Goal: Task Accomplishment & Management: Complete application form

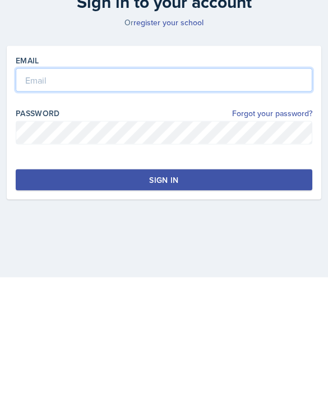
type input "[PERSON_NAME][EMAIL_ADDRESS][PERSON_NAME][DOMAIN_NAME]"
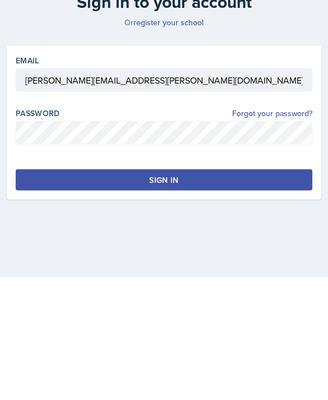
scroll to position [36, 0]
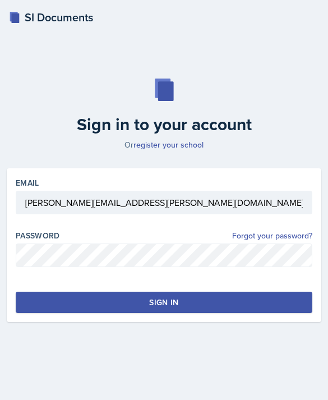
click at [100, 292] on button "Sign in" at bounding box center [164, 302] width 297 height 21
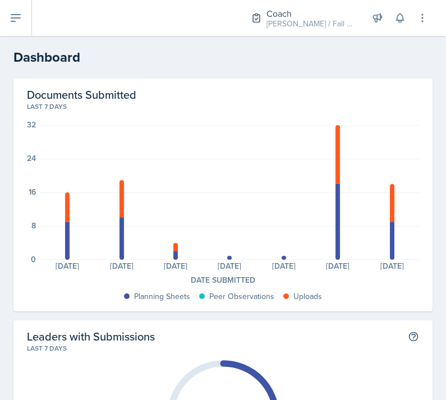
click at [24, 19] on button at bounding box center [16, 18] width 32 height 36
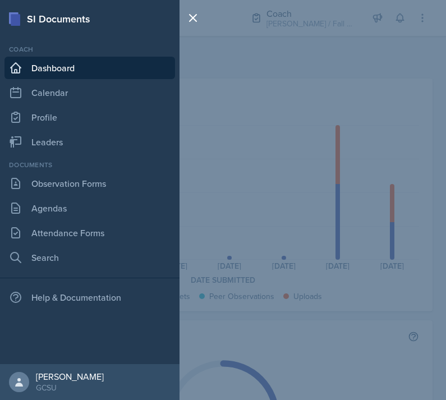
click at [104, 152] on link "Leaders" at bounding box center [89, 142] width 171 height 22
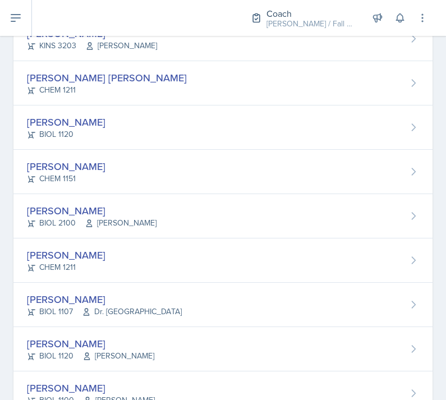
scroll to position [302, 0]
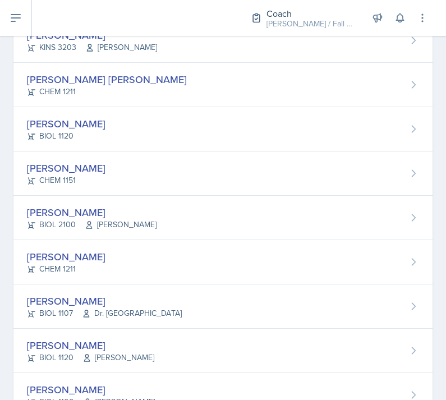
click at [255, 182] on div "[PERSON_NAME] CHEM 1151" at bounding box center [222, 174] width 419 height 44
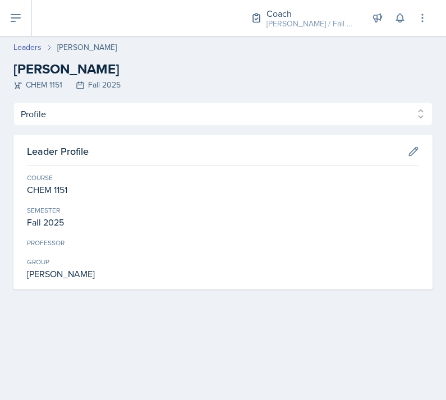
click at [308, 112] on select "Profile Planning Sheets Observation Forms Uploads" at bounding box center [222, 114] width 419 height 24
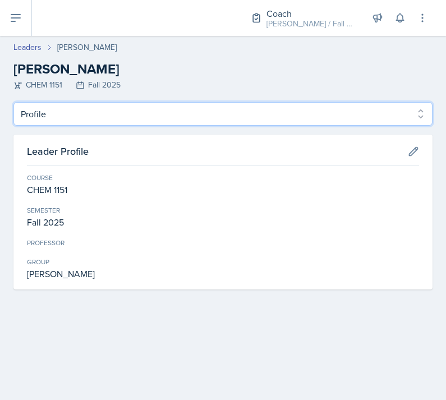
select select "Planning Sheets"
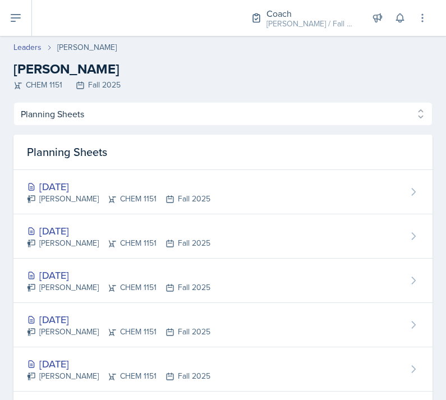
click at [260, 199] on div "[DATE] [PERSON_NAME] CHEM 1151 Fall 2025" at bounding box center [222, 192] width 419 height 44
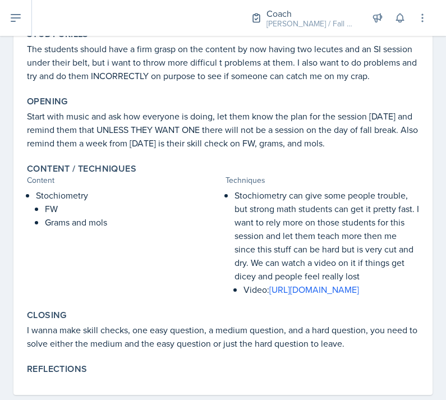
scroll to position [170, 0]
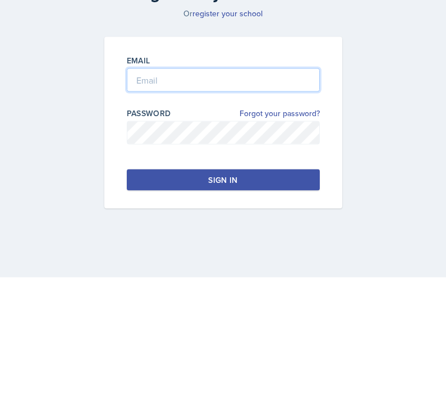
type input "karoline.tompkins@bobcats.gcsu.edu"
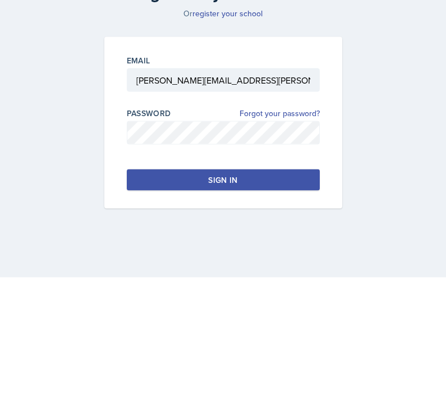
scroll to position [36, 0]
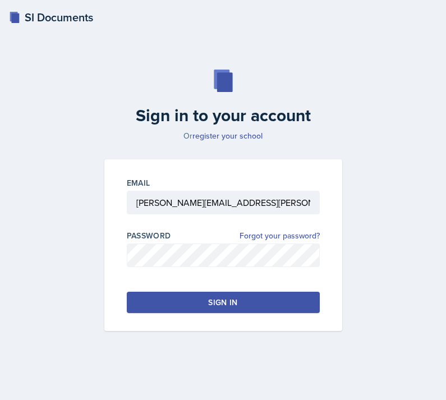
click at [221, 295] on button "Sign in" at bounding box center [223, 302] width 193 height 21
click at [232, 297] on div "Sign in" at bounding box center [222, 302] width 29 height 11
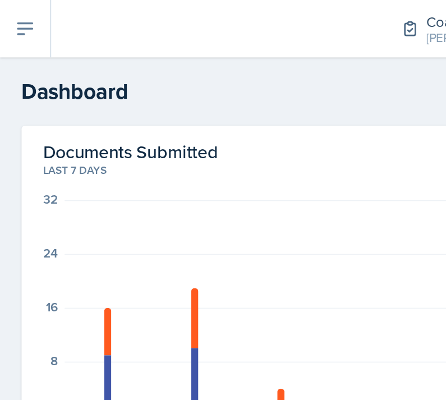
click at [13, 20] on icon at bounding box center [15, 17] width 13 height 13
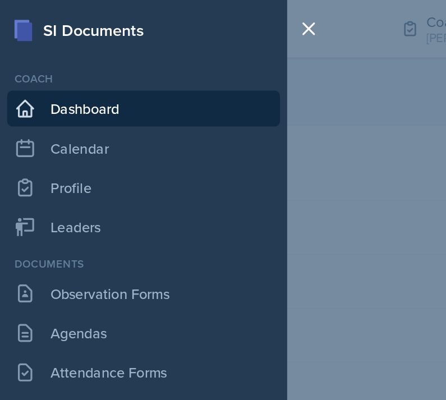
click at [95, 186] on link "Observation Forms" at bounding box center [89, 183] width 171 height 22
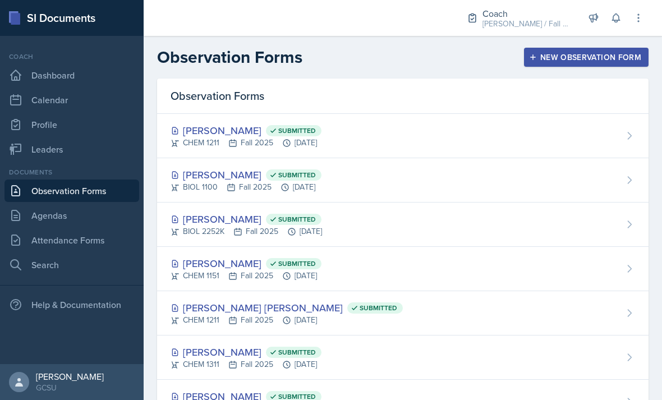
click at [446, 59] on div "New Observation Form" at bounding box center [587, 57] width 110 height 9
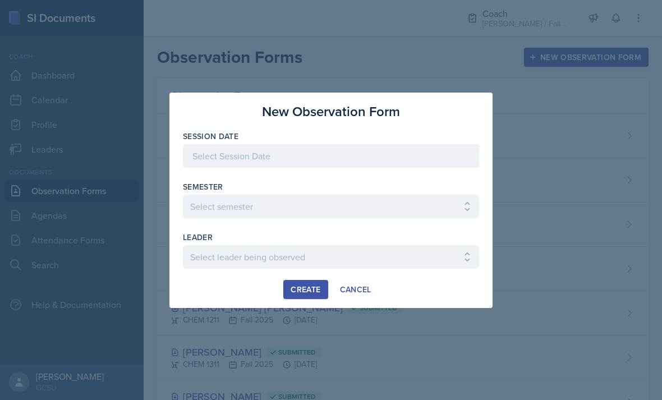
click at [441, 152] on div at bounding box center [331, 156] width 296 height 24
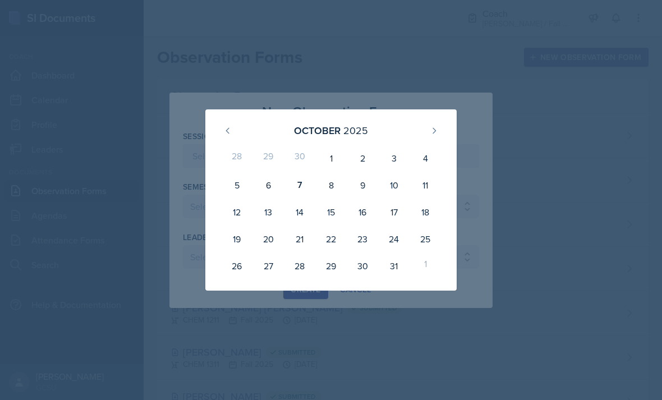
click at [294, 190] on div "7" at bounding box center [299, 185] width 31 height 27
type input "October 7th, 2025"
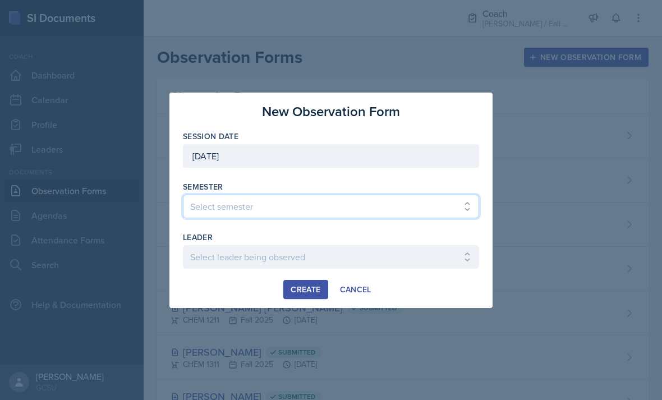
click at [446, 212] on select "Select semester All Spring 2020 Fall 2023 Spring 2019 Spring 2018 Fall 2017 Spr…" at bounding box center [331, 207] width 296 height 24
select select "986fdc3e-2246-4ffd-9cb8-78666de4ebed"
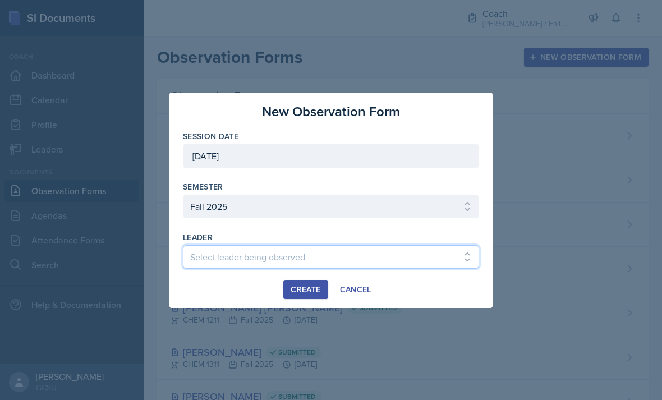
click at [391, 257] on select "Select leader being observed Anna Kroll / MATH 1113 / MAPP Ashton Mullendore / …" at bounding box center [331, 257] width 296 height 24
select select "491442c1-6e29-41bf-9f89-b887f199209f"
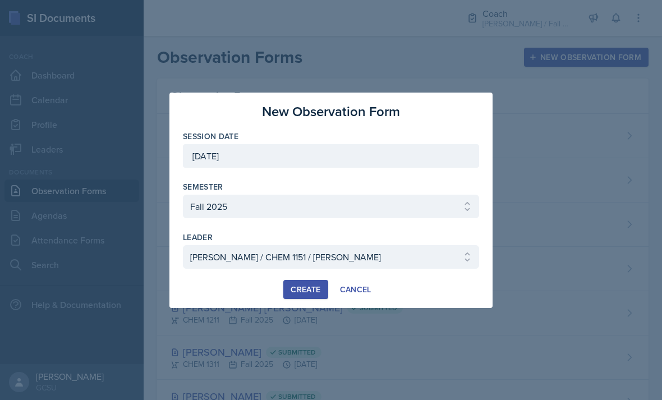
click at [301, 289] on div "Create" at bounding box center [306, 289] width 30 height 9
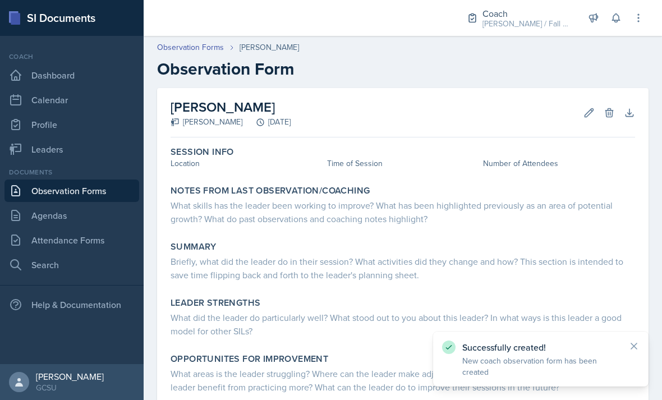
click at [214, 164] on div "Location" at bounding box center [247, 164] width 152 height 12
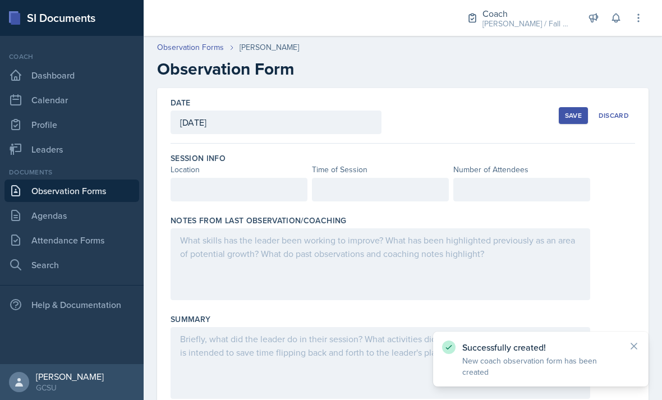
click at [231, 183] on div at bounding box center [239, 190] width 137 height 24
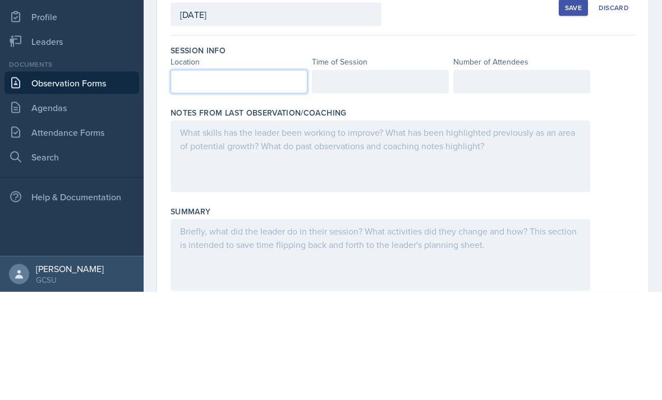
click at [286, 215] on label "Notes From Last Observation/Coaching" at bounding box center [259, 220] width 176 height 11
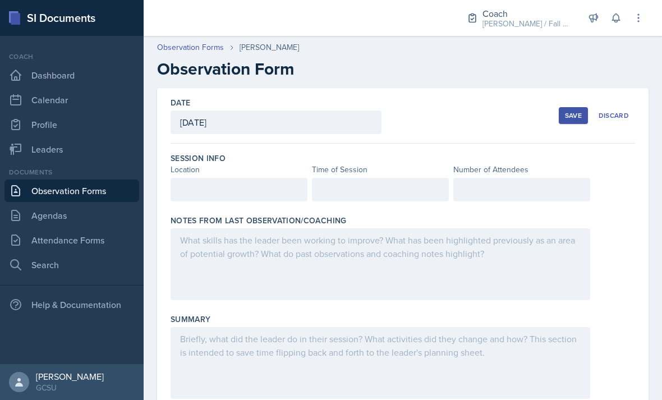
click at [260, 178] on div at bounding box center [239, 190] width 137 height 24
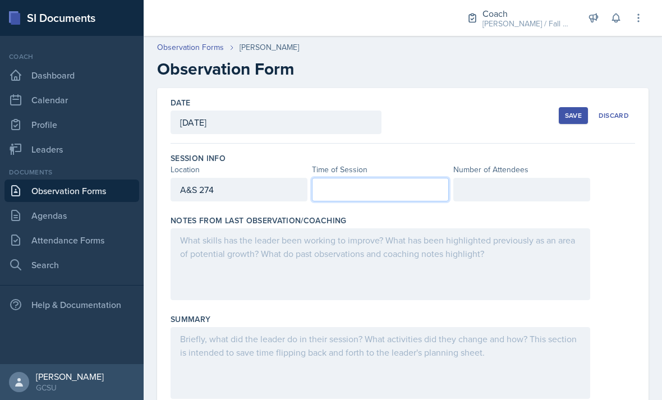
click at [428, 215] on div "Notes From Last Observation/Coaching" at bounding box center [403, 220] width 465 height 11
click at [376, 178] on div at bounding box center [380, 190] width 137 height 24
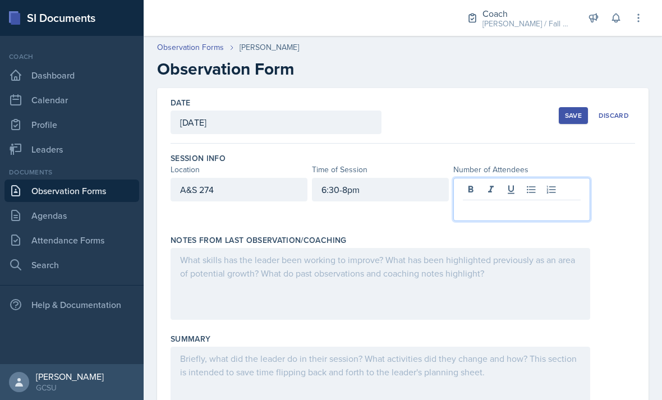
click at [446, 203] on p at bounding box center [522, 209] width 118 height 13
click at [446, 248] on div at bounding box center [381, 284] width 420 height 72
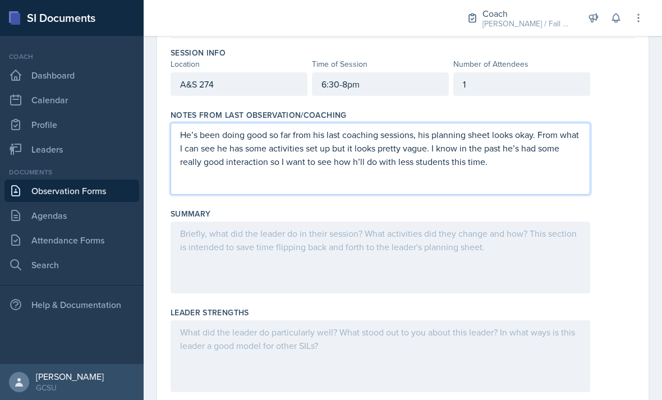
scroll to position [103, 0]
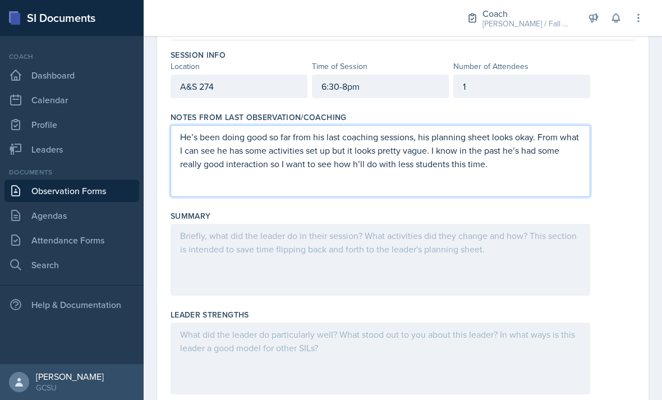
click at [434, 230] on div at bounding box center [381, 260] width 420 height 72
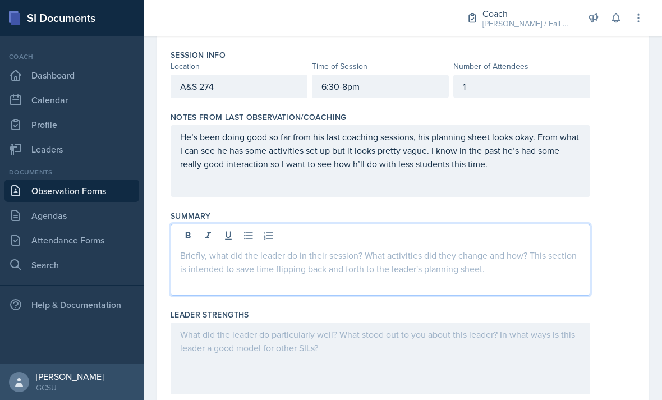
click at [243, 228] on button at bounding box center [249, 236] width 16 height 16
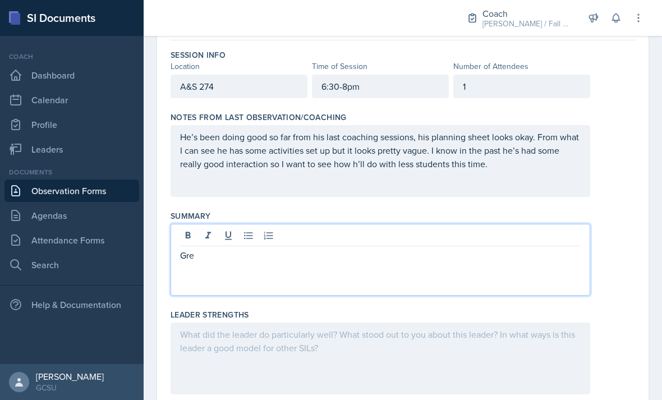
click at [261, 228] on button at bounding box center [269, 236] width 16 height 16
click at [446, 125] on div "He’s been doing good so far from his last coaching sessions, his planning sheet…" at bounding box center [403, 161] width 465 height 72
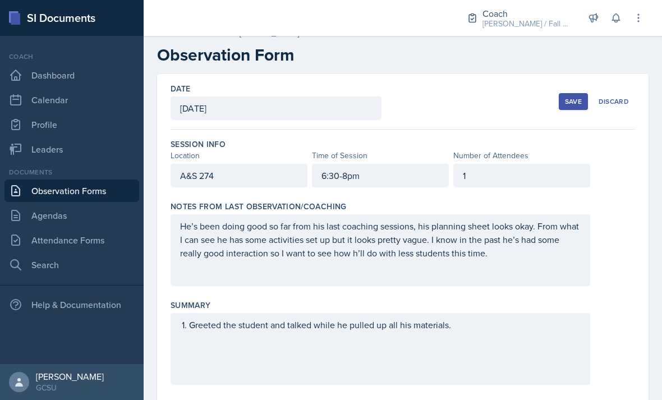
scroll to position [2, 0]
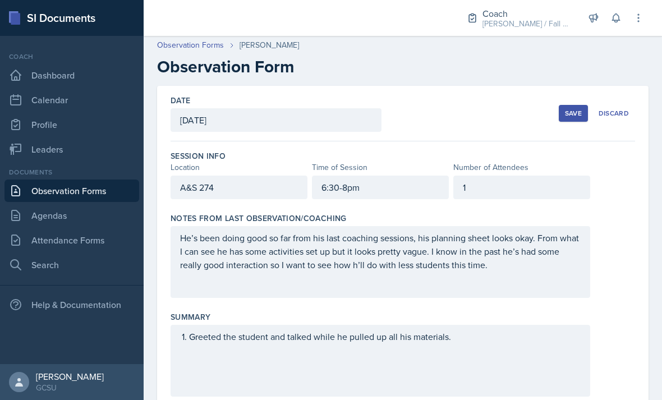
click at [446, 109] on div "Save" at bounding box center [573, 113] width 17 height 9
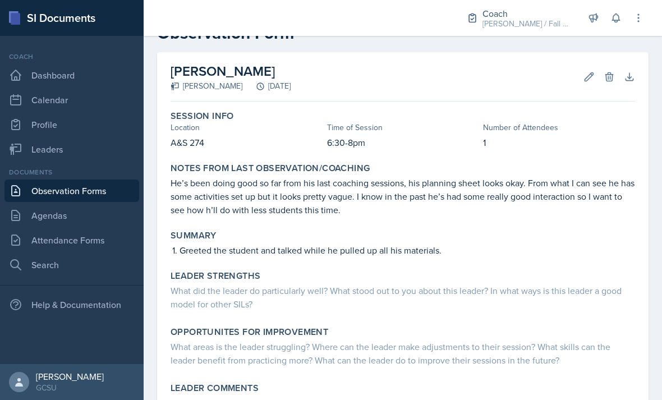
scroll to position [42, 0]
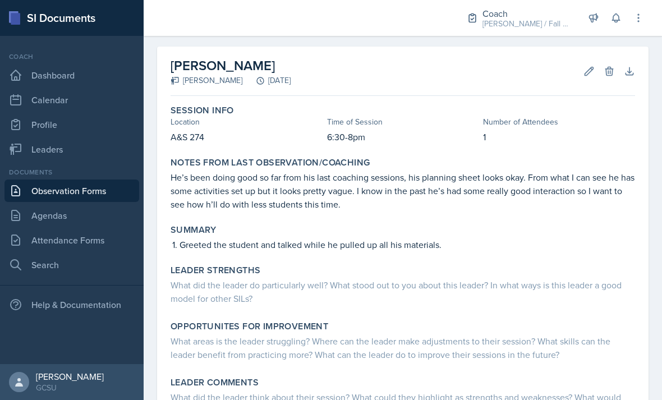
click at [446, 220] on div "Summary Greeted the student and talked while he pulled up all his materials." at bounding box center [403, 238] width 474 height 36
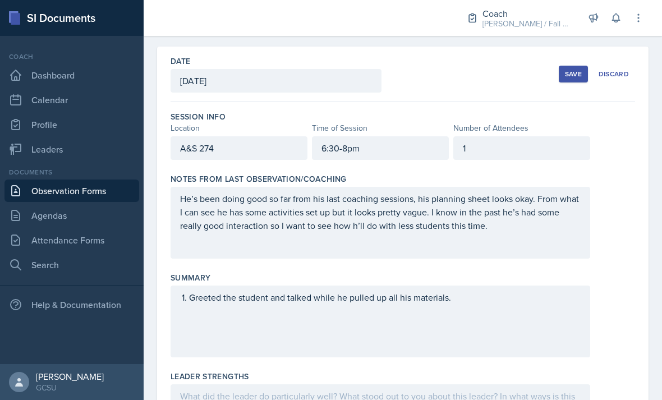
click at [445, 215] on div "He’s been doing good so far from his last coaching sessions, his planning sheet…" at bounding box center [381, 223] width 420 height 72
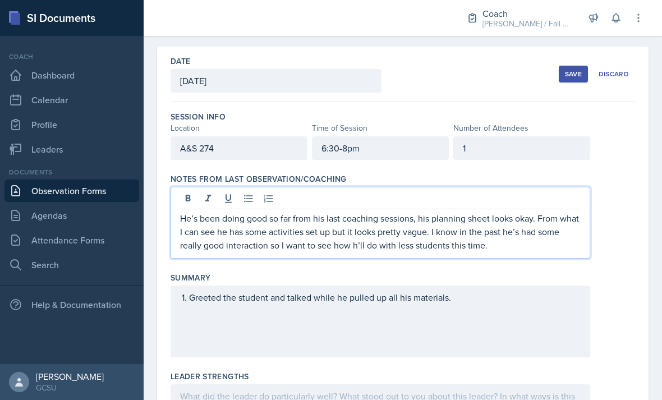
click at [261, 286] on div "Greeted the student and talked while he pulled up all his materials." at bounding box center [381, 322] width 420 height 72
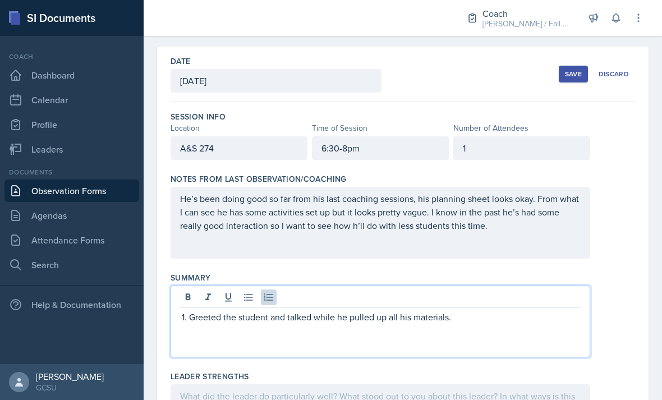
click at [276, 310] on p "Greeted the student and talked while he pulled up all his materials." at bounding box center [385, 316] width 392 height 13
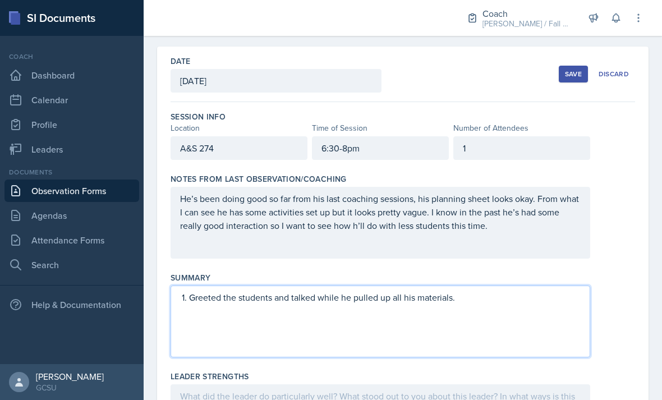
click at [446, 196] on p "He’s been doing good so far from his last coaching sessions, his planning sheet…" at bounding box center [380, 212] width 401 height 40
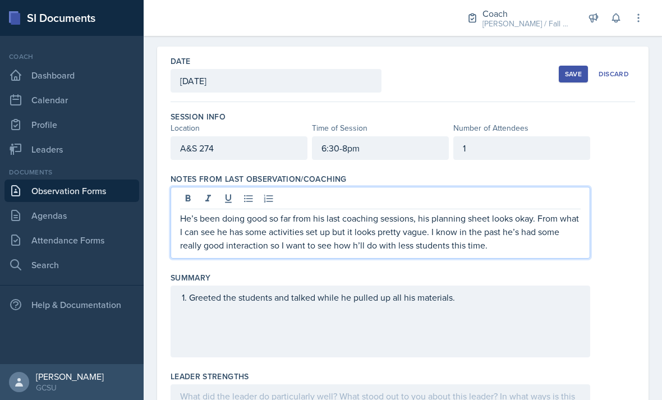
click at [446, 212] on p "He’s been doing good so far from his last coaching sessions, his planning sheet…" at bounding box center [380, 232] width 401 height 40
click at [383, 212] on p "He’s been doing good so far from his last coaching sessions, his planning sheet…" at bounding box center [380, 232] width 401 height 40
click at [446, 212] on p "He’s been doing good so far from his last coaching sessions, his planning sheet…" at bounding box center [380, 232] width 401 height 40
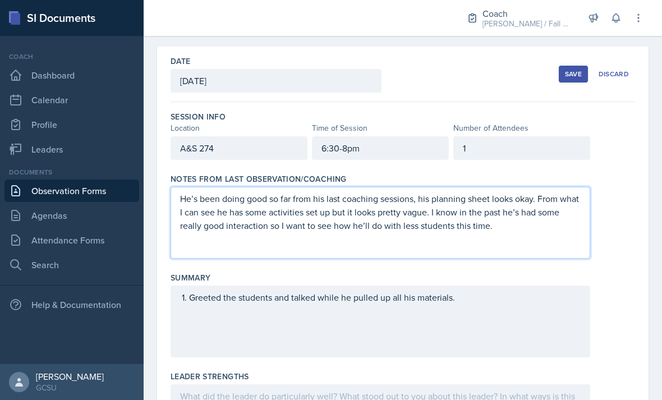
click at [446, 286] on div "Greeted the students and talked while he pulled up all his materials." at bounding box center [381, 322] width 420 height 72
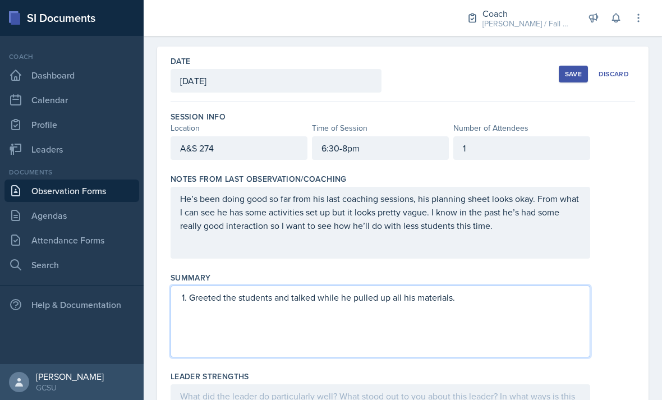
click at [446, 196] on p "He’s been doing good so far from his last coaching sessions, his planning sheet…" at bounding box center [380, 212] width 401 height 40
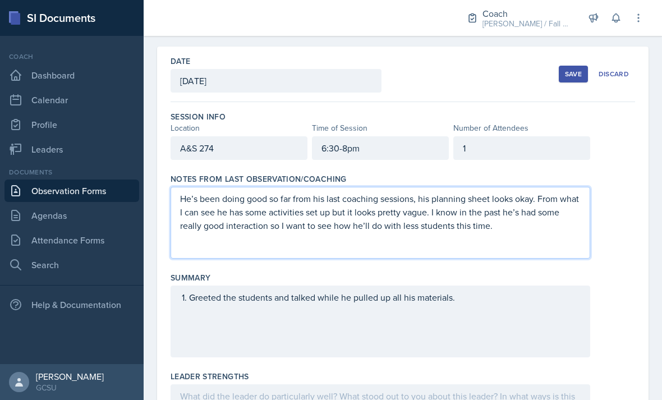
click at [422, 286] on div "Greeted the students and talked while he pulled up all his materials." at bounding box center [381, 322] width 420 height 72
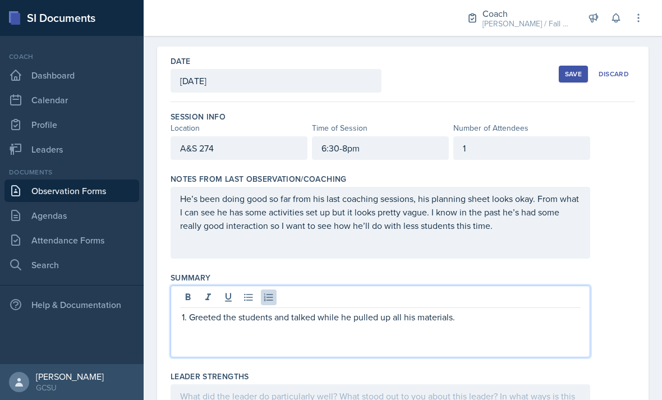
click at [446, 290] on div at bounding box center [380, 299] width 401 height 19
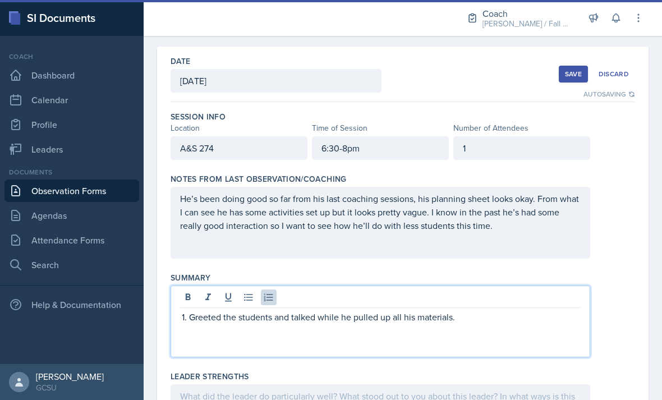
click at [446, 310] on p "Greeted the students and talked while he pulled up all his materials." at bounding box center [385, 316] width 392 height 13
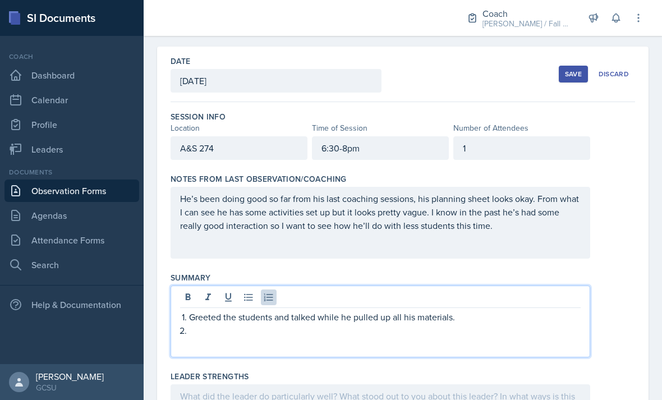
click at [446, 192] on p "He’s been doing good so far from his last coaching sessions, his planning sheet…" at bounding box center [380, 212] width 401 height 40
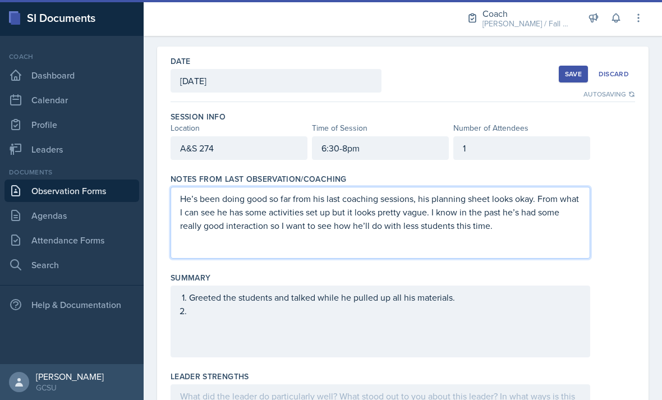
click at [446, 136] on div "1" at bounding box center [522, 148] width 137 height 24
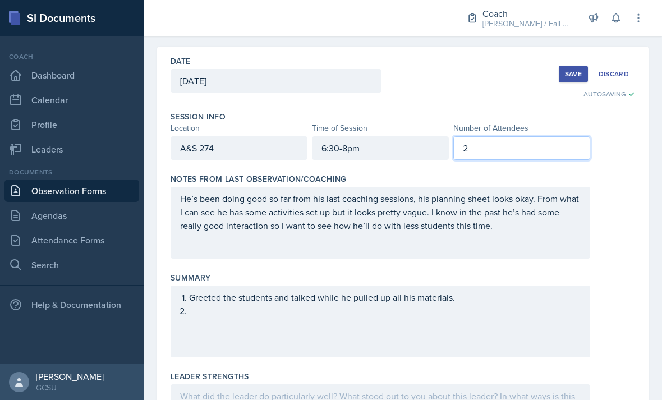
click at [446, 289] on div "Greeted the students and talked while he pulled up all his materials." at bounding box center [381, 322] width 420 height 72
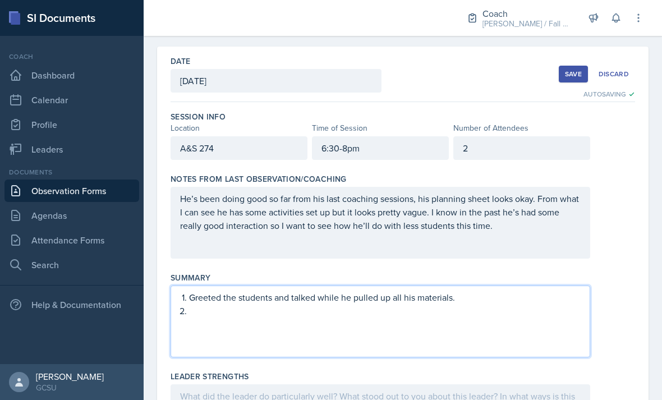
click at [446, 66] on button "Save" at bounding box center [573, 74] width 29 height 17
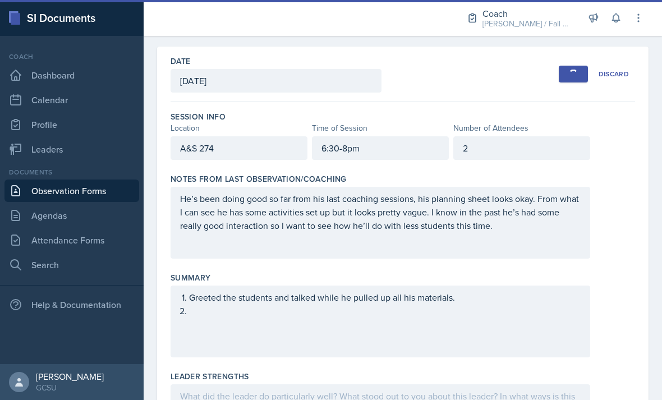
click at [446, 136] on div "2" at bounding box center [522, 148] width 137 height 24
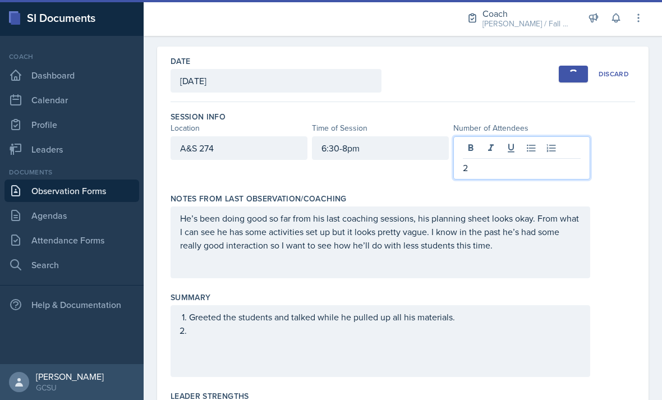
click at [446, 161] on p "2" at bounding box center [522, 167] width 118 height 13
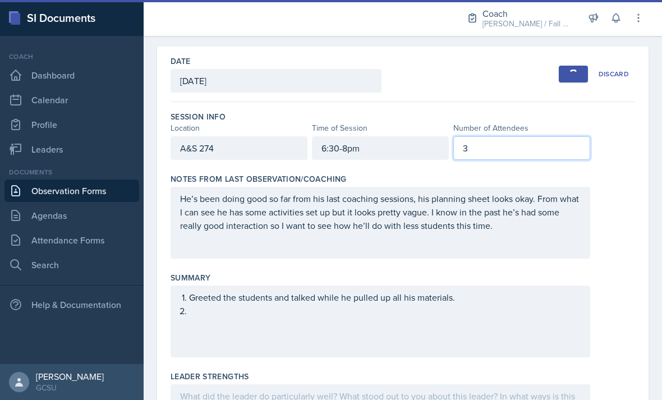
click at [446, 69] on div "button" at bounding box center [573, 74] width 11 height 11
click at [446, 66] on button "Save" at bounding box center [573, 74] width 29 height 17
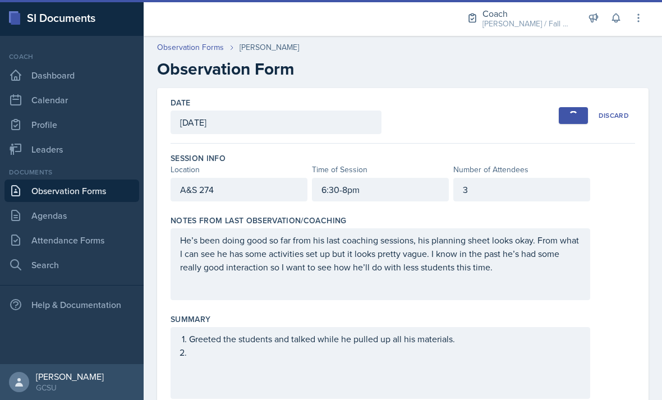
scroll to position [0, 0]
click at [397, 332] on ol "Greeted the students and talked while he pulled up all his materials." at bounding box center [385, 345] width 392 height 27
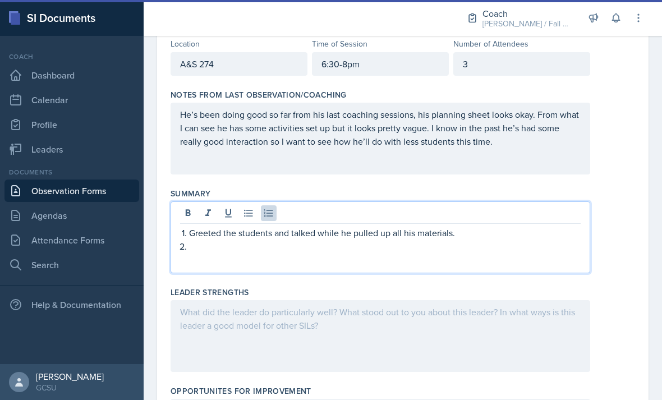
scroll to position [139, 0]
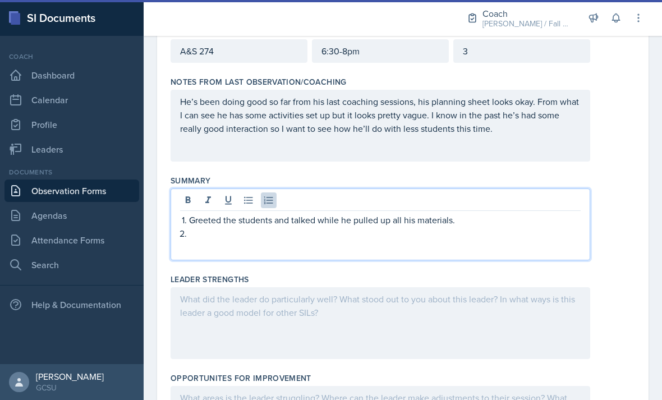
click at [381, 227] on p at bounding box center [385, 233] width 392 height 13
click at [394, 227] on p at bounding box center [385, 233] width 392 height 13
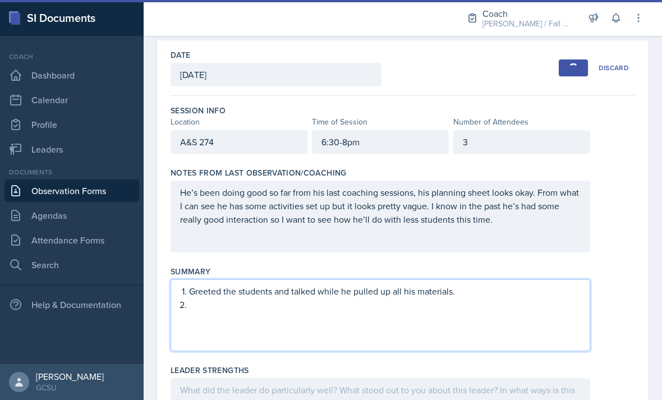
click at [446, 130] on div "3" at bounding box center [522, 142] width 137 height 24
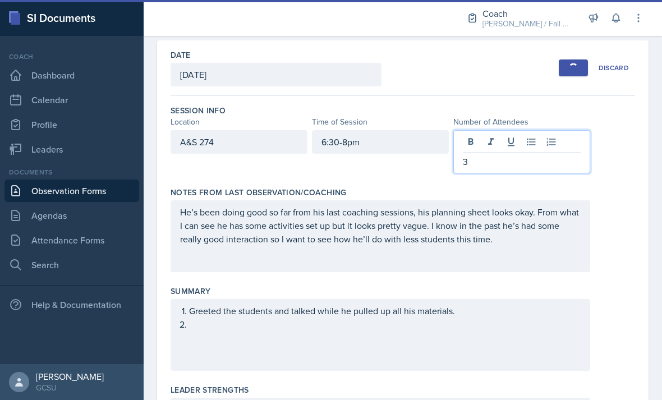
click at [446, 155] on p "3" at bounding box center [522, 161] width 118 height 13
click at [446, 304] on div "Greeted the students and talked while he pulled up all his materials." at bounding box center [381, 335] width 420 height 72
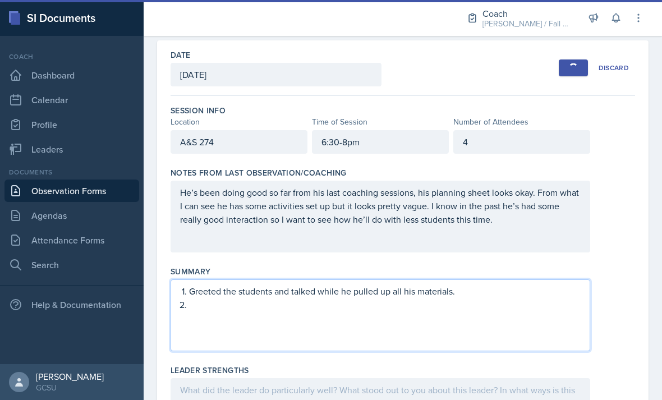
click at [446, 63] on div "button" at bounding box center [574, 68] width 10 height 10
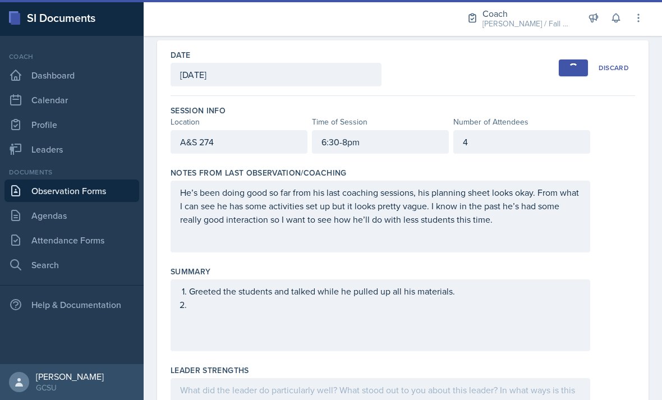
click at [446, 62] on div "button" at bounding box center [573, 67] width 11 height 11
click at [446, 130] on div "4" at bounding box center [522, 142] width 137 height 24
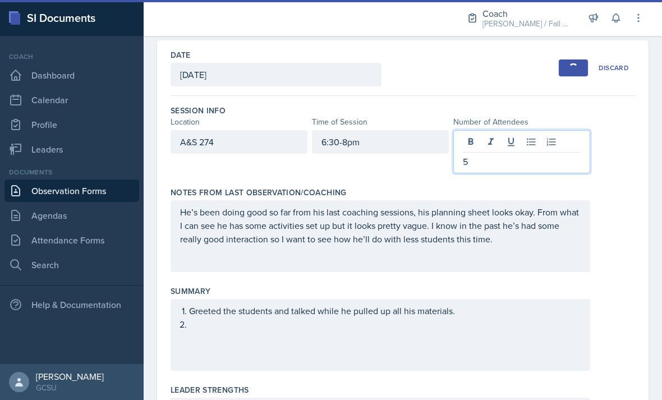
click at [446, 299] on div "Greeted the students and talked while he pulled up all his materials." at bounding box center [381, 335] width 420 height 72
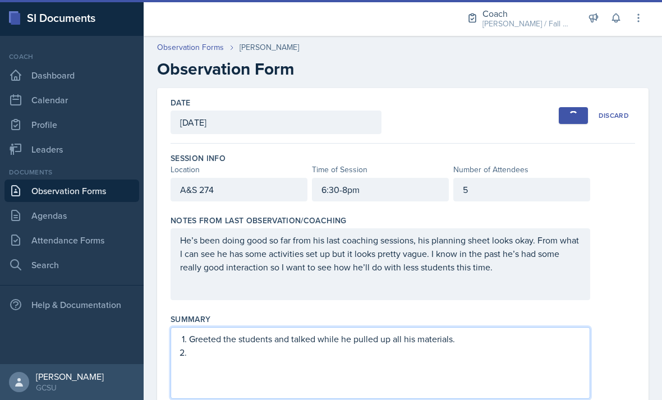
scroll to position [0, 0]
click at [407, 346] on p at bounding box center [385, 352] width 392 height 13
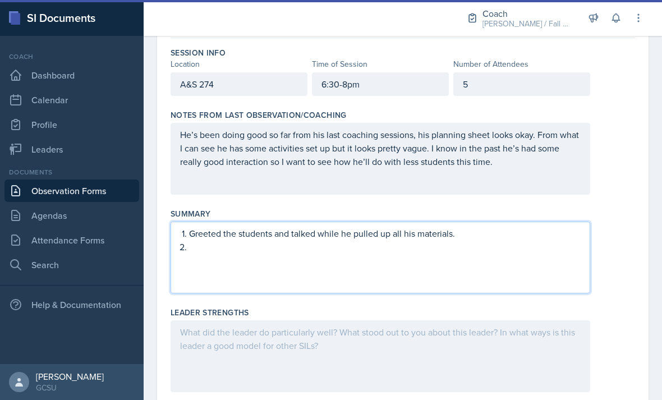
scroll to position [114, 0]
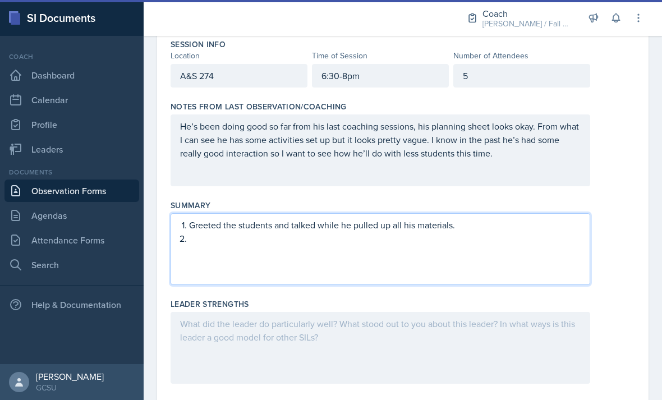
click at [446, 64] on div "5" at bounding box center [522, 76] width 137 height 24
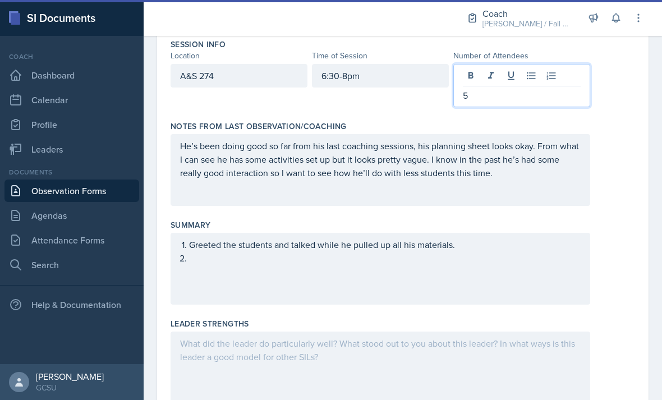
click at [446, 89] on p "5" at bounding box center [522, 95] width 118 height 13
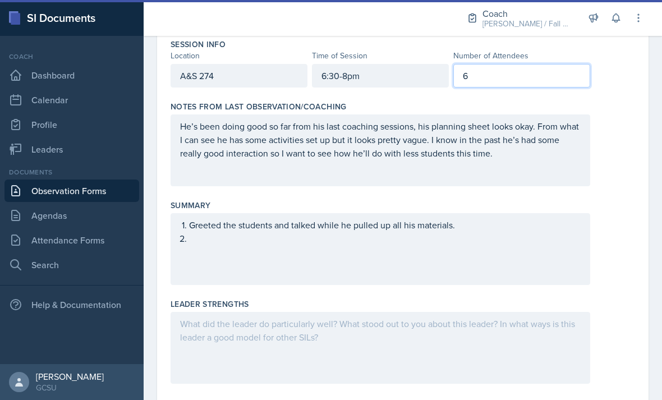
click at [446, 213] on div "Greeted the students and talked while he pulled up all his materials." at bounding box center [381, 249] width 420 height 72
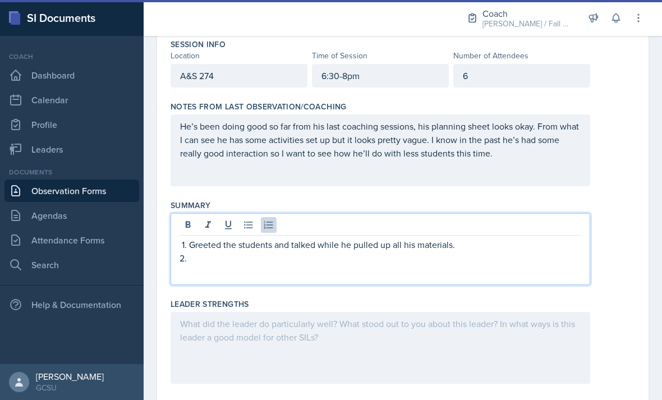
click at [446, 238] on div "Greeted the students and talked while he pulled up all his materials." at bounding box center [381, 249] width 420 height 72
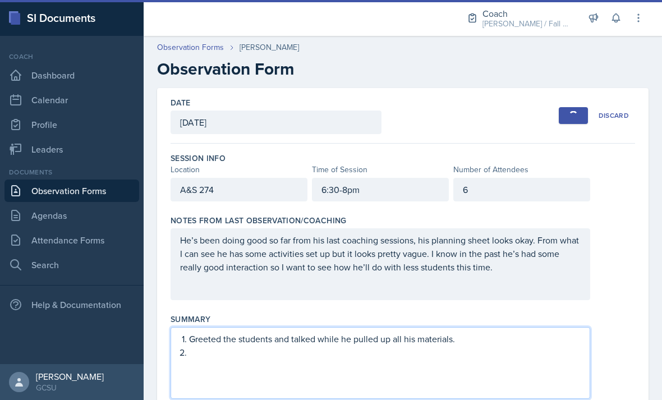
scroll to position [0, 0]
click at [446, 111] on div "button" at bounding box center [574, 116] width 10 height 10
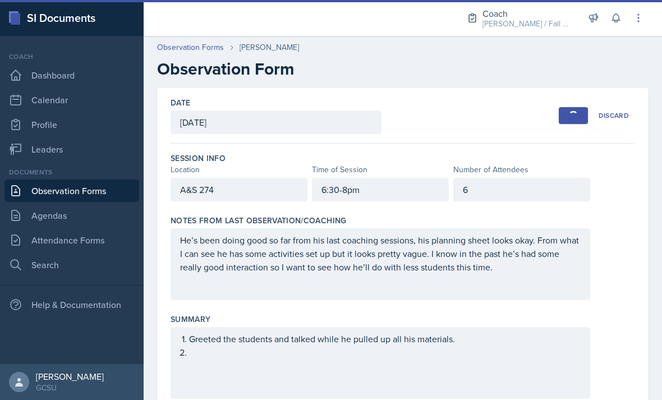
click at [446, 111] on div "button" at bounding box center [573, 116] width 11 height 11
click at [446, 107] on button "Save" at bounding box center [573, 115] width 29 height 17
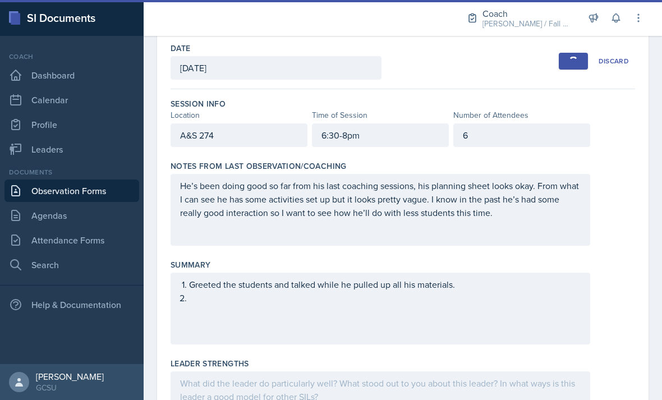
scroll to position [61, 0]
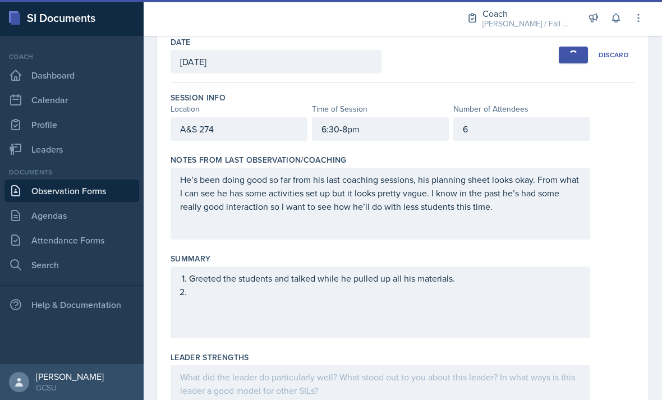
click at [202, 271] on div "Greeted the students and talked while he pulled up all his materials." at bounding box center [381, 303] width 420 height 72
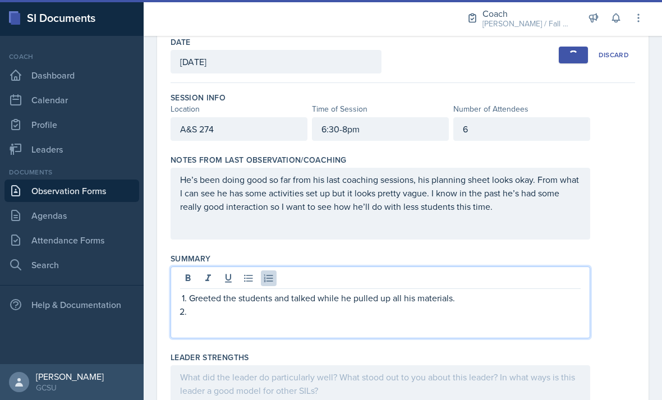
click at [210, 305] on p at bounding box center [385, 311] width 392 height 13
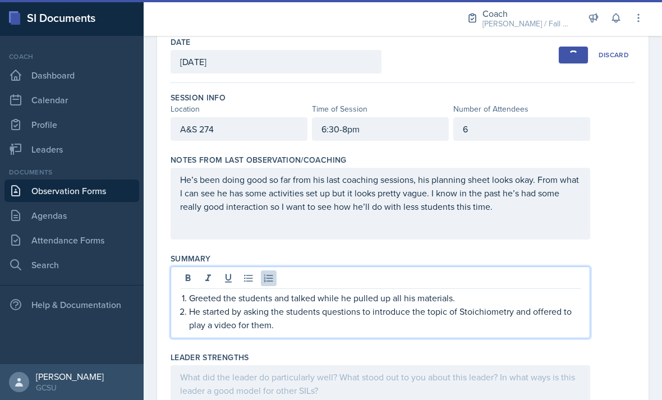
click at [446, 352] on div "Leader Strengths" at bounding box center [403, 357] width 465 height 11
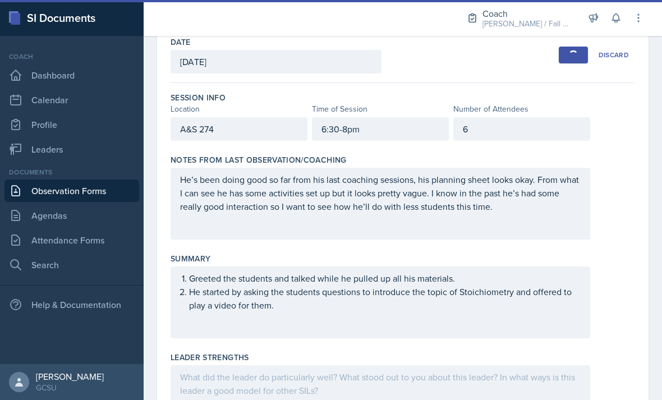
click at [446, 47] on button "Save" at bounding box center [573, 55] width 29 height 17
click at [446, 286] on div "Greeted the students and talked while he pulled up all his materials. He starte…" at bounding box center [381, 303] width 420 height 72
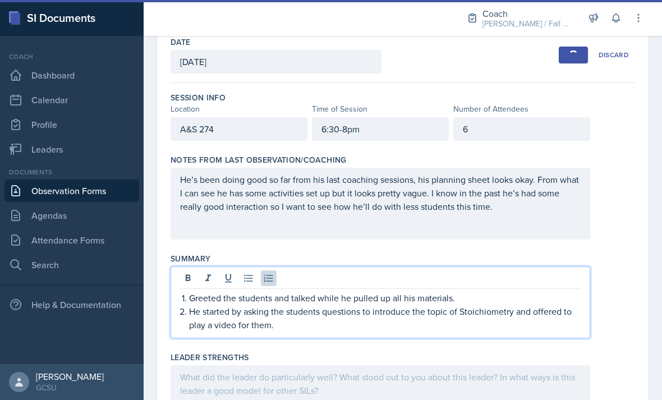
click at [446, 302] on div "Greeted the students and talked while he pulled up all his materials. He starte…" at bounding box center [381, 303] width 420 height 72
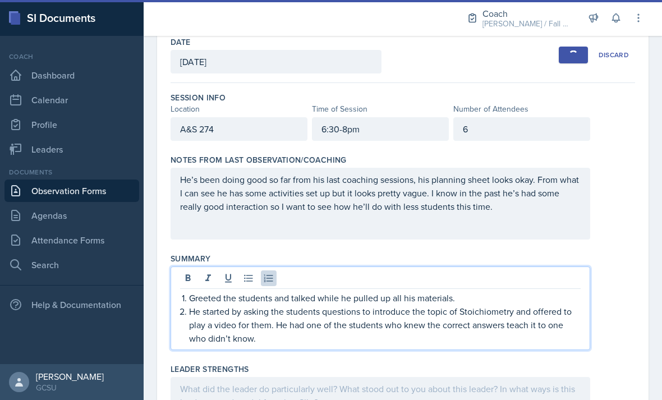
click at [446, 51] on div "button" at bounding box center [573, 55] width 9 height 9
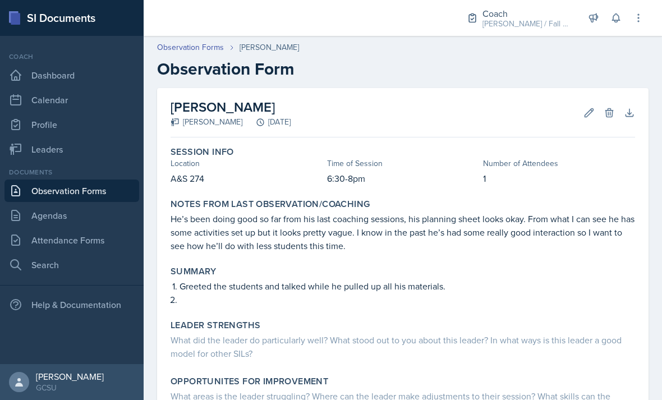
click at [583, 117] on button "Edit" at bounding box center [589, 113] width 20 height 20
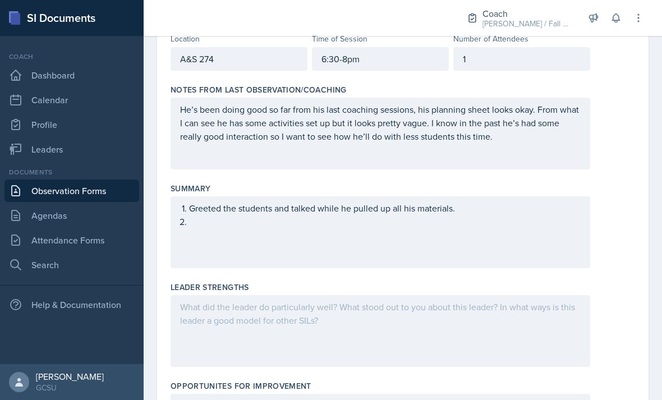
scroll to position [131, 0]
click at [506, 218] on div "Greeted the students and talked while he pulled up all his materials." at bounding box center [381, 232] width 420 height 72
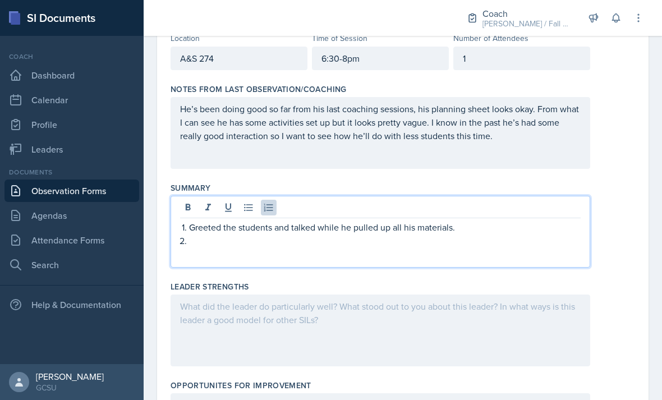
click at [488, 244] on p at bounding box center [385, 240] width 392 height 13
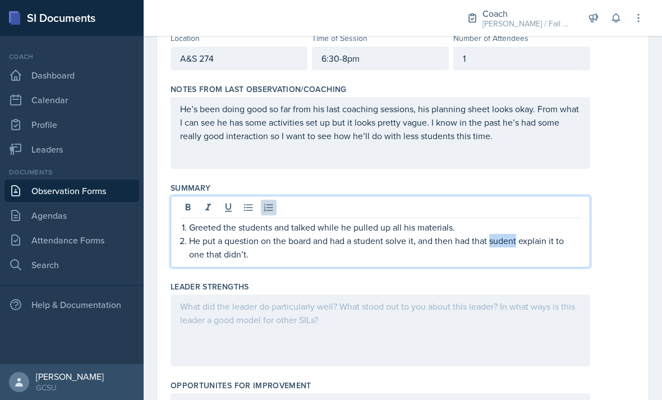
click at [512, 246] on p "He put a question on the board and had a student solve it, and then had that su…" at bounding box center [385, 247] width 392 height 27
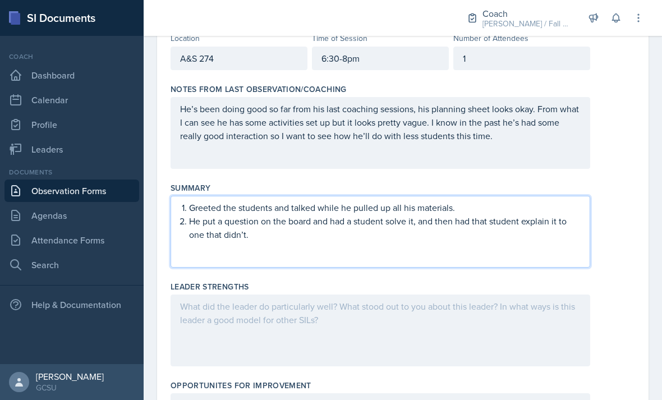
click at [419, 267] on div "Greeted the students and talked while he pulled up all his materials. He put a …" at bounding box center [381, 232] width 420 height 72
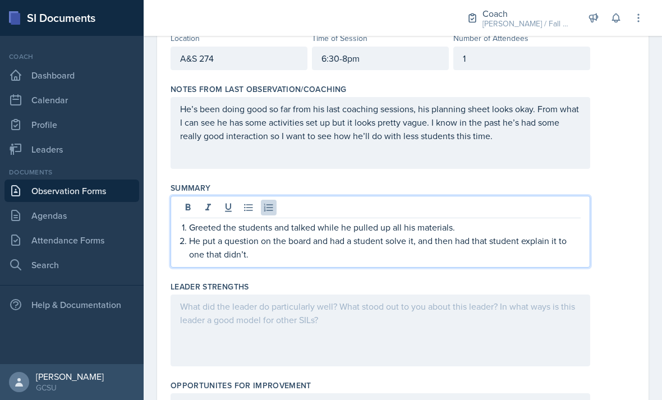
click at [440, 260] on p "He put a question on the board and had a student solve it, and then had that st…" at bounding box center [385, 247] width 392 height 27
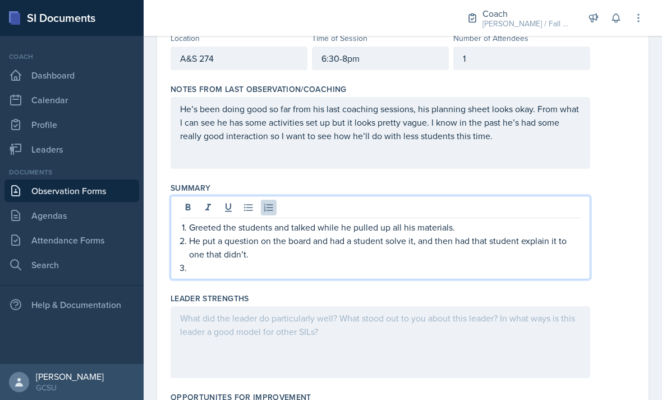
click at [516, 229] on p "Greeted the students and talked while he pulled up all his materials." at bounding box center [385, 227] width 392 height 13
click at [483, 264] on p at bounding box center [385, 267] width 392 height 13
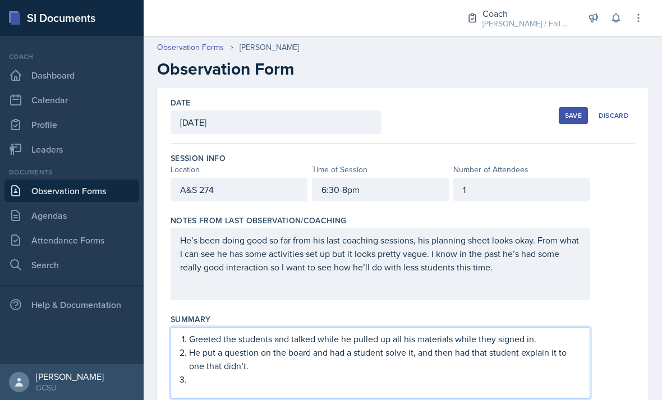
scroll to position [0, 0]
click at [579, 115] on div "Save" at bounding box center [573, 115] width 17 height 9
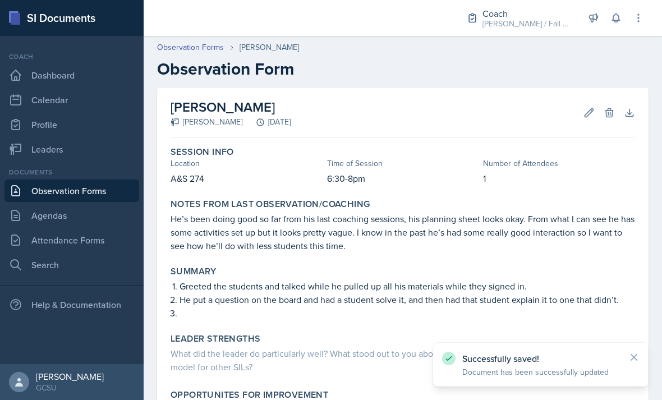
click at [589, 112] on icon at bounding box center [589, 112] width 11 height 11
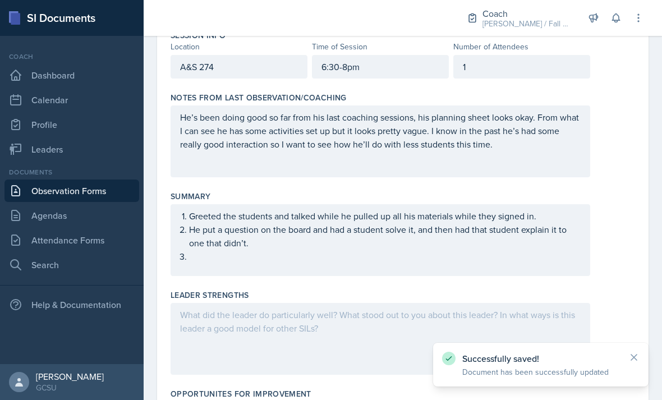
scroll to position [143, 0]
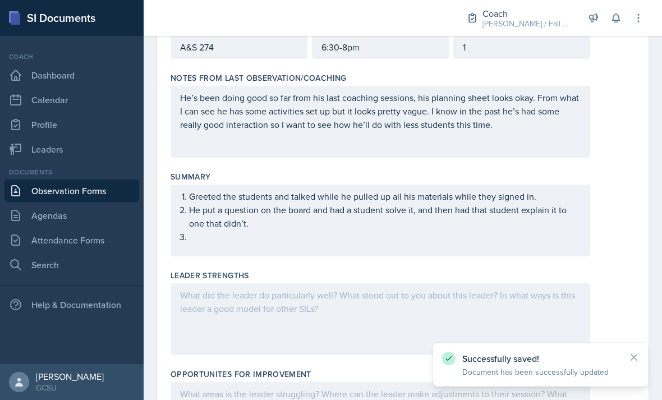
click at [550, 242] on ol "Greeted the students and talked while he pulled up all his materials while they…" at bounding box center [385, 217] width 392 height 54
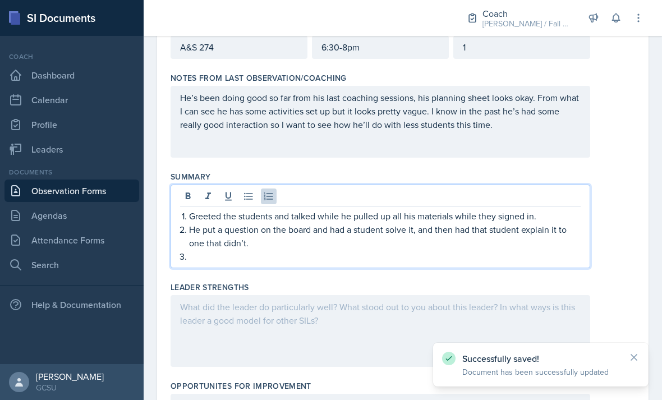
click at [559, 259] on p at bounding box center [385, 256] width 392 height 13
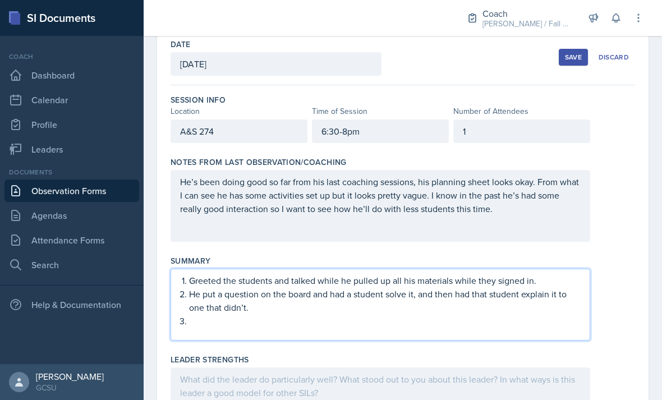
scroll to position [42, 0]
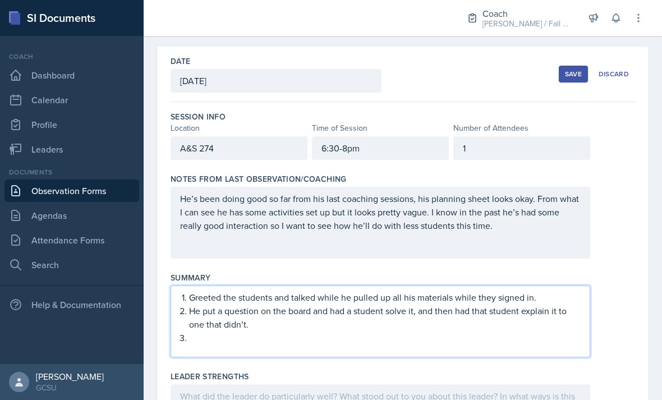
click at [547, 150] on div "1" at bounding box center [522, 148] width 137 height 24
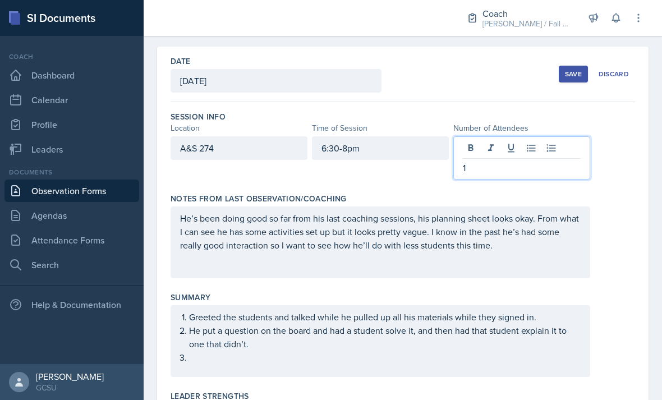
click at [536, 174] on p "1" at bounding box center [522, 167] width 118 height 13
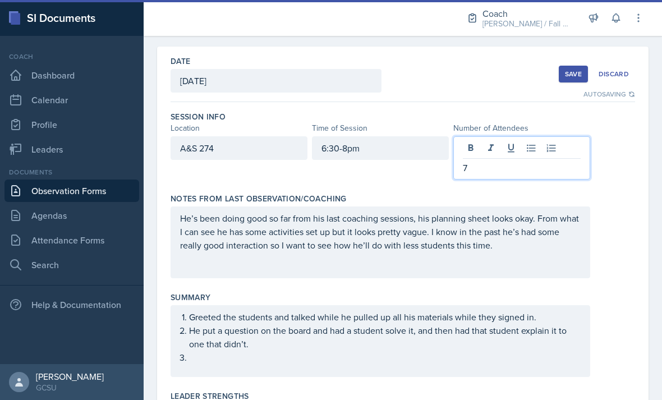
click at [571, 79] on button "Save" at bounding box center [573, 74] width 29 height 17
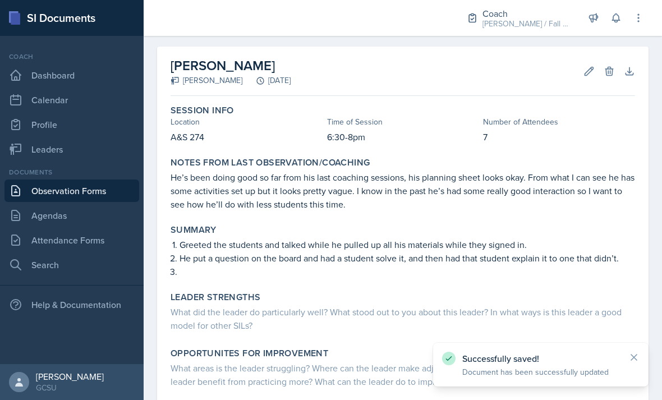
click at [591, 70] on icon at bounding box center [589, 71] width 11 height 11
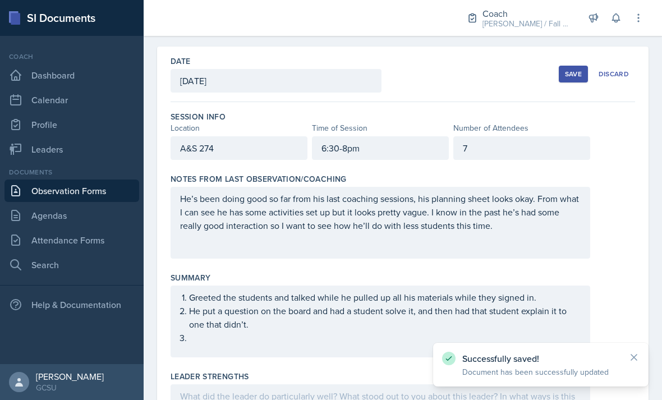
click at [402, 227] on p "He’s been doing good so far from his last coaching sessions, his planning sheet…" at bounding box center [380, 212] width 401 height 40
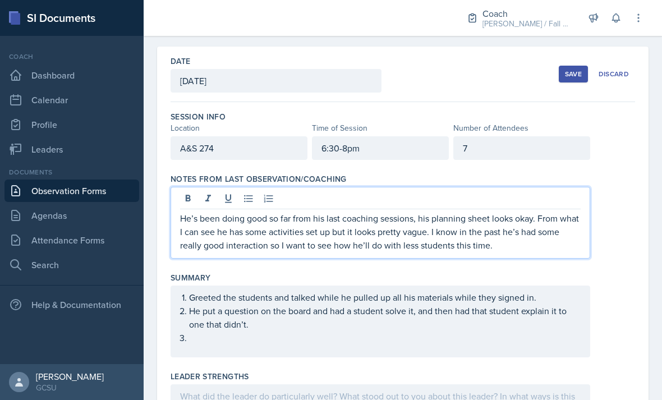
click at [459, 246] on p "He’s been doing good so far from his last coaching sessions, his planning sheet…" at bounding box center [380, 232] width 401 height 40
click at [580, 75] on div "Save" at bounding box center [573, 74] width 17 height 9
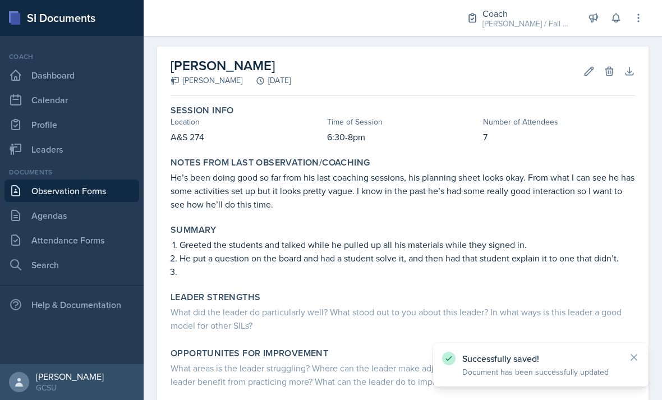
click at [585, 80] on button "Edit" at bounding box center [589, 71] width 20 height 20
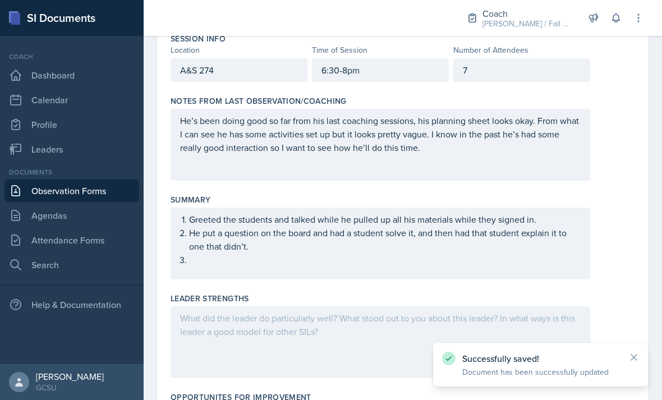
scroll to position [246, 0]
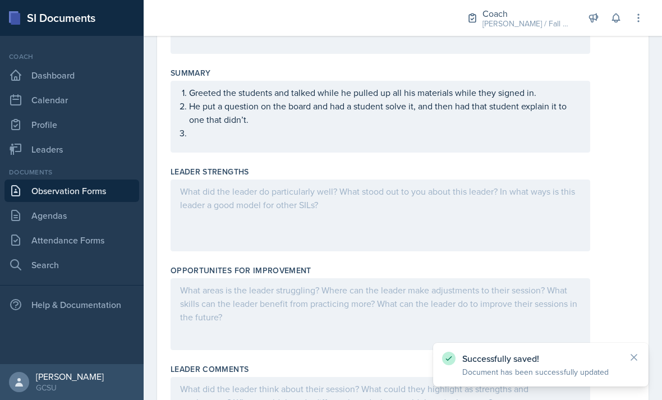
click at [525, 138] on ol "Greeted the students and talked while he pulled up all his materials while they…" at bounding box center [385, 113] width 392 height 54
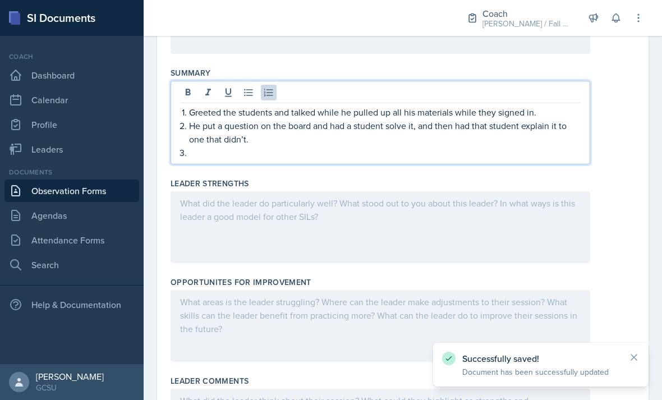
click at [566, 150] on p at bounding box center [385, 152] width 392 height 13
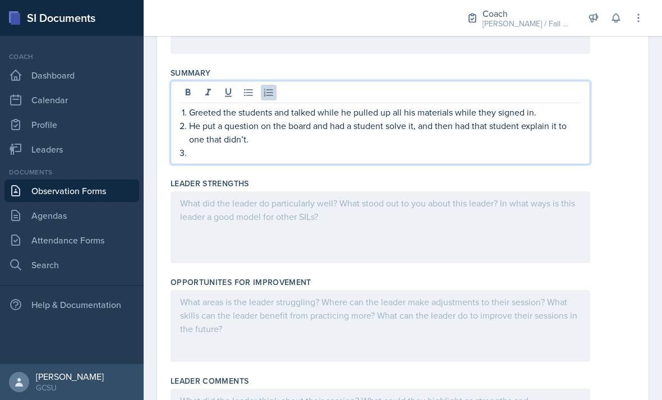
click at [533, 145] on p "He put a question on the board and had a student solve it, and then had that st…" at bounding box center [385, 132] width 392 height 27
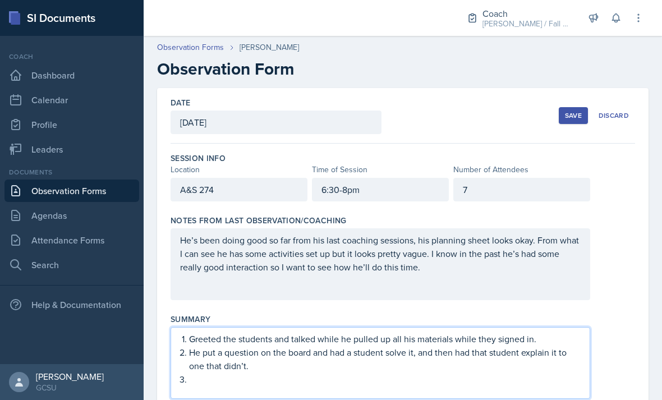
scroll to position [-1, 0]
click at [568, 111] on div "Save" at bounding box center [573, 115] width 17 height 9
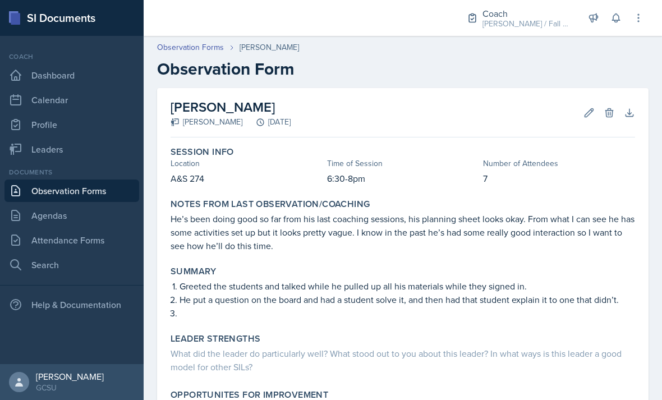
click at [528, 150] on div "Session Info Location Time of Session Number of Attendees A&S 274 6:30-8pm 7" at bounding box center [403, 166] width 474 height 48
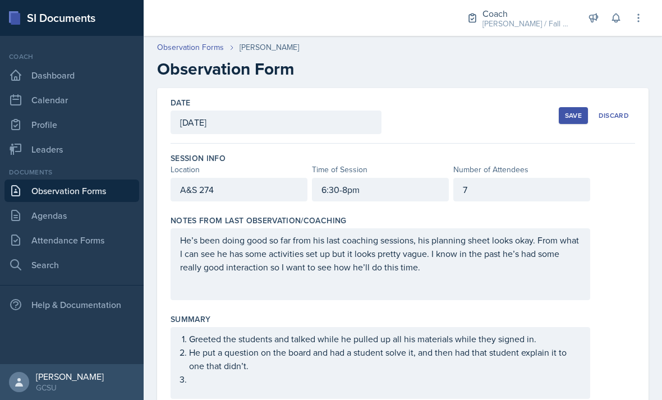
click at [517, 178] on div "7" at bounding box center [522, 190] width 137 height 24
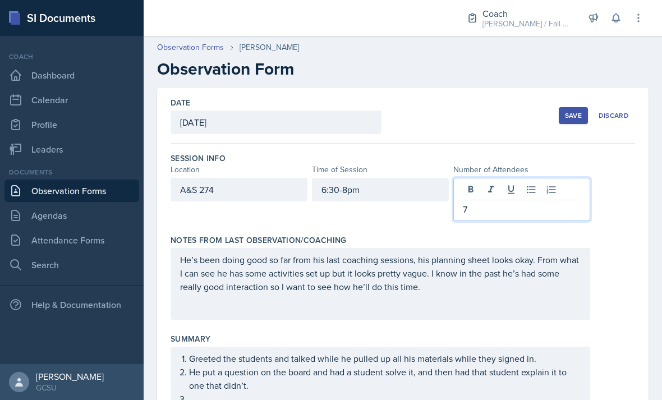
click at [511, 203] on p "7" at bounding box center [522, 209] width 118 height 13
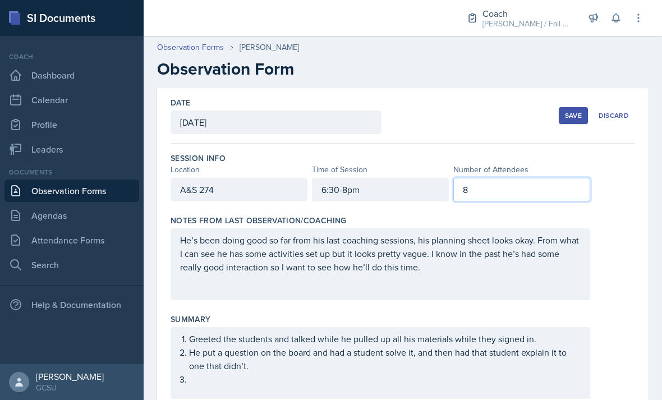
click at [596, 270] on div "Notes From Last Observation/Coaching He’s been doing good so far from his last …" at bounding box center [403, 260] width 465 height 99
click at [569, 111] on div "Save" at bounding box center [573, 115] width 17 height 9
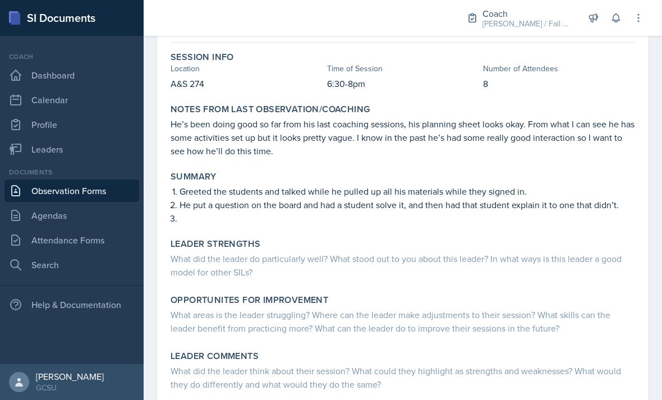
scroll to position [94, 0]
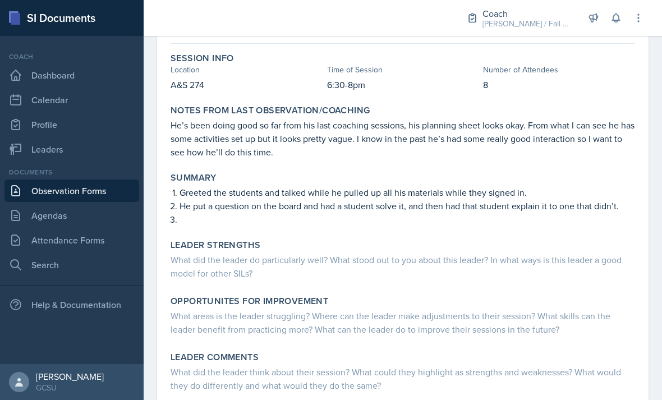
click at [593, 213] on li at bounding box center [408, 219] width 456 height 13
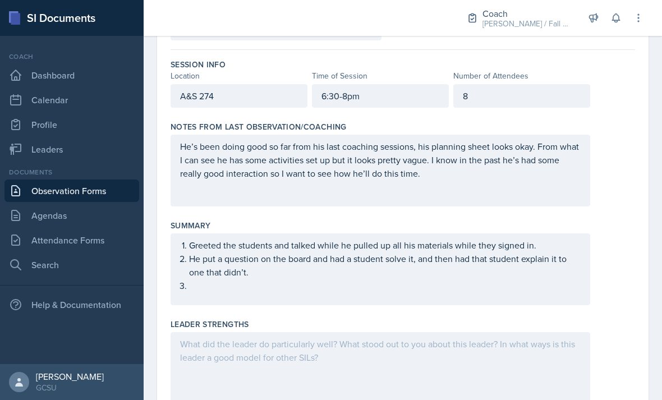
click at [527, 255] on ol "Greeted the students and talked while he pulled up all his materials while they…" at bounding box center [385, 266] width 392 height 54
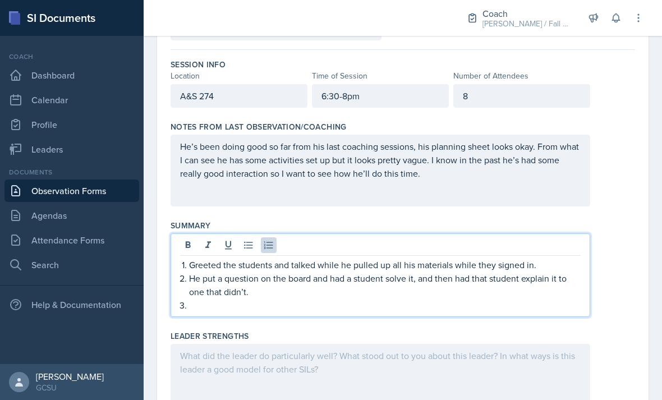
click at [546, 299] on p at bounding box center [385, 305] width 392 height 13
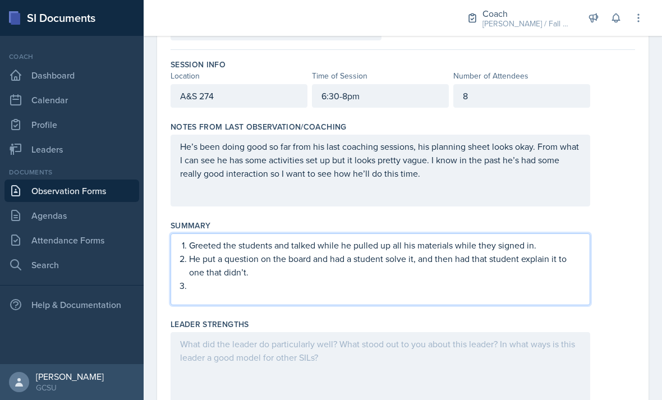
click at [611, 253] on div "Greeted the students and talked while he pulled up all his materials while they…" at bounding box center [403, 270] width 465 height 72
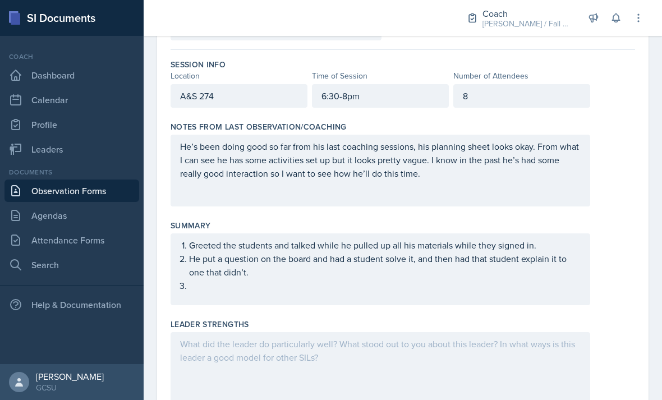
click at [551, 249] on ol "Greeted the students and talked while he pulled up all his materials while they…" at bounding box center [385, 266] width 392 height 54
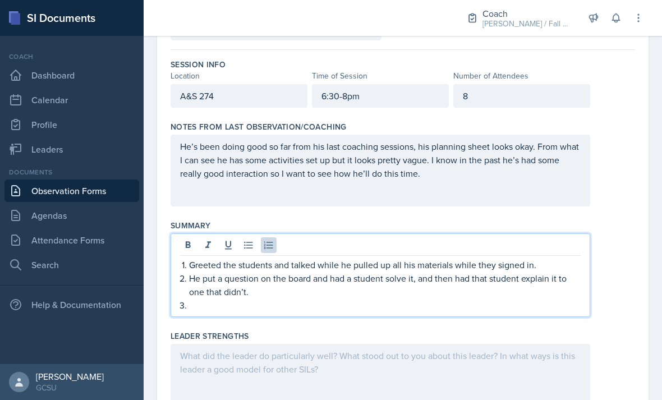
click at [537, 299] on p at bounding box center [385, 305] width 392 height 13
click at [353, 299] on p at bounding box center [385, 305] width 392 height 13
click at [245, 272] on p "He put a question on the board and had a student solve it, and then had that st…" at bounding box center [385, 285] width 392 height 27
click at [320, 299] on p at bounding box center [385, 305] width 392 height 13
click at [213, 272] on p "He put a question on the board and had a student solve it, and then had that st…" at bounding box center [385, 285] width 392 height 27
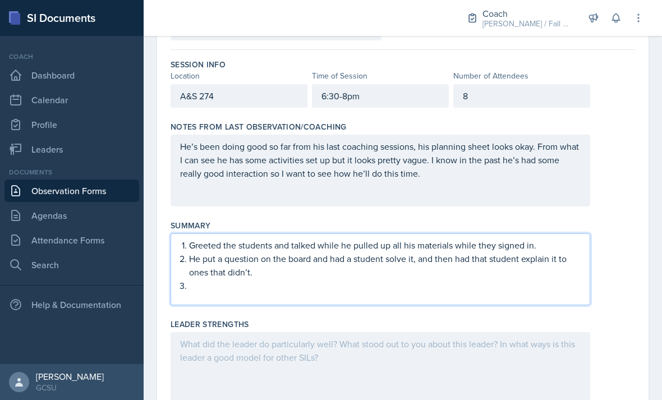
click at [378, 319] on div "Leader Strengths" at bounding box center [403, 324] width 465 height 11
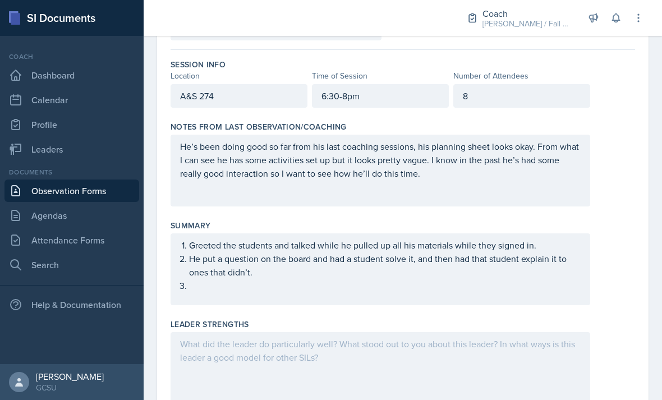
click at [387, 251] on ol "Greeted the students and talked while he pulled up all his materials while they…" at bounding box center [385, 266] width 392 height 54
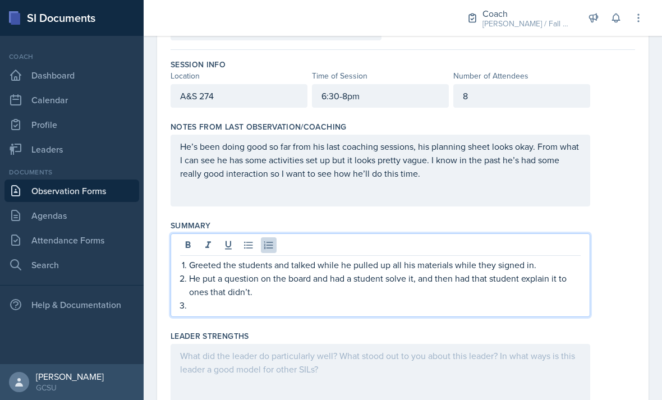
click at [394, 299] on p at bounding box center [385, 305] width 392 height 13
click at [429, 299] on p "He had to pause and make sure they were all signed in on hte sheet and on the c…" at bounding box center [385, 305] width 392 height 13
click at [589, 261] on div "Greeted the students and talked while he pulled up all his materials while they…" at bounding box center [381, 276] width 420 height 84
click at [555, 299] on p "He had to pause and make sure they were all signed in on the sheet and on the c…" at bounding box center [385, 305] width 392 height 13
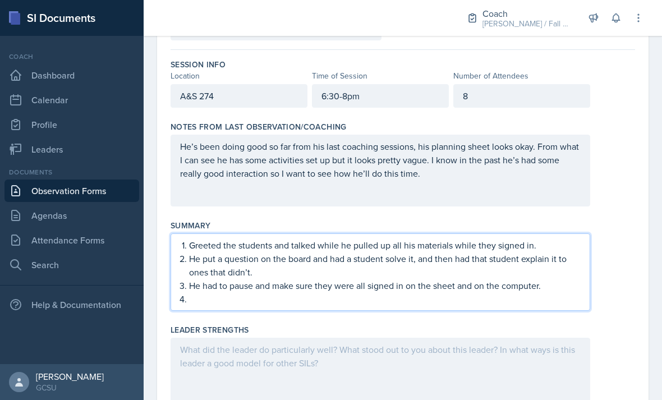
scroll to position [4, 0]
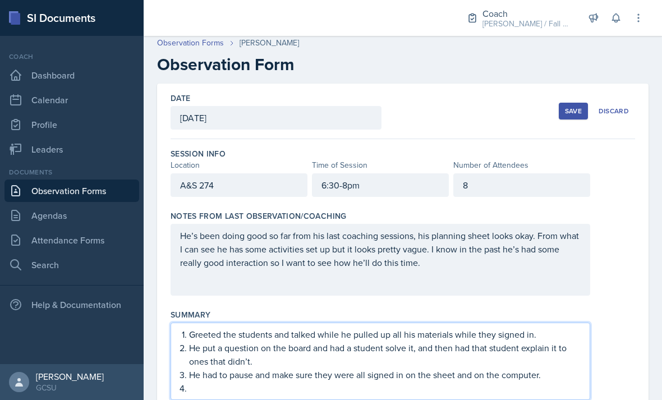
click at [568, 107] on div "Save" at bounding box center [573, 111] width 17 height 9
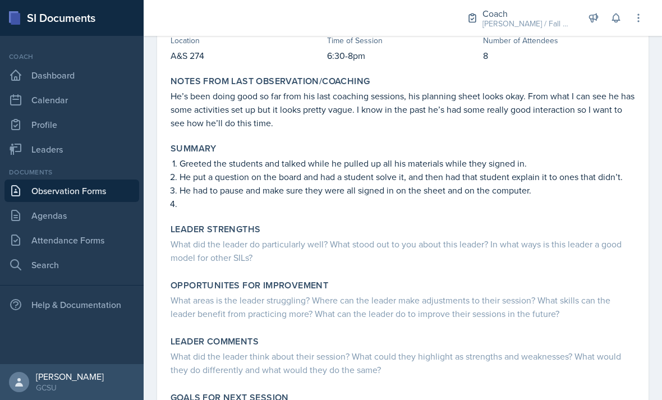
scroll to position [132, 0]
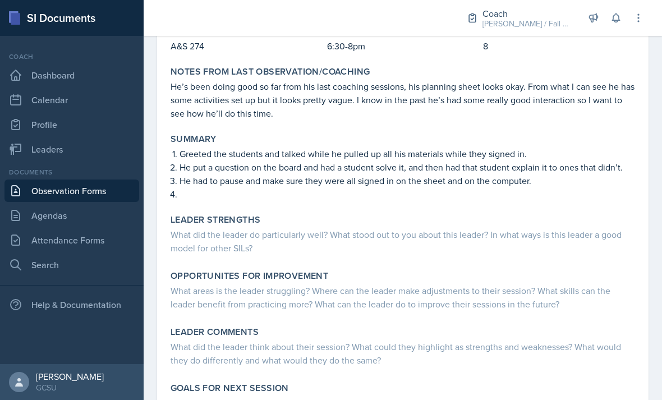
click at [308, 340] on div "What did the leader think about their session? What could they highlight as str…" at bounding box center [403, 353] width 465 height 27
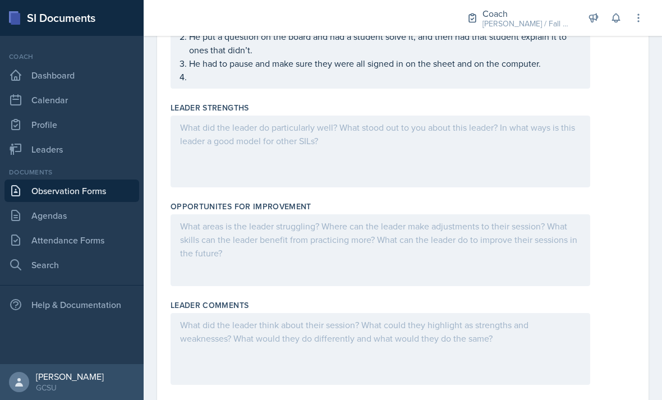
scroll to position [329, 0]
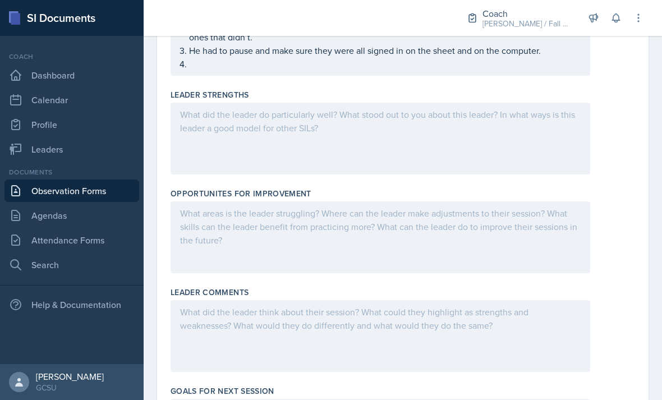
click at [399, 202] on div at bounding box center [381, 238] width 420 height 72
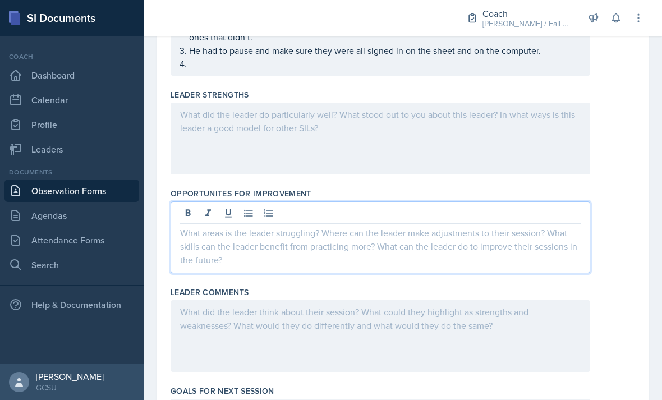
click at [262, 205] on button at bounding box center [269, 213] width 16 height 16
click at [254, 208] on icon at bounding box center [248, 213] width 11 height 11
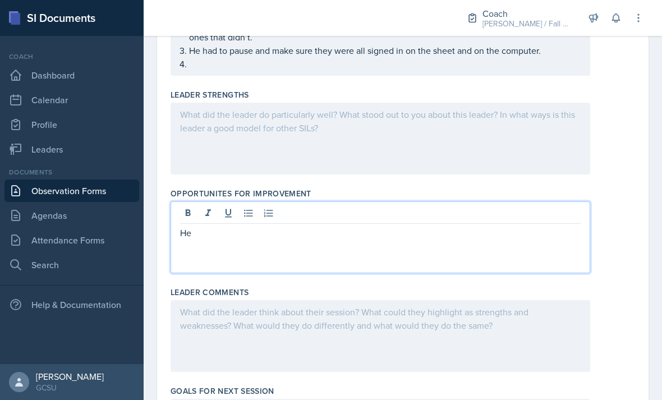
click at [243, 208] on icon at bounding box center [248, 213] width 11 height 11
click at [245, 226] on p "He needs to stopi gossiping with his students about" at bounding box center [385, 232] width 392 height 13
click at [474, 226] on p "He needs to stop gossiping with his students about" at bounding box center [385, 232] width 392 height 13
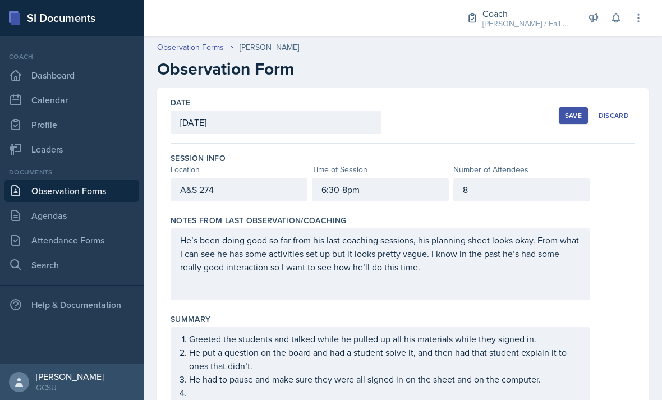
scroll to position [-1, 0]
click at [568, 111] on div "Save" at bounding box center [573, 115] width 17 height 9
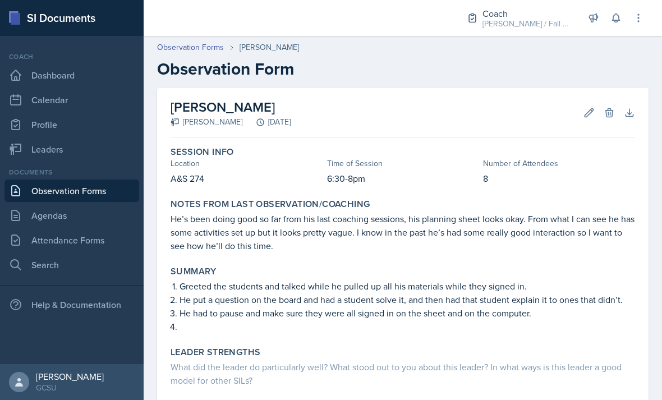
click at [534, 320] on p at bounding box center [408, 325] width 456 height 11
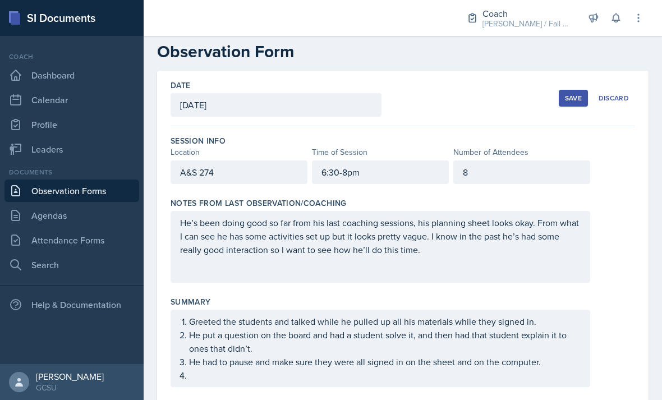
scroll to position [16, 0]
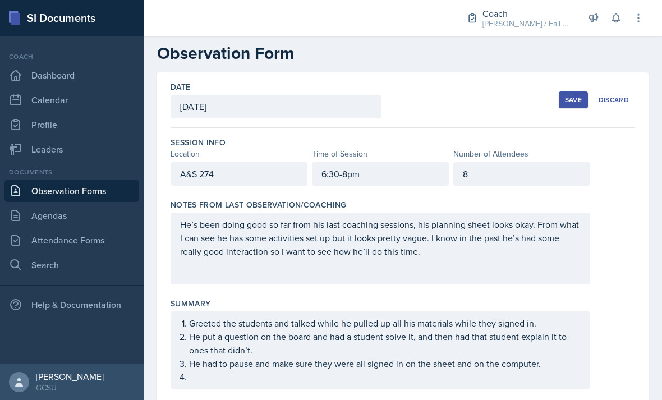
click at [550, 337] on ol "Greeted the students and talked while he pulled up all his materials while they…" at bounding box center [385, 350] width 392 height 67
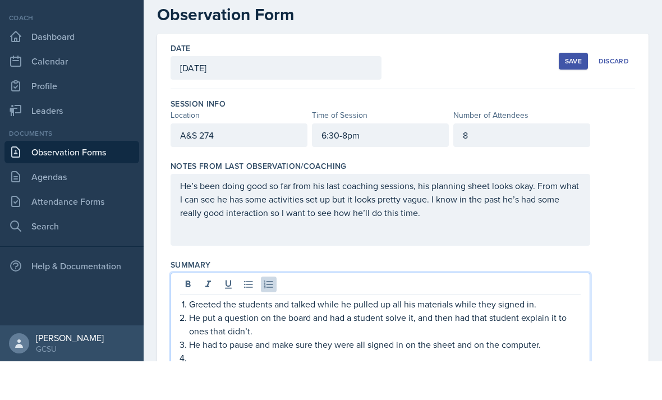
click at [514, 390] on p at bounding box center [385, 396] width 392 height 13
click at [489, 390] on p at bounding box center [385, 396] width 392 height 13
click at [573, 92] on button "Save" at bounding box center [573, 100] width 29 height 17
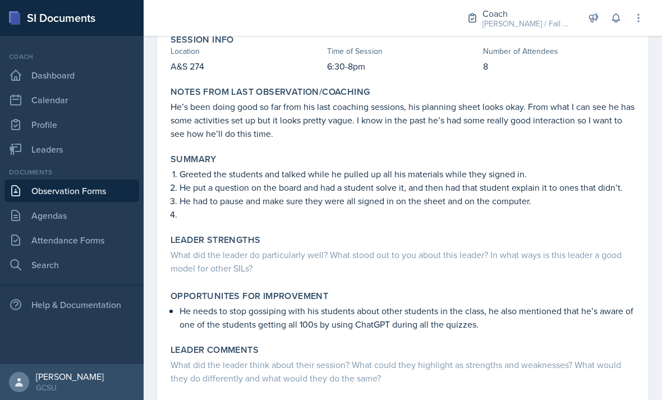
scroll to position [113, 0]
click at [463, 207] on p at bounding box center [408, 212] width 456 height 11
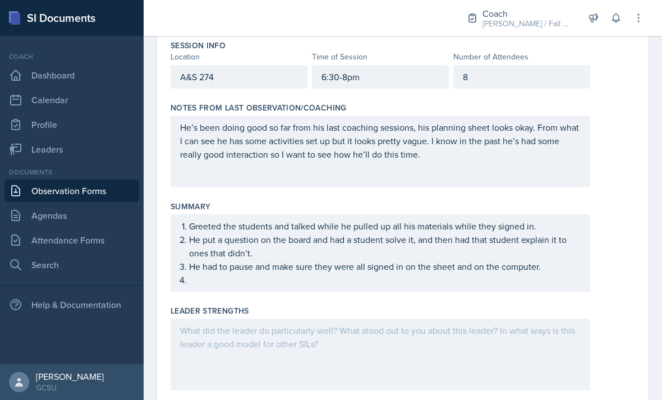
click at [414, 247] on ol "Greeted the students and talked while he pulled up all his materials while they…" at bounding box center [385, 252] width 392 height 67
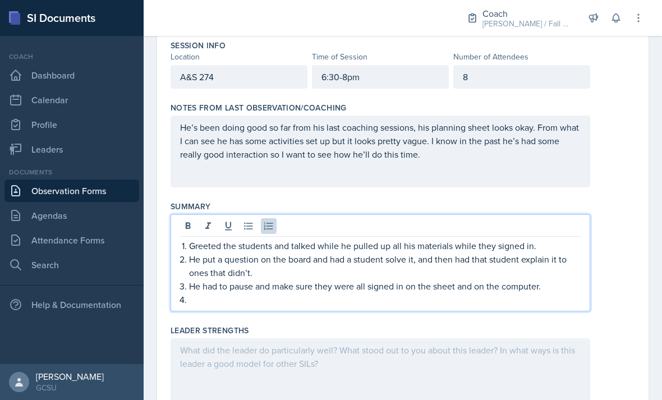
click at [422, 293] on p at bounding box center [385, 299] width 392 height 13
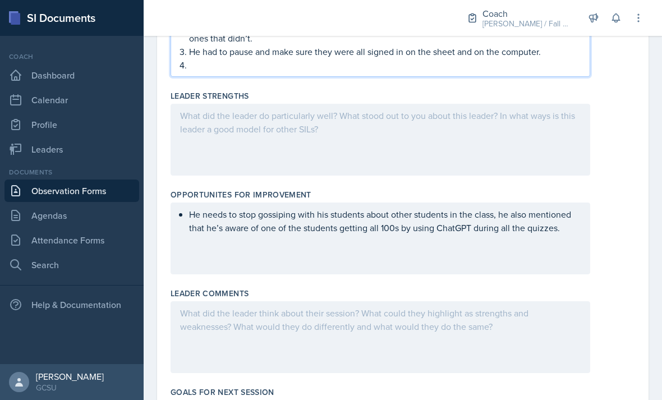
scroll to position [338, 0]
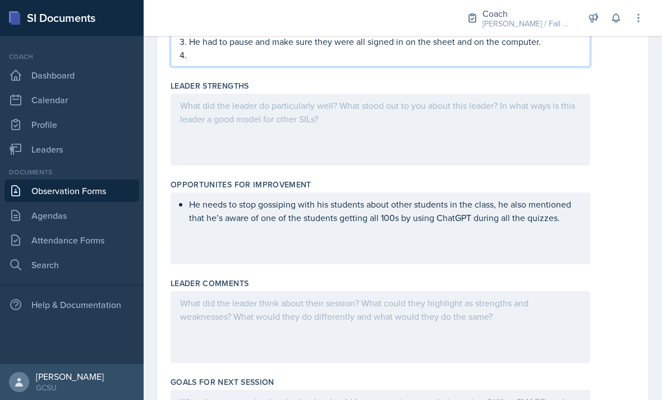
click at [422, 198] on p "He needs to stop gossiping with his students about other students in the class,…" at bounding box center [385, 211] width 392 height 27
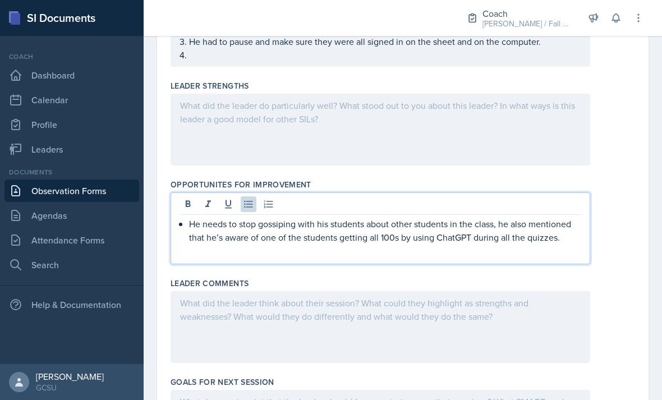
click at [568, 217] on p "He needs to stop gossiping with his students about other students in the class,…" at bounding box center [385, 230] width 392 height 27
click at [564, 244] on p at bounding box center [385, 250] width 392 height 13
click at [296, 217] on p "He needs to stop gossiping with his students about other students in the class,…" at bounding box center [385, 230] width 392 height 27
click at [363, 217] on p "He needs to stop gossiping with his students about other students in the class,…" at bounding box center [385, 230] width 392 height 27
click at [490, 217] on p "He needs to stop gossiping with his students about other students in the class,…" at bounding box center [385, 230] width 392 height 27
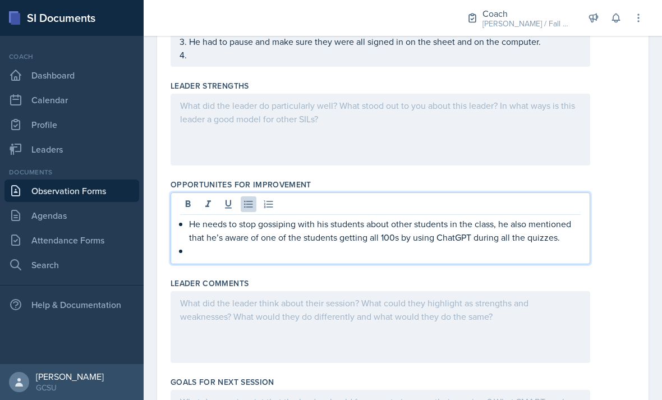
click at [521, 244] on p at bounding box center [385, 250] width 392 height 13
click at [571, 217] on p "He needs to stop gossiping with his students about other students in the class,…" at bounding box center [385, 230] width 392 height 27
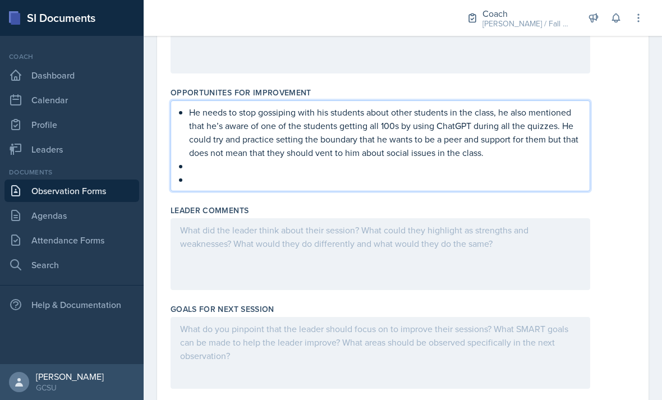
scroll to position [429, 0]
click at [516, 305] on div "Goals for Next Session" at bounding box center [403, 310] width 465 height 11
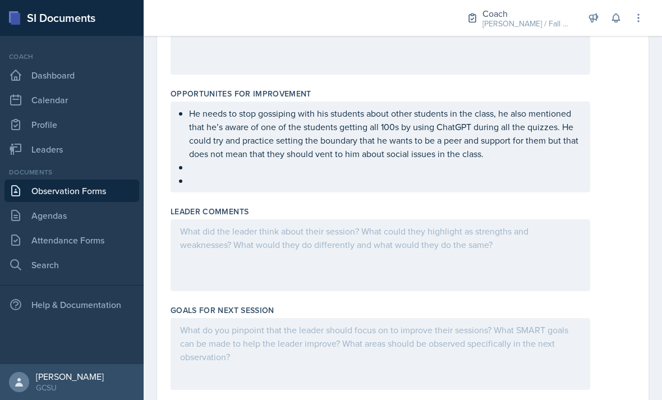
click at [510, 318] on div at bounding box center [381, 354] width 420 height 72
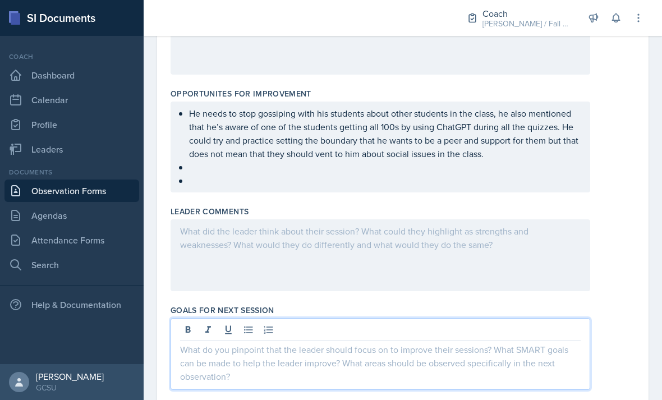
click at [243, 322] on button at bounding box center [249, 330] width 16 height 16
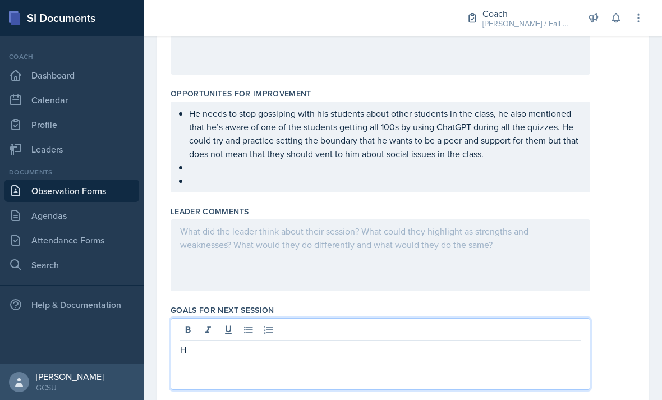
click at [249, 324] on icon at bounding box center [248, 329] width 11 height 11
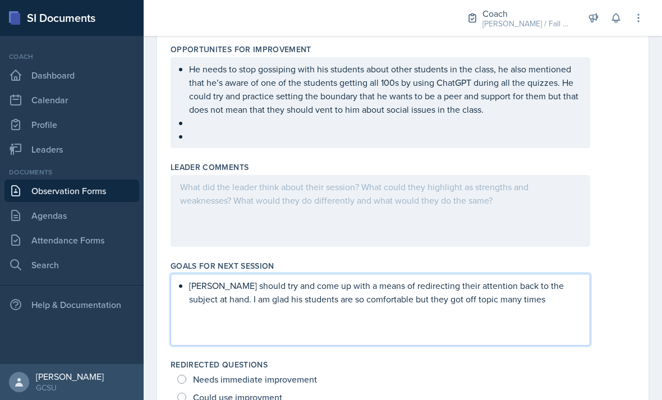
scroll to position [475, 0]
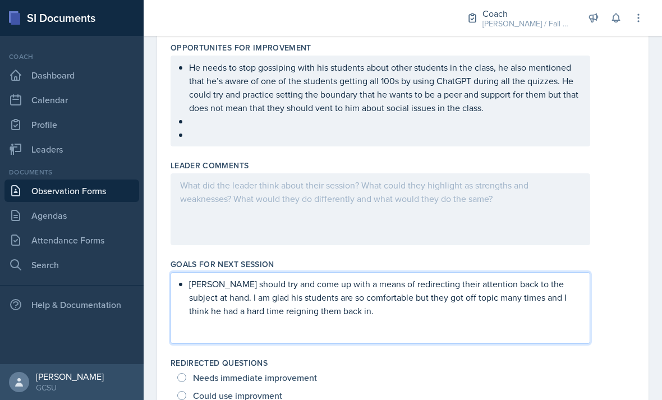
click at [462, 190] on div at bounding box center [381, 209] width 420 height 72
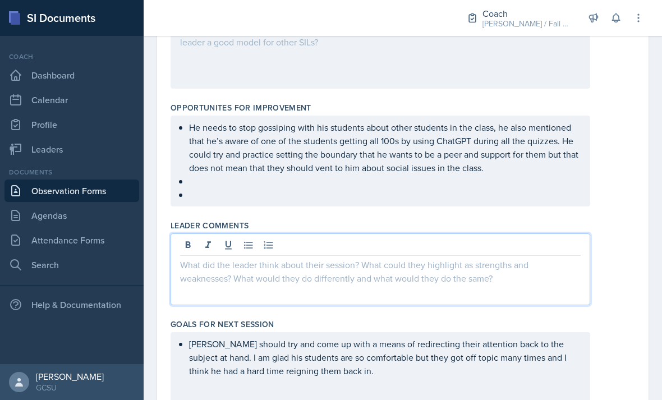
scroll to position [413, 0]
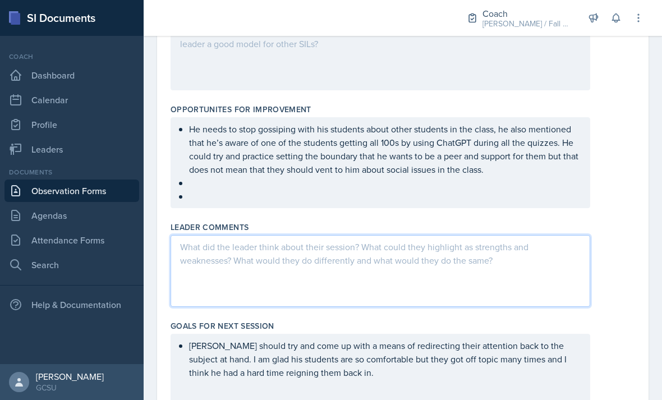
click at [529, 144] on ul "He needs to stop gossiping with his students about other students in the class,…" at bounding box center [385, 162] width 392 height 81
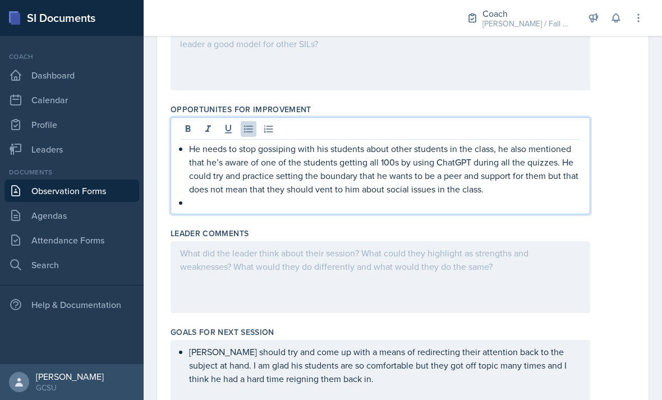
click at [530, 151] on p "He needs to stop gossiping with his students about other students in the class,…" at bounding box center [385, 169] width 392 height 54
click at [532, 196] on p at bounding box center [385, 202] width 392 height 13
click at [552, 157] on p "He needs to stop gossiping with his students about other students in the class,…" at bounding box center [385, 169] width 392 height 54
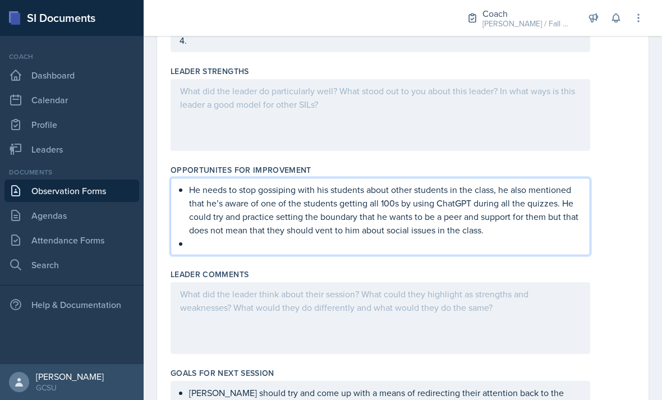
scroll to position [354, 0]
click at [528, 78] on div at bounding box center [381, 114] width 420 height 72
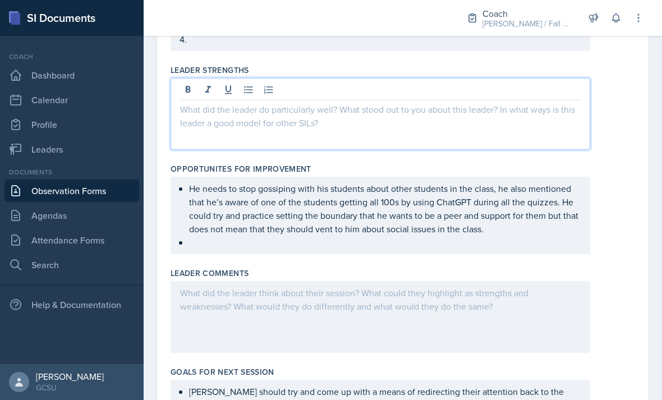
click at [251, 82] on button at bounding box center [249, 90] width 16 height 16
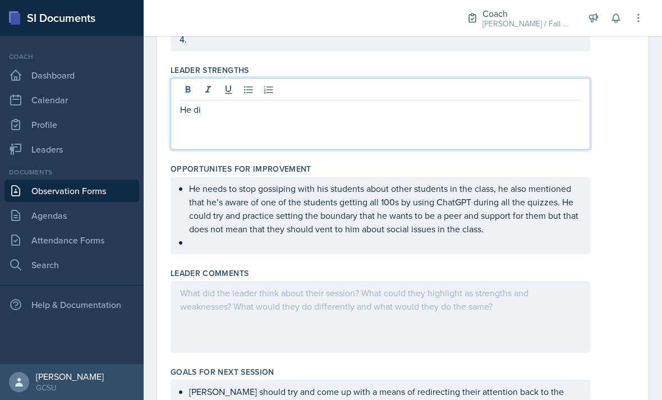
click at [235, 82] on button at bounding box center [229, 90] width 16 height 16
click at [248, 84] on icon at bounding box center [248, 89] width 11 height 11
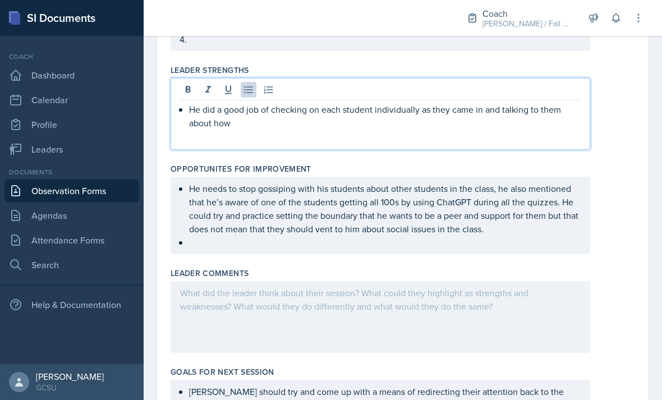
click at [545, 103] on p "He did a good job of checking on each student individually as they came in and …" at bounding box center [385, 116] width 392 height 27
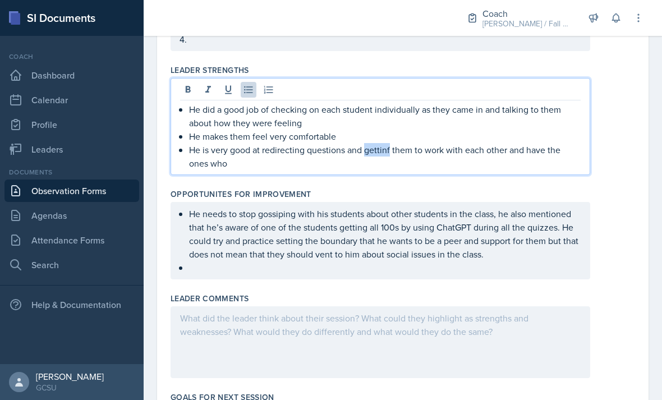
click at [382, 143] on p "He is very good at redirecting questions and gettinf them to work with each oth…" at bounding box center [385, 156] width 392 height 27
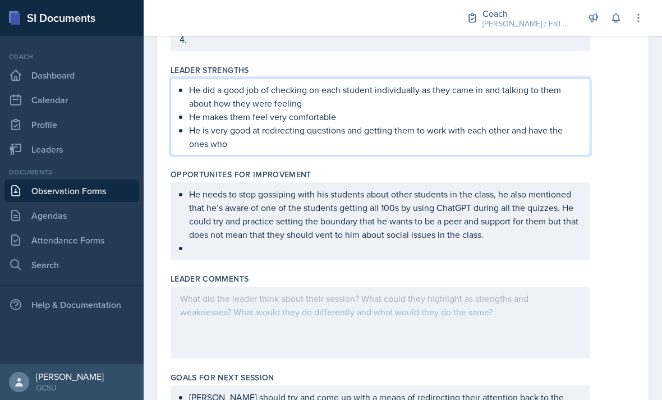
click at [486, 169] on div "Opportunites for Improvement" at bounding box center [403, 174] width 465 height 11
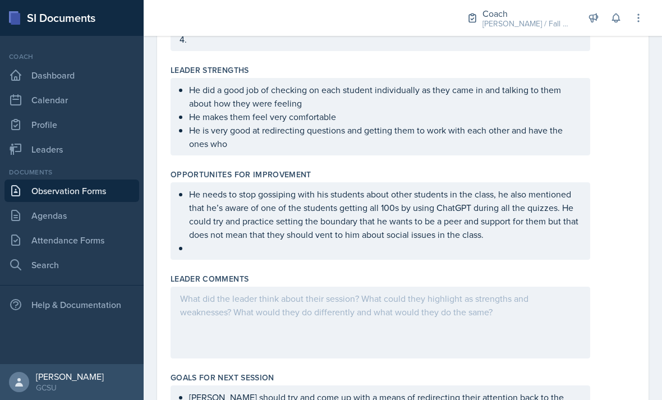
click at [514, 107] on ul "He did a good job of checking on each student individually as they came in and …" at bounding box center [385, 116] width 392 height 67
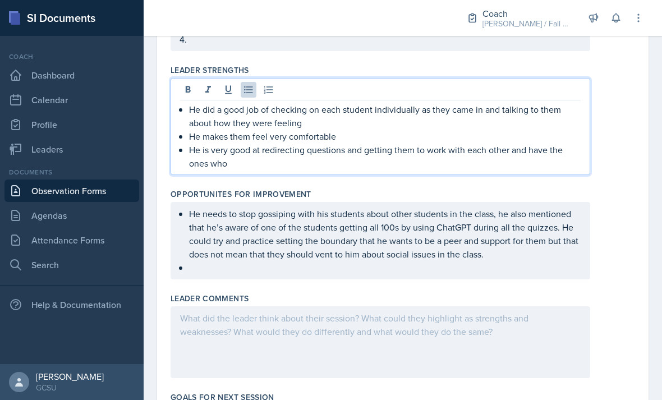
click at [380, 143] on p "He is very good at redirecting questions and getting them to work with each oth…" at bounding box center [385, 156] width 392 height 27
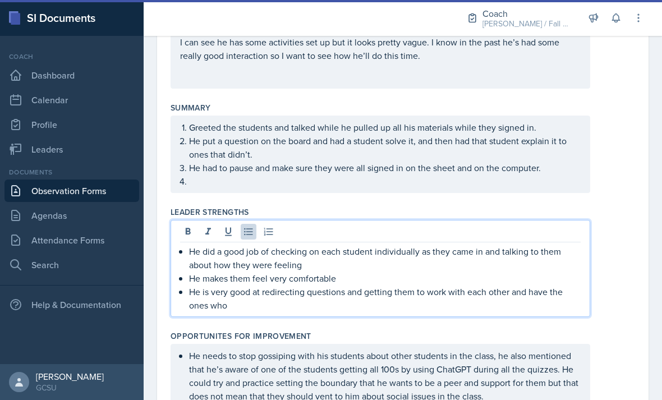
scroll to position [212, 0]
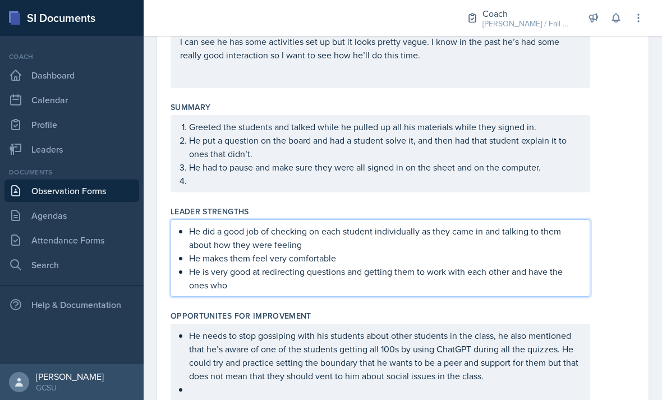
click at [441, 132] on ol "Greeted the students and talked while he pulled up all his materials while they…" at bounding box center [385, 153] width 392 height 67
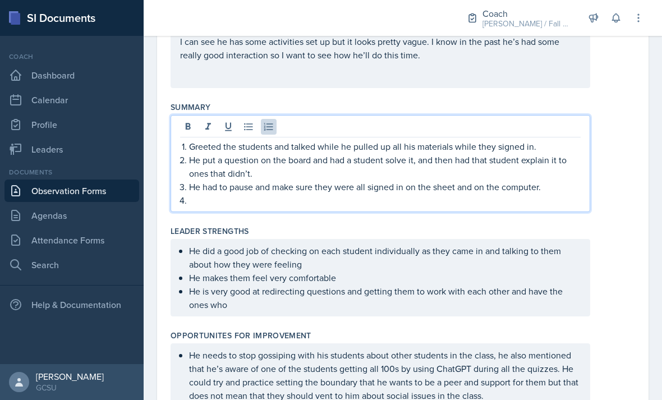
click at [554, 194] on p at bounding box center [385, 200] width 392 height 13
click at [248, 153] on p "He put a question on the board and had a student solve it, and then had that st…" at bounding box center [385, 166] width 392 height 27
click at [545, 194] on p at bounding box center [385, 200] width 392 height 13
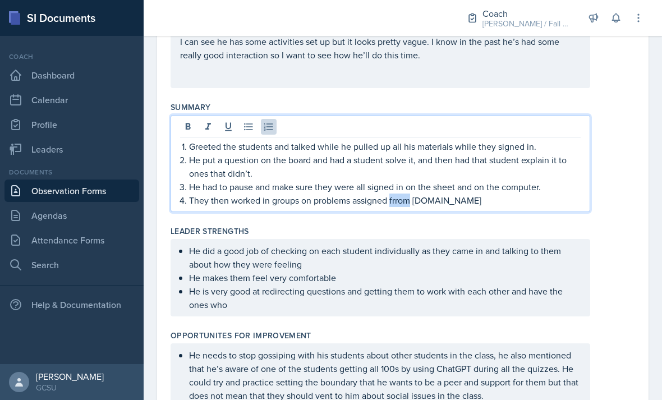
click at [402, 194] on p "They then worked in groups on problems assigned frrom ChemQuizzes.net" at bounding box center [385, 200] width 392 height 13
click at [519, 180] on p "He had to pause and make sure they were all signed in on the sheet and on the c…" at bounding box center [385, 186] width 392 height 13
click at [509, 194] on p "They then worked in groups on problems assigned from ChemQuizzes.net" at bounding box center [385, 200] width 392 height 13
click at [526, 326] on div "Opportunites for Improvement He needs to stop gossiping with his students about…" at bounding box center [403, 378] width 465 height 104
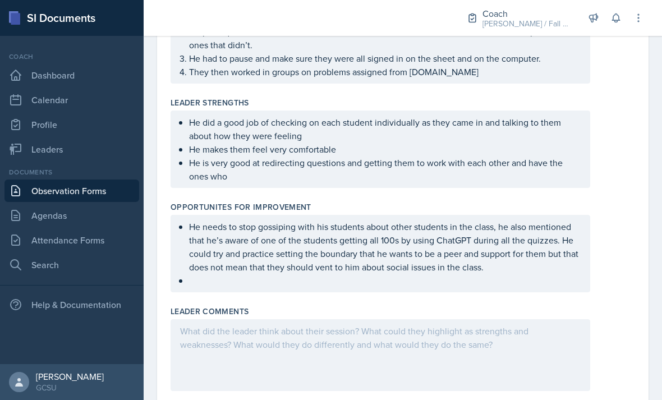
scroll to position [322, 0]
click at [528, 245] on ul "He needs to stop gossiping with his students about other students in the class,…" at bounding box center [385, 252] width 392 height 67
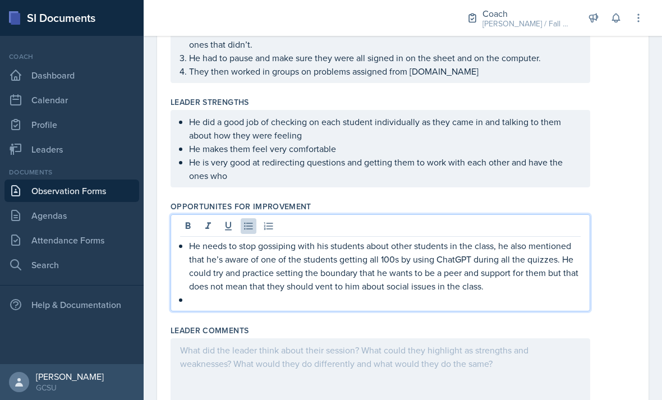
click at [533, 239] on p "He needs to stop gossiping with his students about other students in the class,…" at bounding box center [385, 266] width 392 height 54
click at [535, 293] on p at bounding box center [385, 299] width 392 height 13
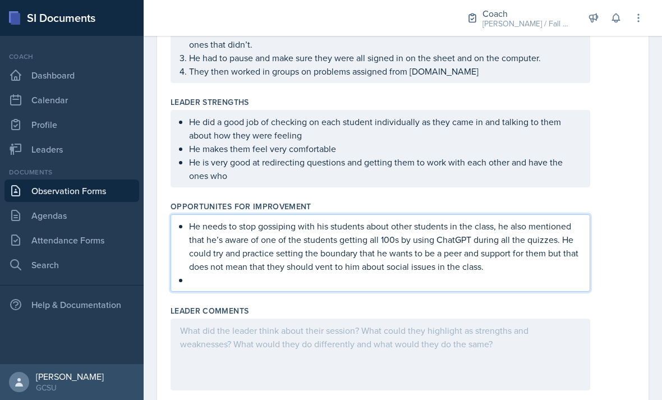
click at [521, 305] on div "Leader Comments" at bounding box center [403, 310] width 465 height 11
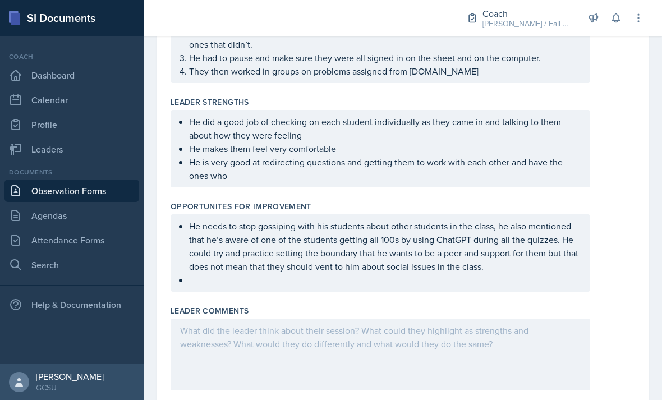
click at [545, 249] on ul "He needs to stop gossiping with his students about other students in the class,…" at bounding box center [385, 252] width 392 height 67
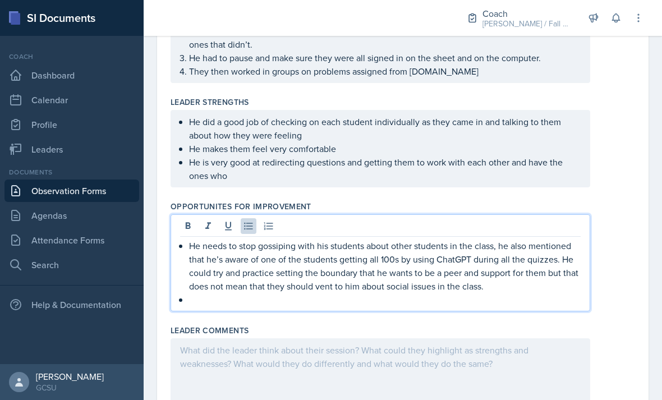
click at [550, 293] on p at bounding box center [385, 299] width 392 height 13
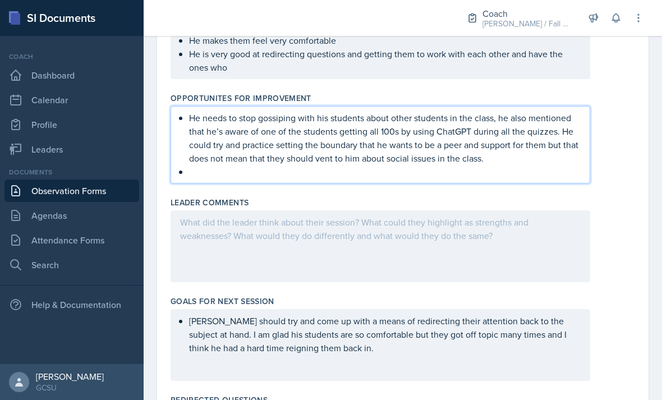
scroll to position [428, 0]
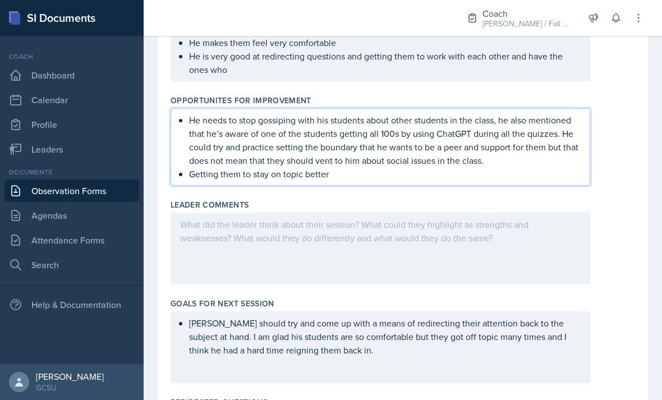
click at [618, 213] on div at bounding box center [403, 249] width 465 height 72
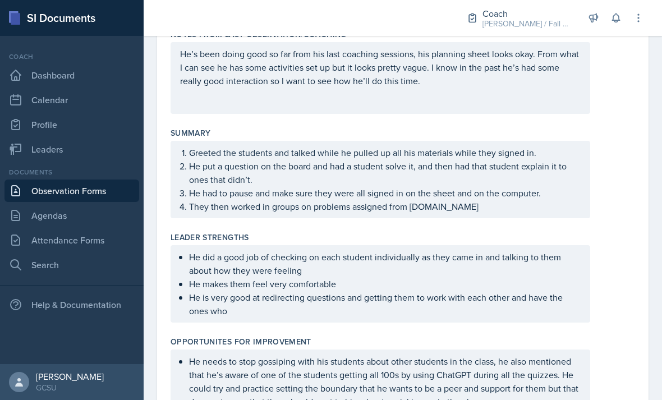
scroll to position [274, 0]
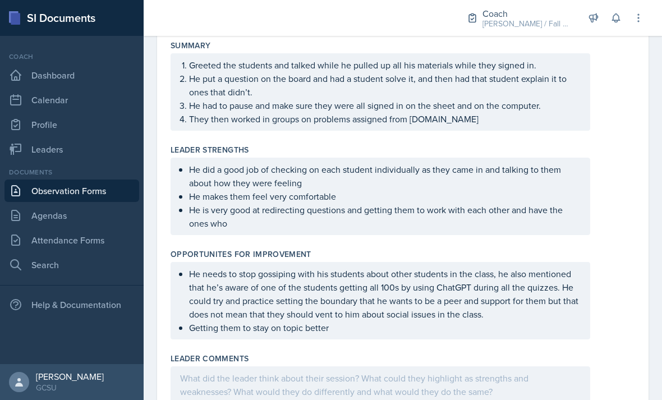
click at [530, 88] on ol "Greeted the students and talked while he pulled up all his materials while they…" at bounding box center [385, 91] width 392 height 67
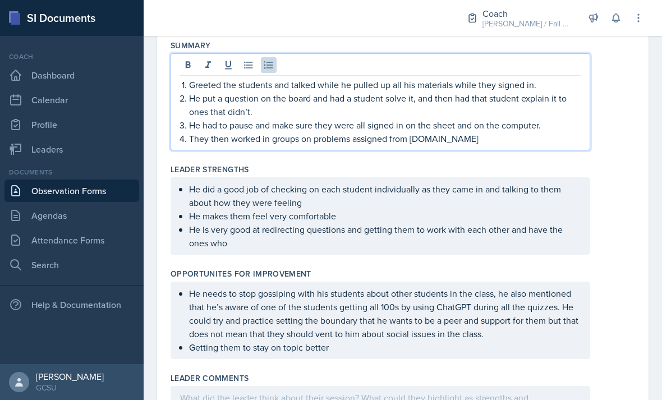
click at [518, 132] on p "They then worked in groups on problems assigned from ChemQuizzes.net" at bounding box center [385, 138] width 392 height 13
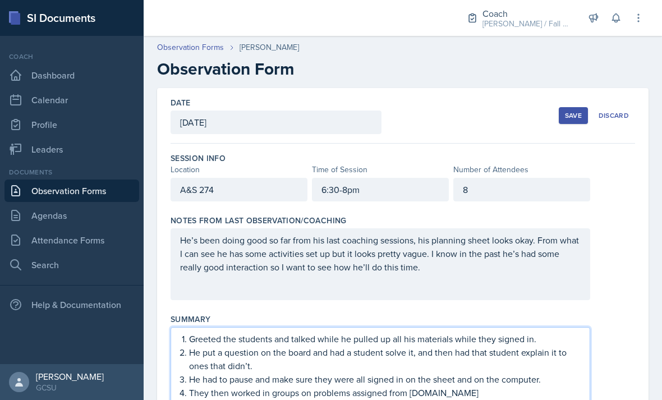
scroll to position [-1, 0]
click at [565, 111] on div "Save" at bounding box center [573, 115] width 17 height 9
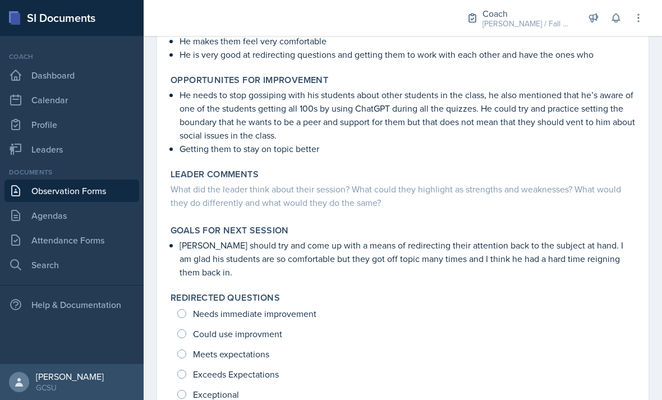
scroll to position [301, 0]
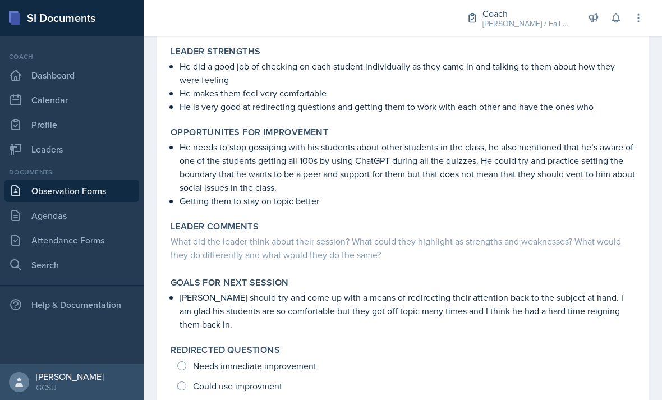
click at [529, 194] on p "Getting them to stay on topic better" at bounding box center [408, 200] width 456 height 13
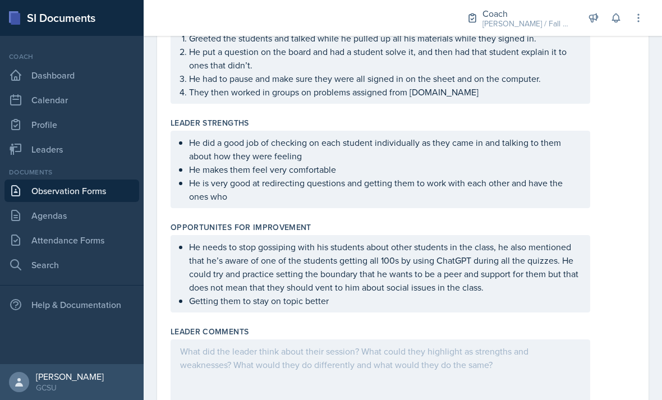
click at [459, 271] on ul "He needs to stop gossiping with his students about other students in the class,…" at bounding box center [385, 273] width 392 height 67
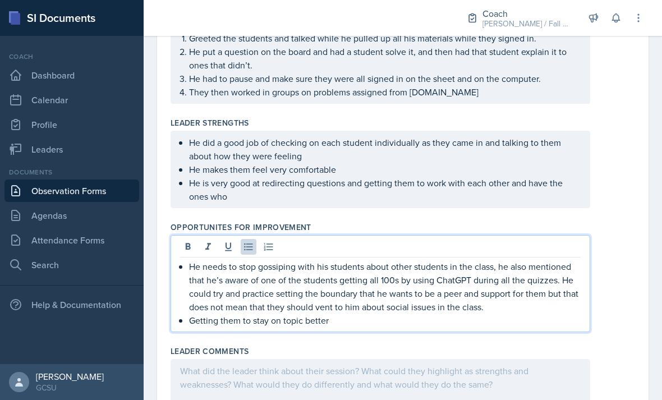
click at [452, 314] on p "Getting them to stay on topic better" at bounding box center [385, 320] width 392 height 13
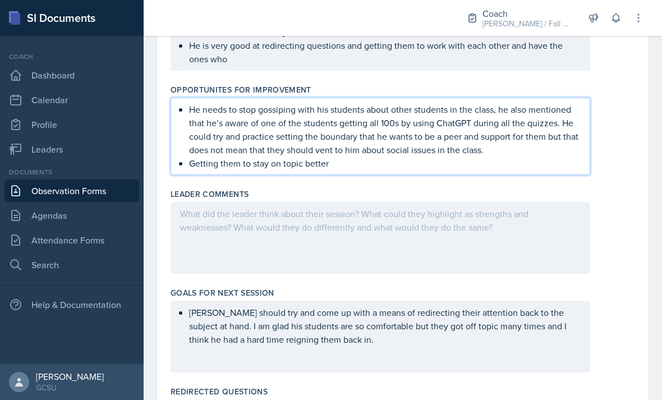
scroll to position [431, 0]
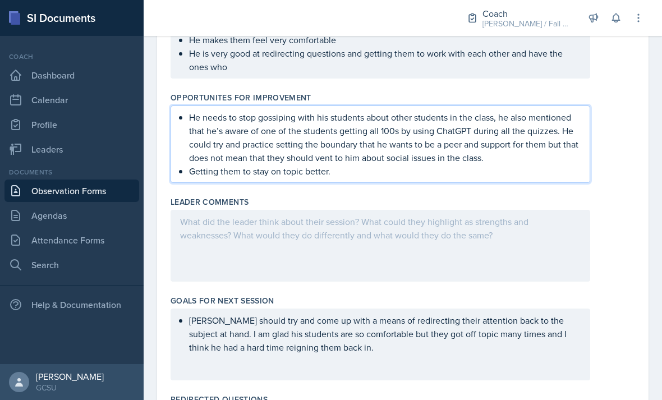
click at [562, 210] on div at bounding box center [381, 246] width 420 height 72
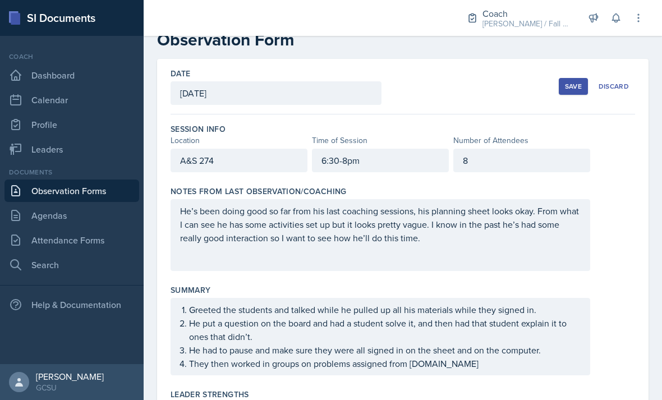
scroll to position [19, 0]
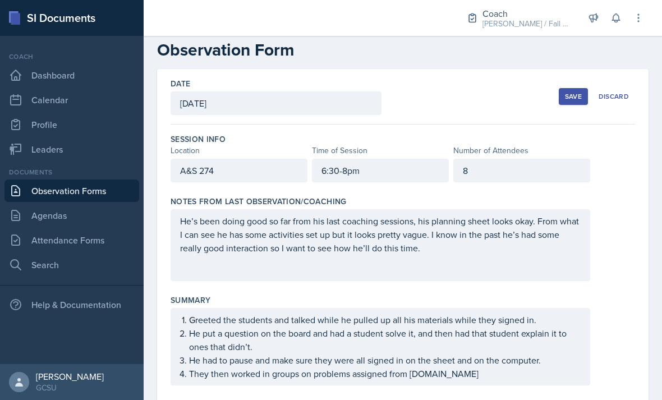
click at [562, 88] on button "Save" at bounding box center [573, 96] width 29 height 17
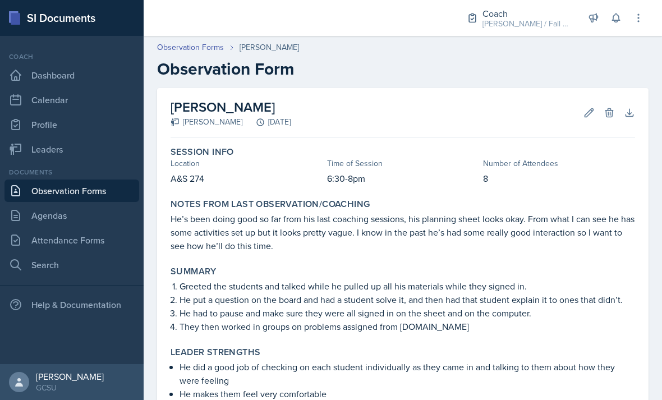
scroll to position [0, 0]
click at [593, 107] on icon at bounding box center [589, 112] width 11 height 11
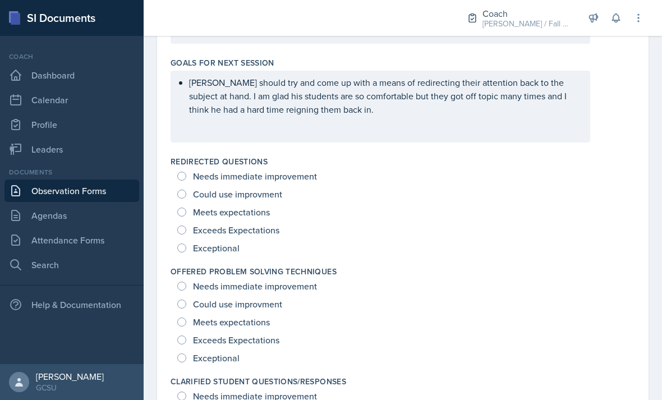
scroll to position [668, 0]
click at [225, 243] on span "Exceptional" at bounding box center [216, 248] width 47 height 11
click at [186, 244] on input "Exceptional" at bounding box center [181, 248] width 9 height 9
radio input "true"
click at [232, 353] on span "Exceptional" at bounding box center [216, 358] width 47 height 11
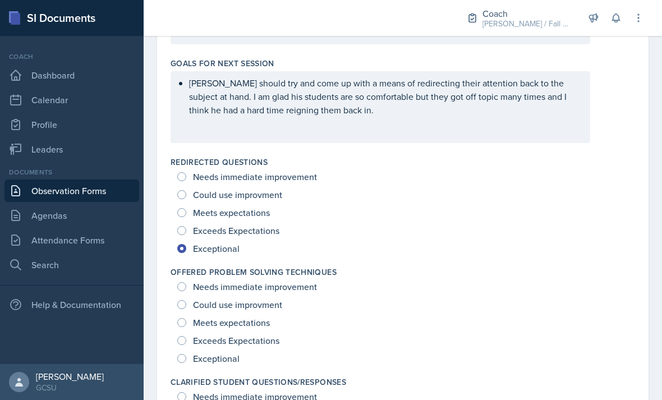
click at [186, 354] on input "Exceptional" at bounding box center [181, 358] width 9 height 9
radio input "true"
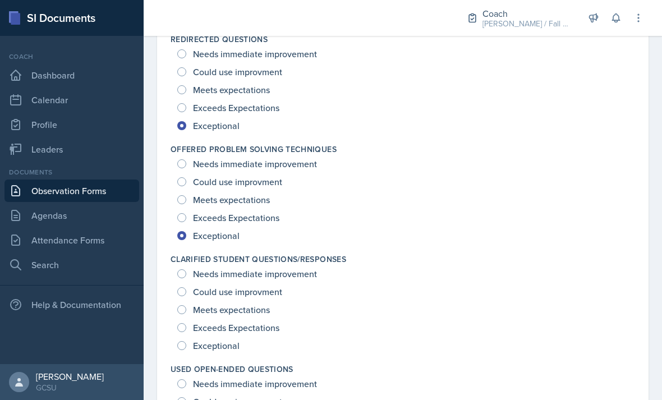
scroll to position [798, 0]
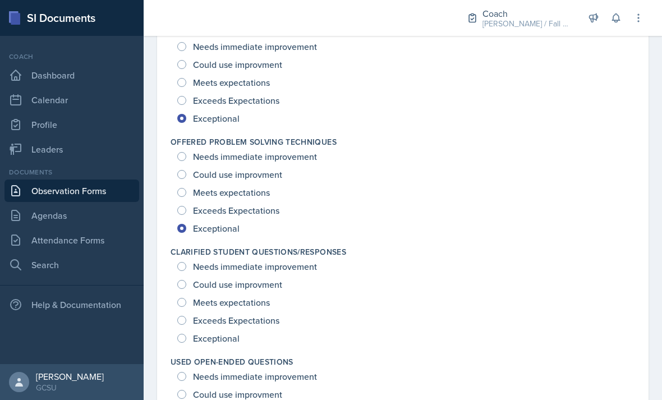
click at [231, 333] on span "Exceptional" at bounding box center [216, 338] width 47 height 11
click at [186, 334] on input "Exceptional" at bounding box center [181, 338] width 9 height 9
radio input "true"
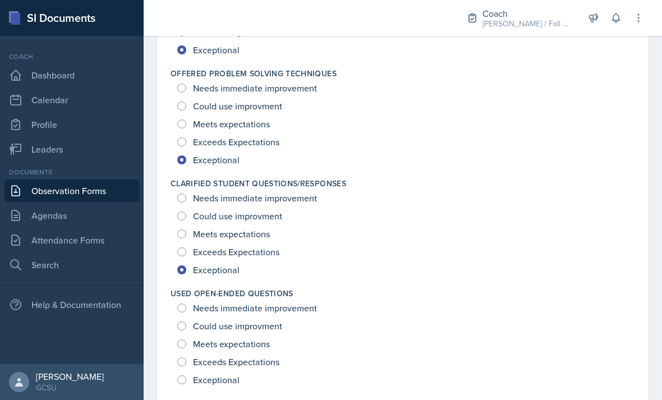
scroll to position [879, 0]
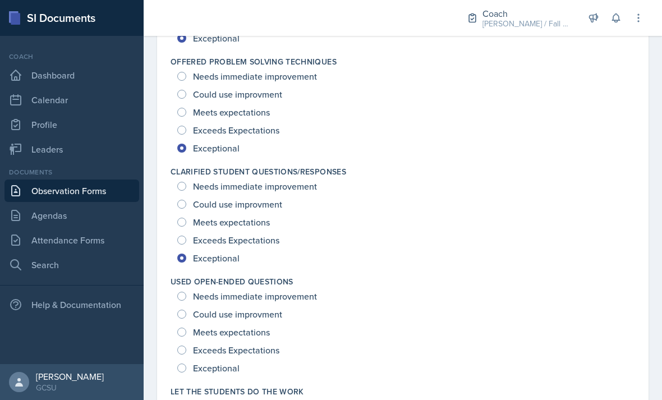
click at [230, 363] on span "Exceptional" at bounding box center [216, 368] width 47 height 11
click at [186, 364] on input "Exceptional" at bounding box center [181, 368] width 9 height 9
radio input "true"
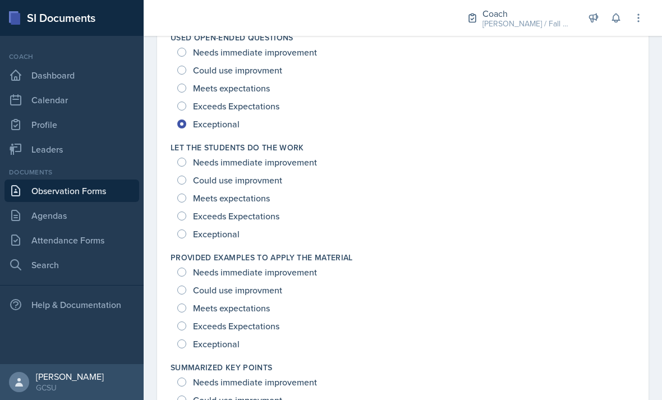
scroll to position [1122, 0]
click at [187, 226] on div "Exceptional" at bounding box center [209, 235] width 65 height 18
click at [195, 253] on label "Provided Examples To Apply The Material" at bounding box center [262, 258] width 182 height 11
click at [185, 230] on input "Exceptional" at bounding box center [181, 234] width 9 height 9
radio input "true"
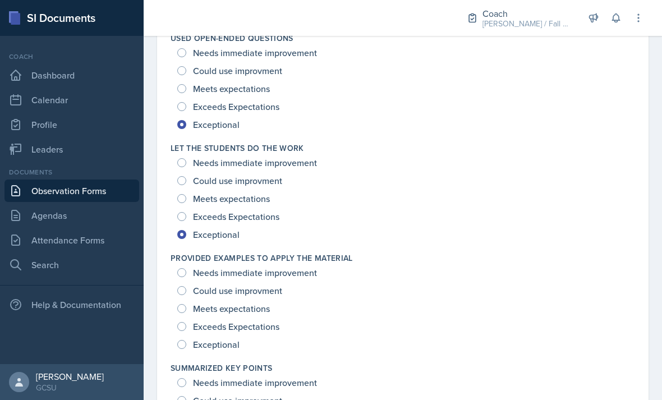
click at [189, 336] on div "Exceptional" at bounding box center [209, 345] width 65 height 18
click at [184, 340] on input "Exceptional" at bounding box center [181, 344] width 9 height 9
radio input "true"
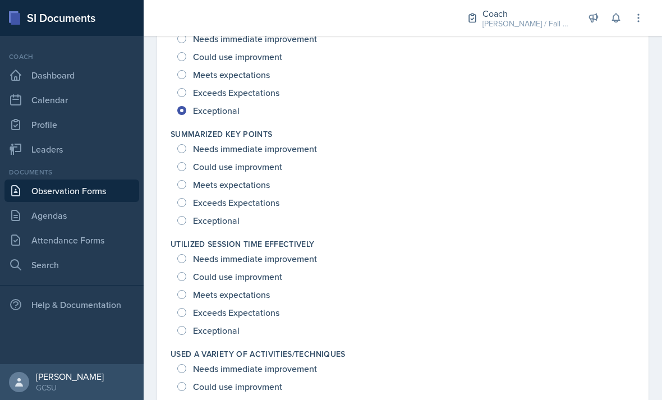
scroll to position [1361, 0]
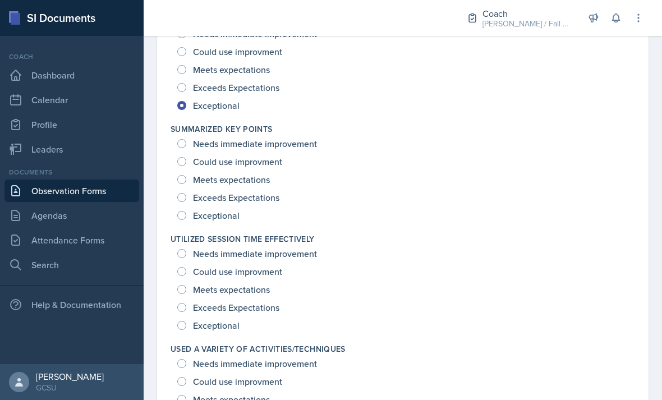
click at [189, 207] on div "Exceptional" at bounding box center [209, 216] width 65 height 18
click at [185, 211] on input "Exceptional" at bounding box center [181, 215] width 9 height 9
radio input "true"
click at [181, 285] on input "Meets expectations" at bounding box center [181, 289] width 9 height 9
radio input "true"
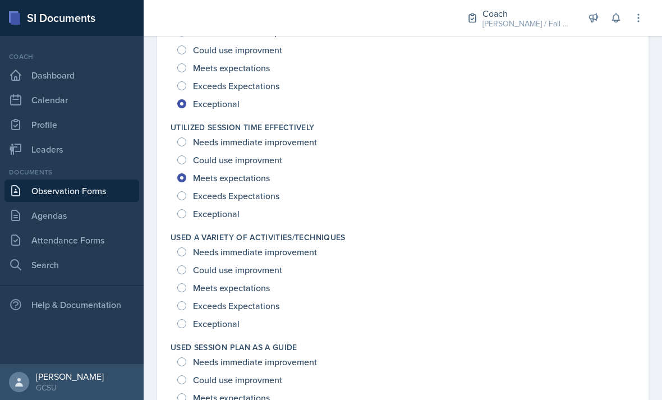
scroll to position [1472, 0]
click at [185, 302] on input "Exceeds Expectations" at bounding box center [181, 306] width 9 height 9
radio input "true"
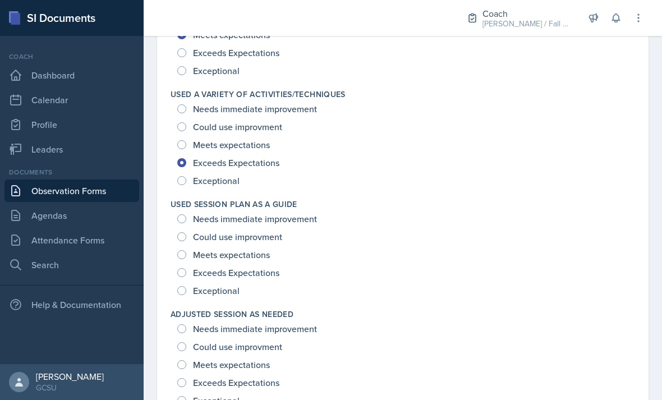
scroll to position [1620, 0]
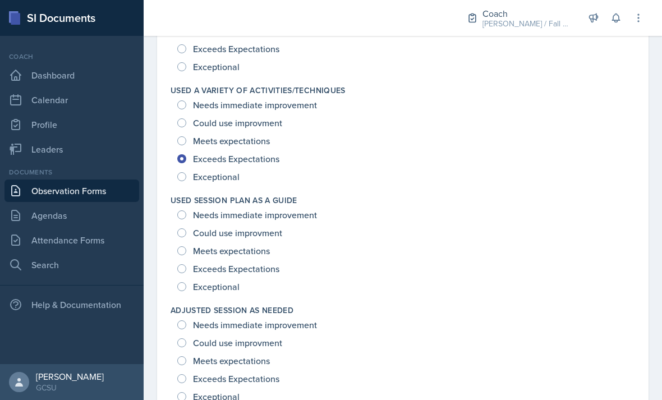
click at [181, 246] on input "Meets expectations" at bounding box center [181, 250] width 9 height 9
radio input "true"
click at [179, 150] on div "Exceeds Expectations" at bounding box center [229, 159] width 104 height 18
click at [185, 172] on input "Exceptional" at bounding box center [181, 176] width 9 height 9
radio input "true"
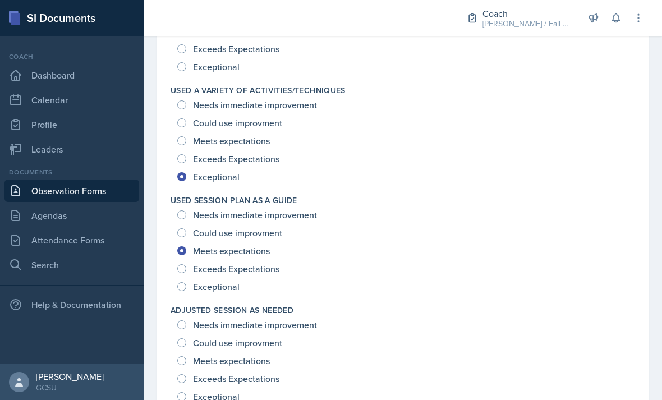
click at [179, 392] on input "Exceptional" at bounding box center [181, 396] width 9 height 9
radio input "true"
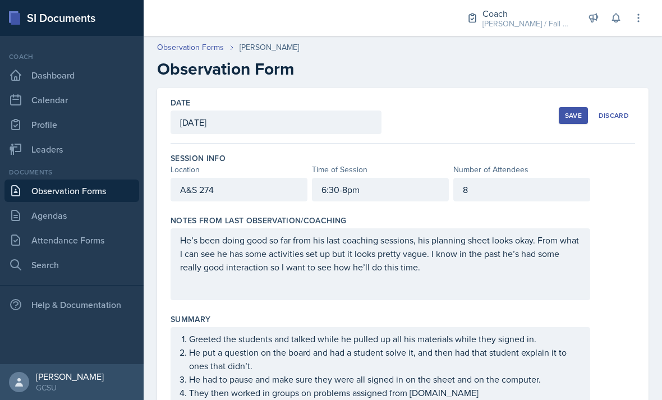
scroll to position [0, 0]
click at [577, 103] on div "Save Discard" at bounding box center [597, 116] width 76 height 26
click at [562, 107] on button "Save" at bounding box center [573, 115] width 29 height 17
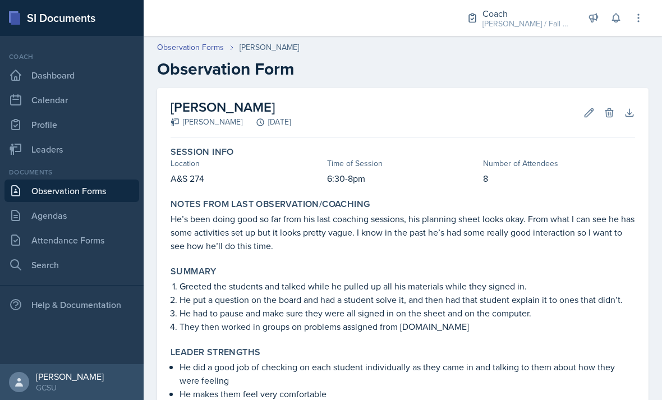
click at [591, 112] on icon at bounding box center [589, 112] width 11 height 11
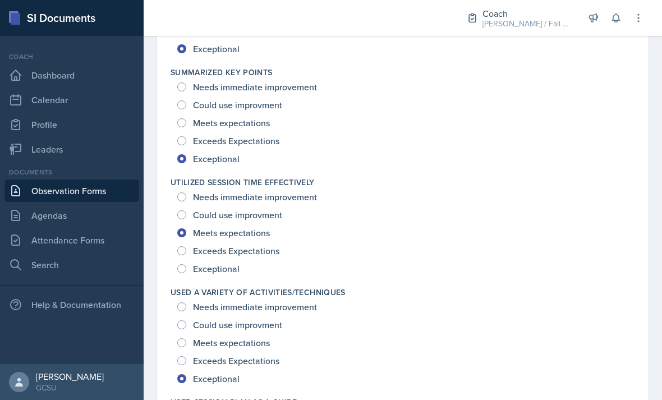
click at [266, 212] on span "Could use improvment" at bounding box center [237, 214] width 89 height 11
click at [186, 212] on input "Could use improvment" at bounding box center [181, 215] width 9 height 9
radio input "true"
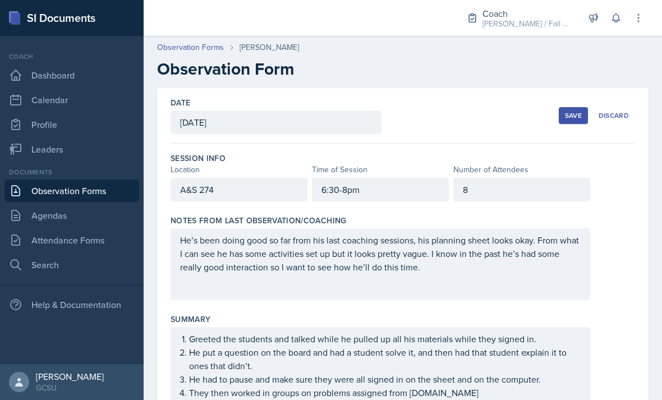
click at [583, 116] on button "Save" at bounding box center [573, 115] width 29 height 17
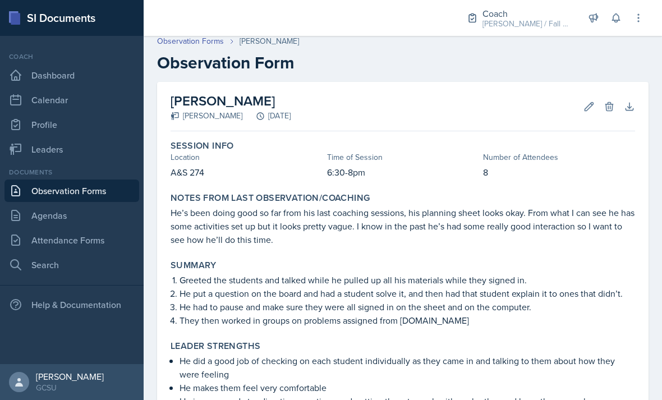
scroll to position [8, 0]
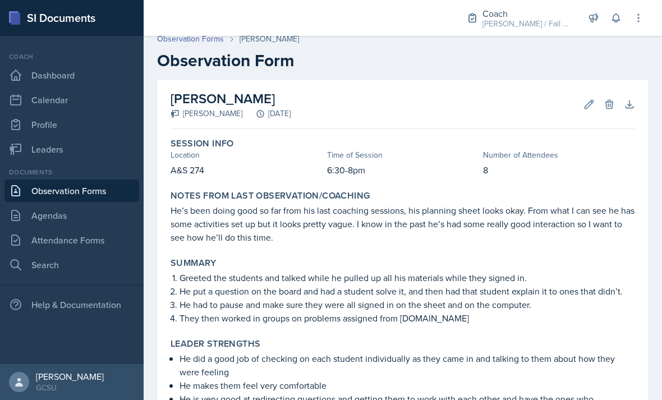
click at [589, 112] on button "Edit" at bounding box center [589, 104] width 20 height 20
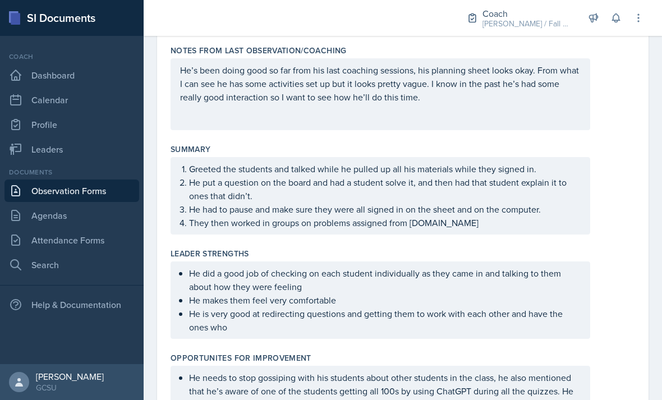
scroll to position [173, 0]
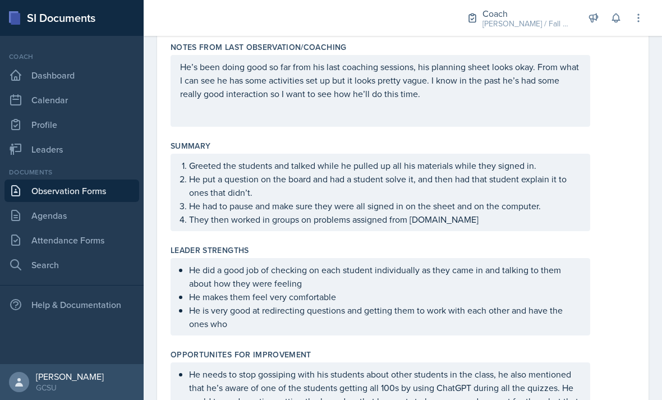
click at [522, 215] on ol "Greeted the students and talked while he pulled up all his materials while they…" at bounding box center [385, 192] width 392 height 67
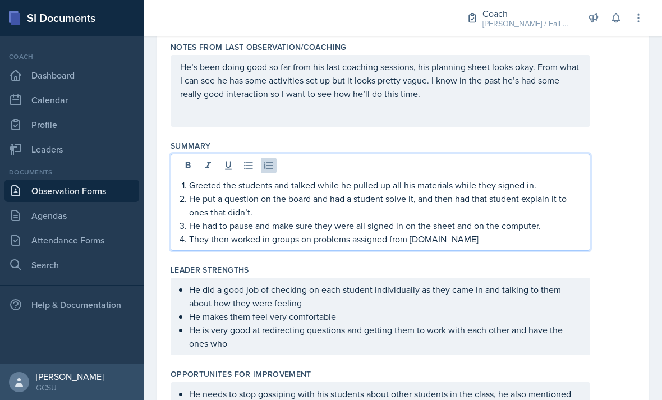
click at [513, 239] on p "They then worked in groups on problems assigned from ChemQuizzes.net" at bounding box center [385, 238] width 392 height 13
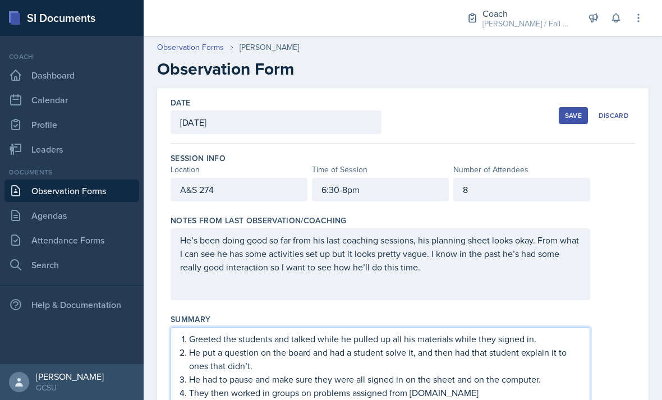
scroll to position [0, 0]
click at [575, 112] on div "Save" at bounding box center [573, 115] width 17 height 9
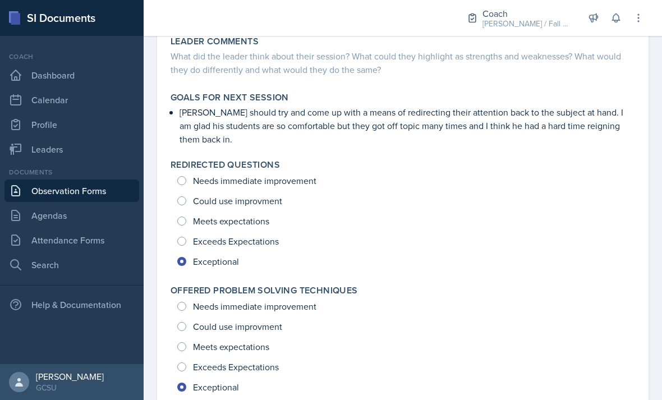
click at [136, 135] on link "Profile" at bounding box center [71, 124] width 135 height 22
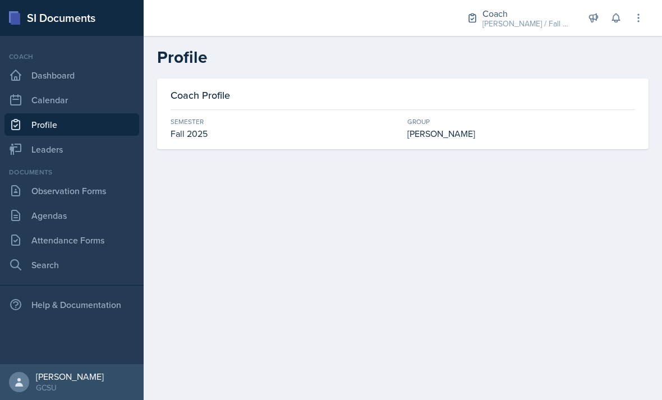
click at [89, 198] on link "Observation Forms" at bounding box center [71, 191] width 135 height 22
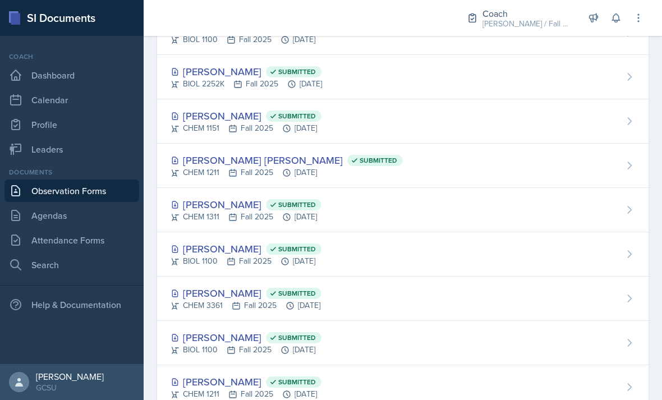
click at [90, 231] on link "Attendance Forms" at bounding box center [71, 240] width 135 height 22
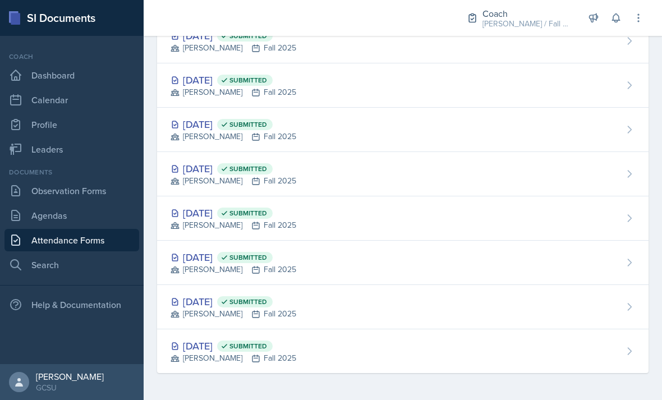
scroll to position [68, 0]
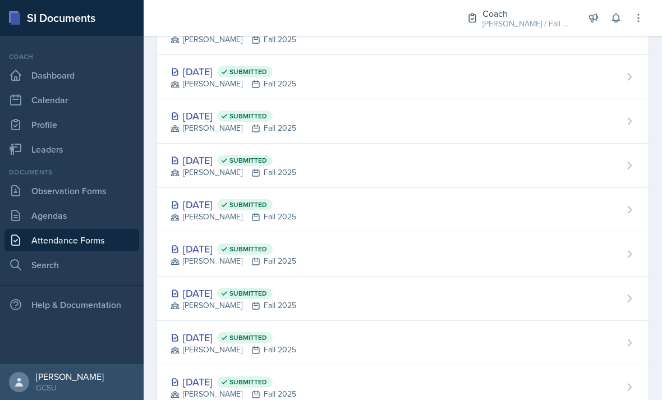
click at [80, 184] on link "Observation Forms" at bounding box center [71, 191] width 135 height 22
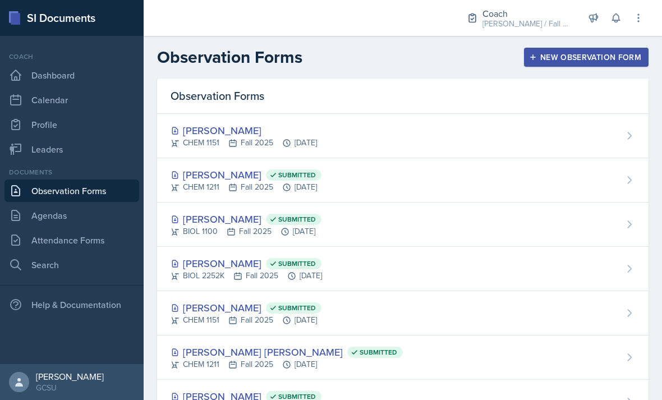
click at [199, 134] on div "[PERSON_NAME]" at bounding box center [244, 130] width 147 height 15
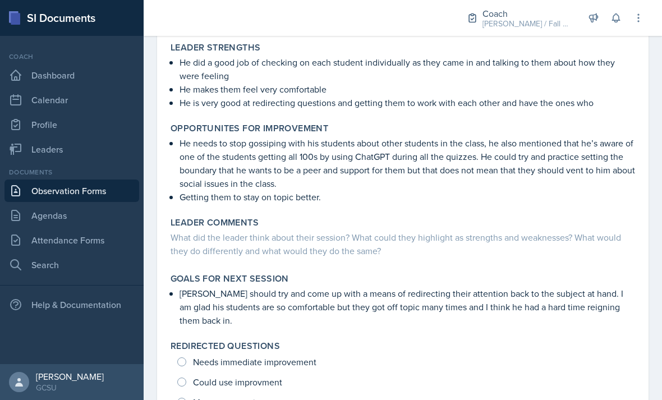
scroll to position [392, 0]
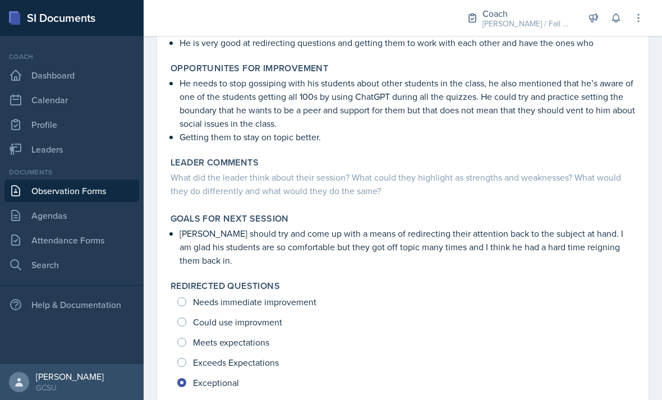
click at [530, 187] on div "What did the leader think about their session? What could they highlight as str…" at bounding box center [403, 184] width 465 height 27
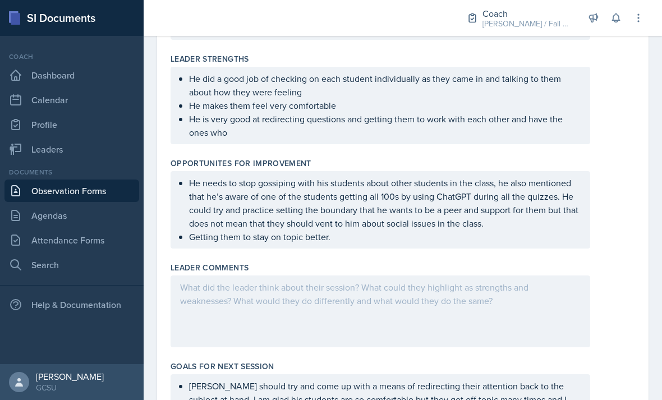
click at [481, 293] on div at bounding box center [381, 312] width 420 height 72
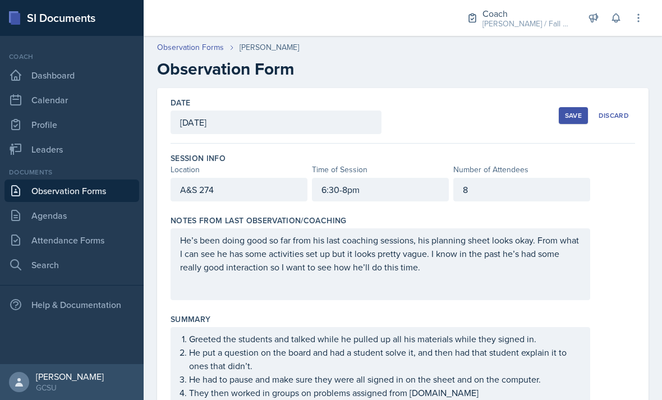
scroll to position [0, 0]
click at [565, 122] on button "Save" at bounding box center [573, 115] width 29 height 17
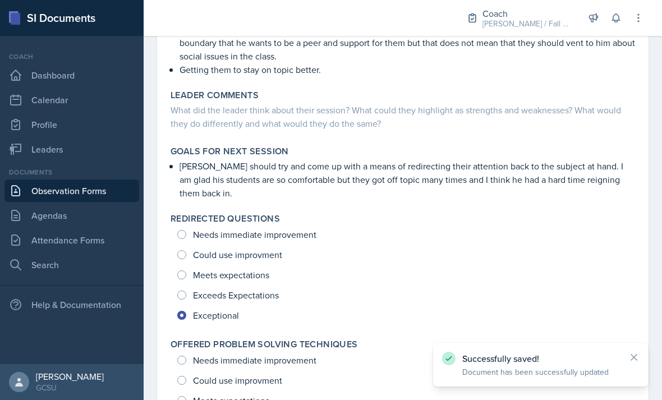
scroll to position [446, 0]
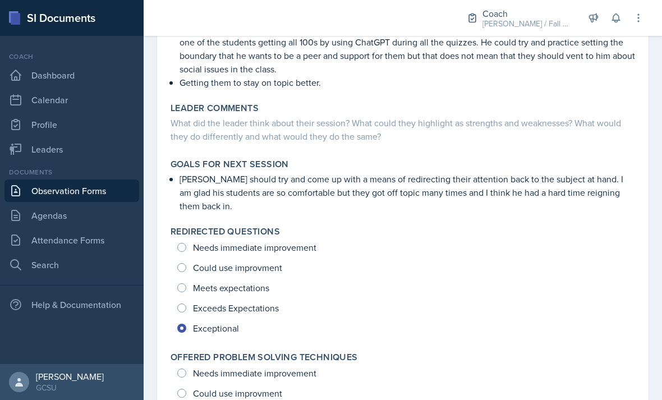
click at [563, 126] on div "What did the leader think about their session? What could they highlight as str…" at bounding box center [403, 129] width 465 height 27
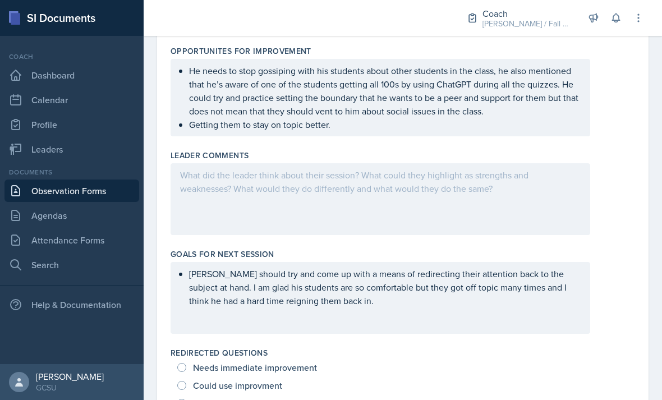
scroll to position [507, 0]
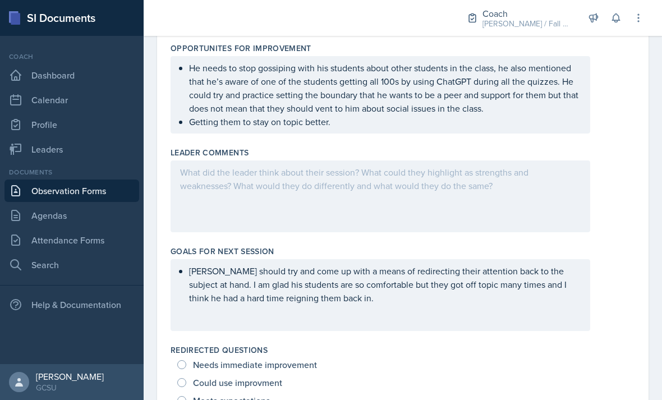
click at [516, 191] on div at bounding box center [381, 197] width 420 height 72
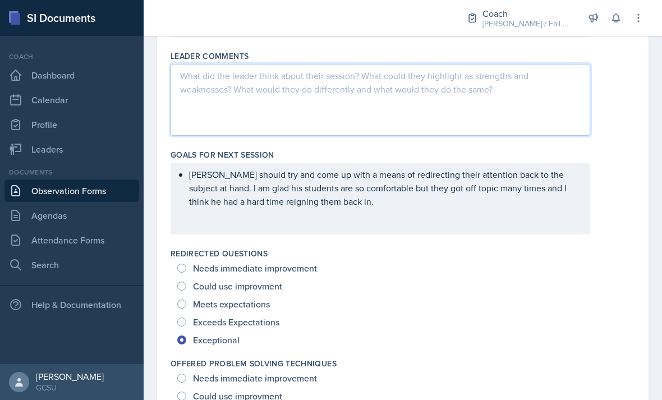
scroll to position [611, 0]
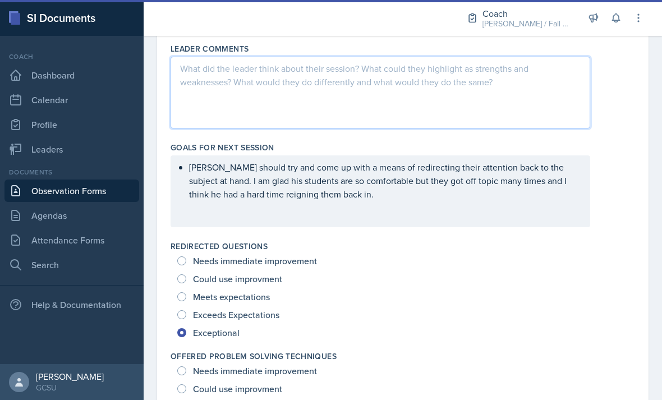
click at [606, 104] on div at bounding box center [403, 93] width 465 height 72
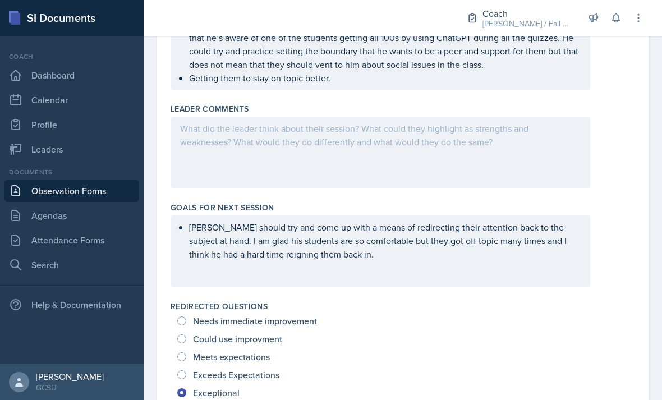
scroll to position [550, 0]
click at [545, 170] on div at bounding box center [381, 153] width 420 height 72
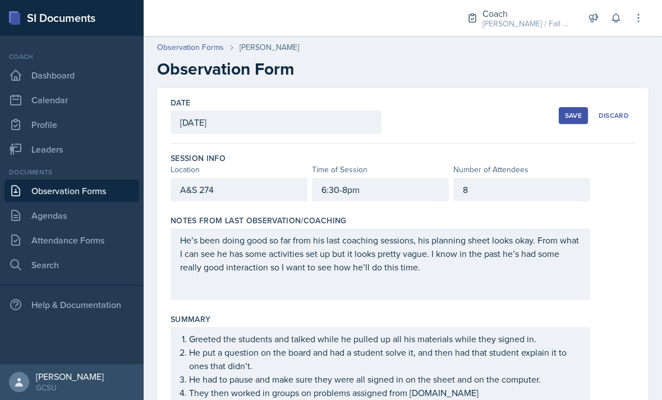
scroll to position [0, 0]
click at [573, 124] on button "Save" at bounding box center [573, 115] width 29 height 17
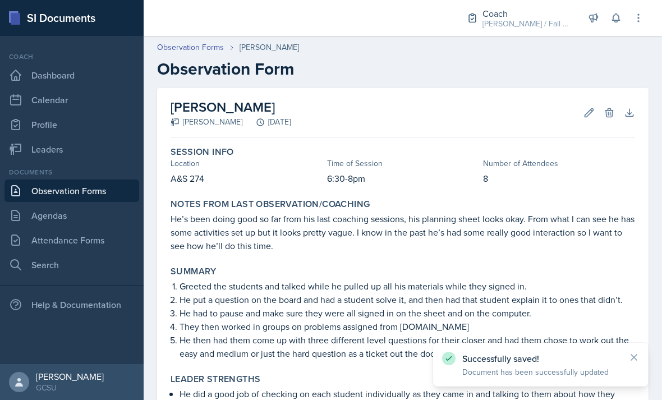
click at [586, 119] on button "Edit" at bounding box center [589, 113] width 20 height 20
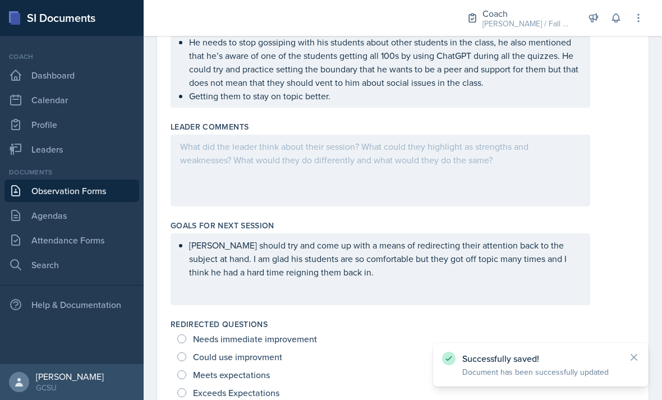
scroll to position [565, 0]
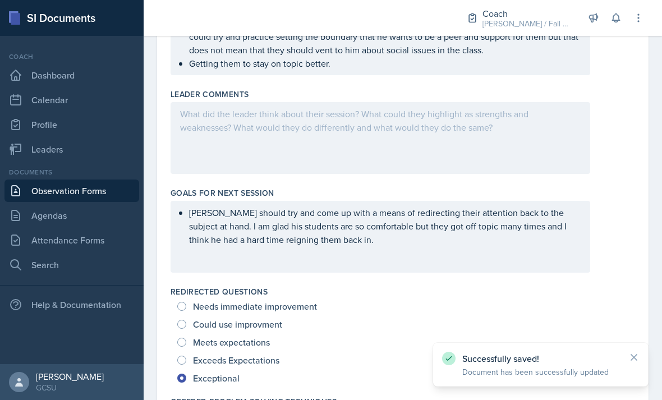
click at [561, 152] on div at bounding box center [381, 138] width 420 height 72
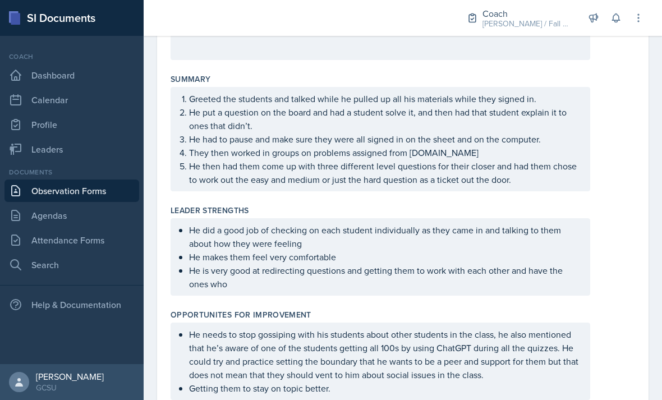
scroll to position [227, 0]
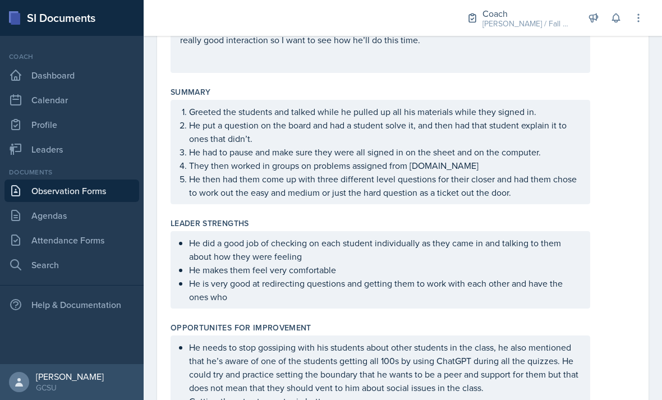
click at [509, 196] on p "He then had them come up with three different level questions for their closer …" at bounding box center [385, 185] width 392 height 27
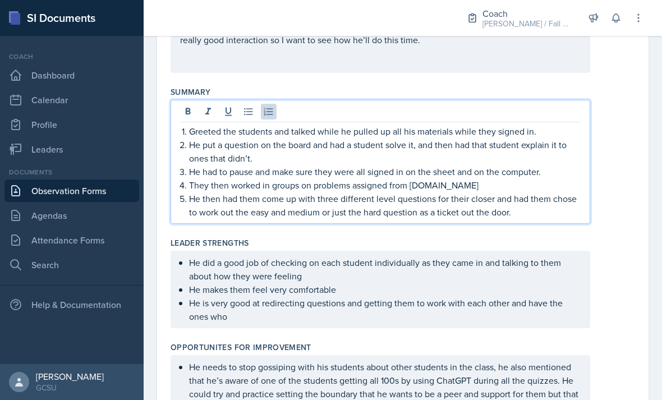
click at [539, 207] on p "He then had them come up with three different level questions for their closer …" at bounding box center [385, 205] width 392 height 27
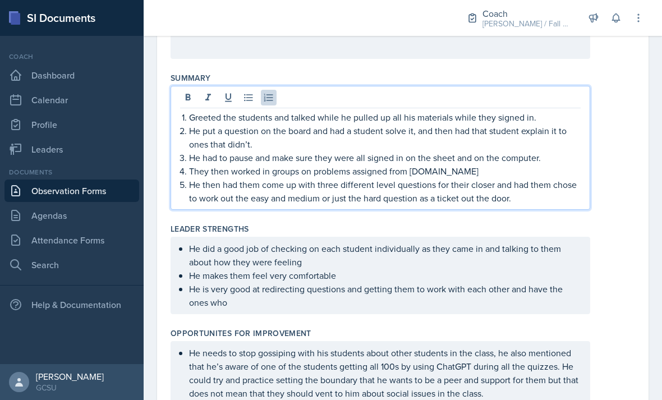
scroll to position [240, 0]
click at [194, 194] on p "He then had them come up with three different level questions for their closer …" at bounding box center [385, 192] width 392 height 27
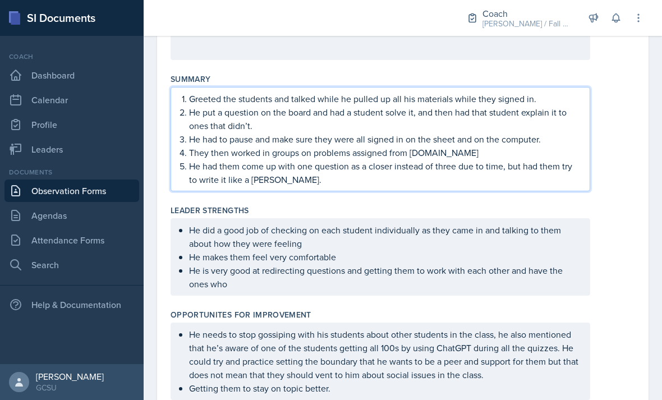
click at [624, 170] on div "Greeted the students and talked while he pulled up all his materials while they…" at bounding box center [403, 139] width 465 height 104
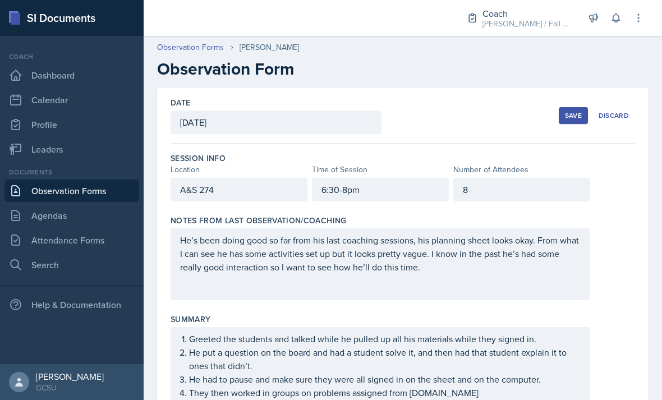
scroll to position [0, 0]
click at [564, 116] on button "Save" at bounding box center [573, 115] width 29 height 17
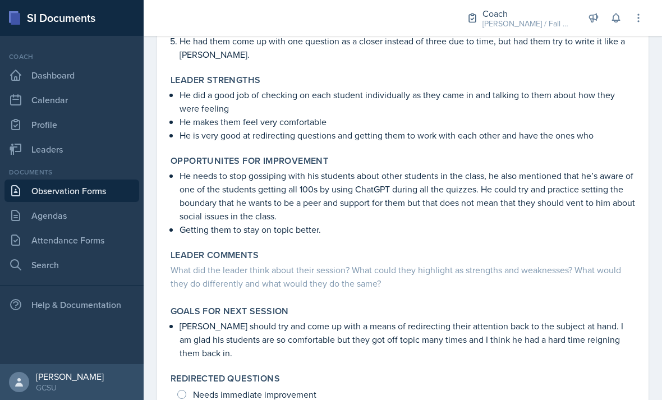
scroll to position [300, 0]
click at [548, 283] on div "What did the leader think about their session? What could they highlight as str…" at bounding box center [403, 276] width 465 height 27
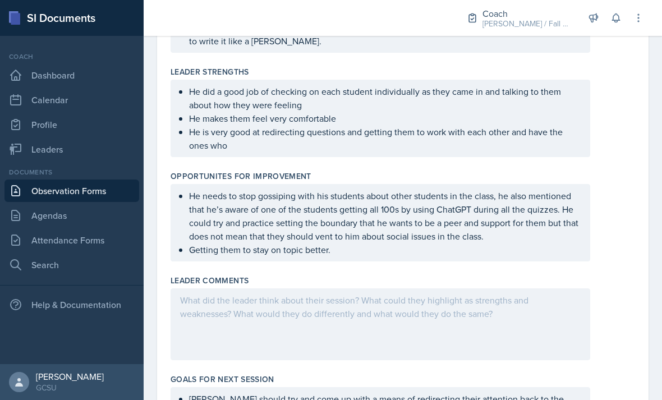
scroll to position [379, 0]
click at [539, 299] on div at bounding box center [381, 324] width 420 height 72
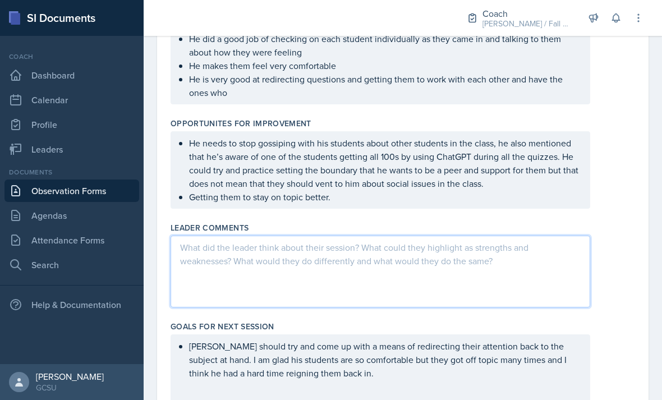
scroll to position [432, 0]
click at [541, 253] on p at bounding box center [380, 246] width 401 height 13
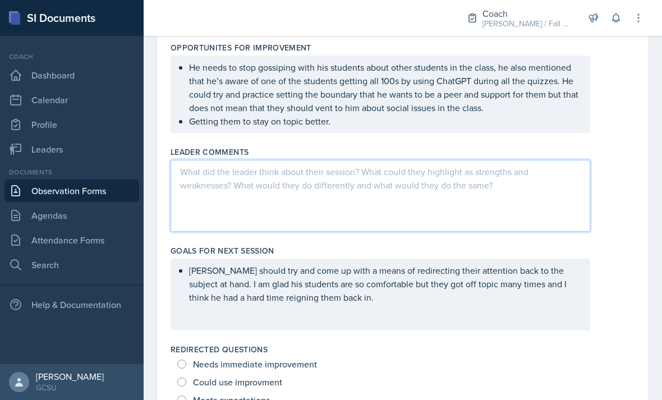
scroll to position [492, 0]
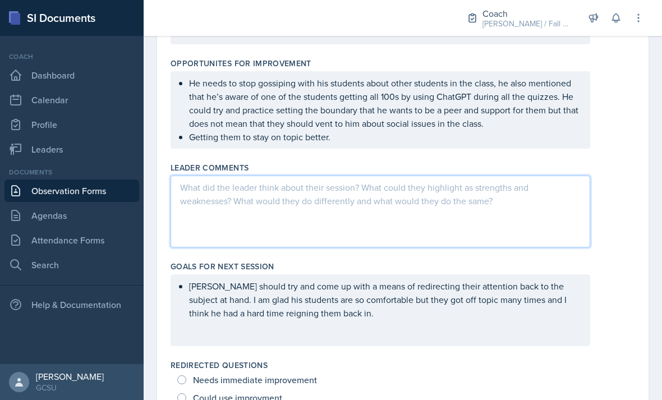
click at [561, 214] on div at bounding box center [381, 212] width 420 height 72
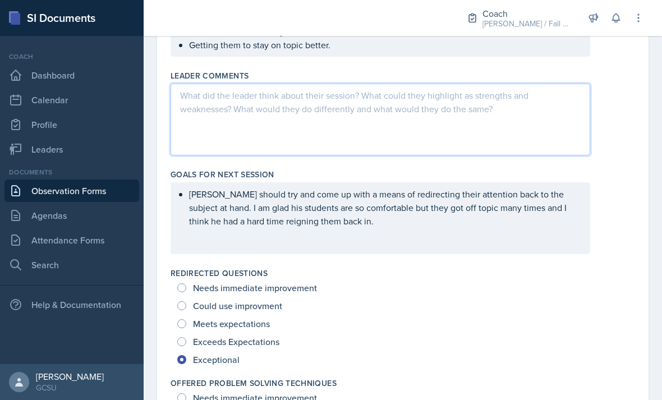
scroll to position [554, 0]
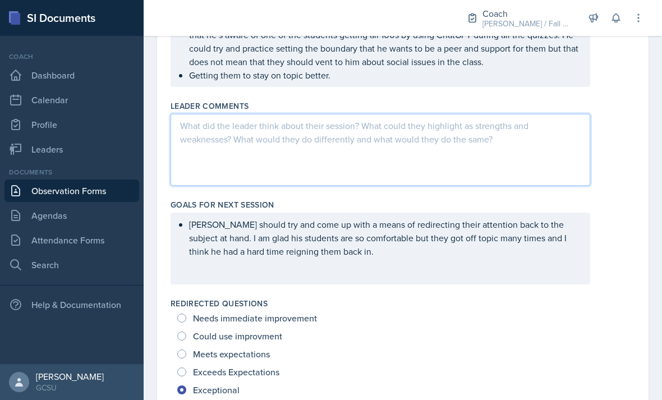
click at [535, 170] on div at bounding box center [381, 150] width 420 height 72
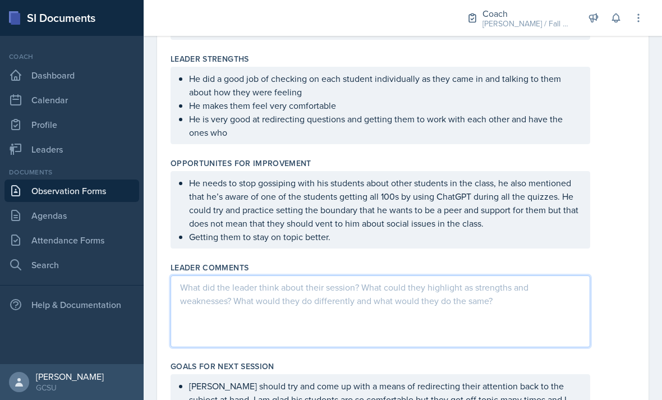
scroll to position [409, 0]
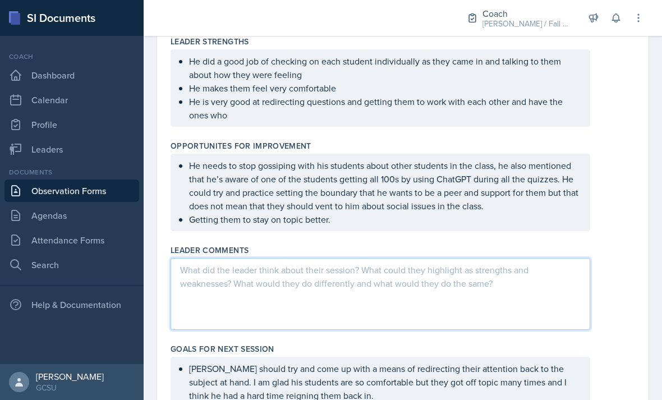
click at [519, 121] on p "He is very good at redirecting questions and getting them to work with each oth…" at bounding box center [385, 108] width 392 height 27
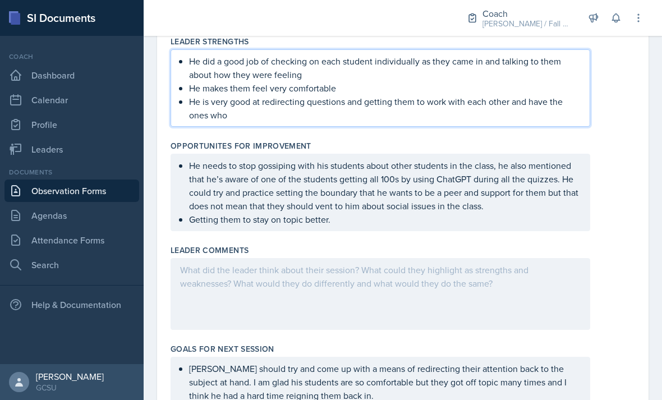
click at [516, 147] on div "Opportunites for Improvement" at bounding box center [403, 145] width 465 height 11
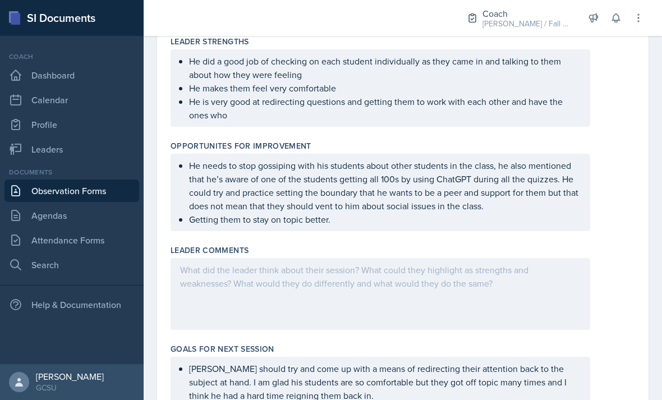
click at [515, 118] on p "He is very good at redirecting questions and getting them to work with each oth…" at bounding box center [385, 108] width 392 height 27
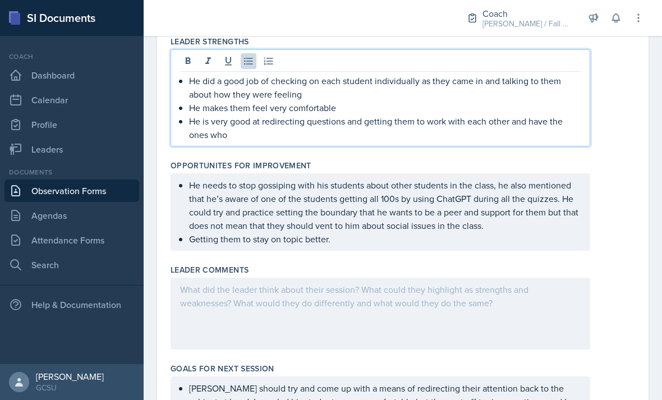
click at [516, 138] on p "He is very good at redirecting questions and getting them to work with each oth…" at bounding box center [385, 128] width 392 height 27
click at [522, 260] on div "Leader Comments" at bounding box center [403, 309] width 465 height 99
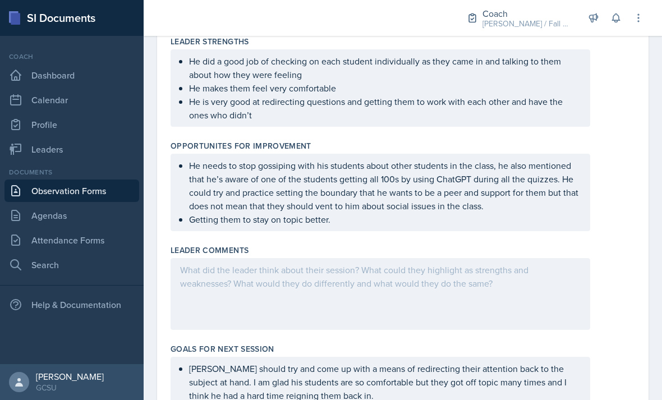
click at [513, 299] on div at bounding box center [381, 294] width 420 height 72
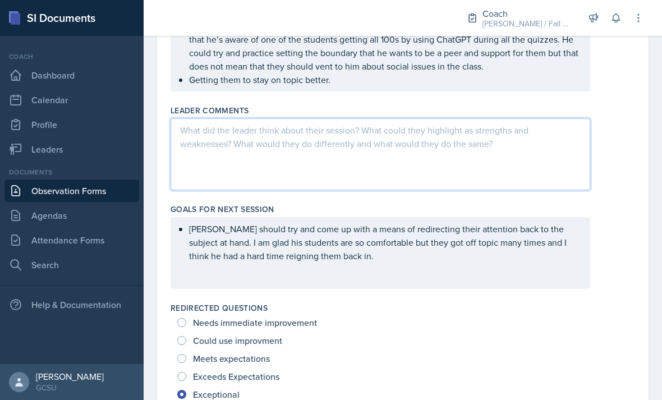
scroll to position [547, 0]
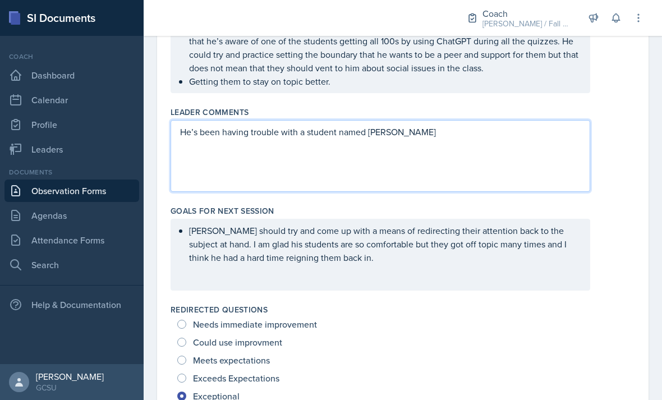
click at [556, 164] on div "He’s been having trouble with a student named Jack" at bounding box center [381, 156] width 420 height 72
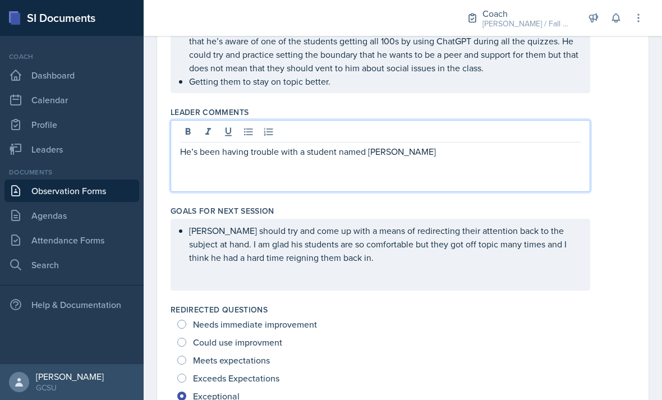
click at [561, 157] on p "He’s been having trouble with a student named Jack" at bounding box center [380, 151] width 401 height 13
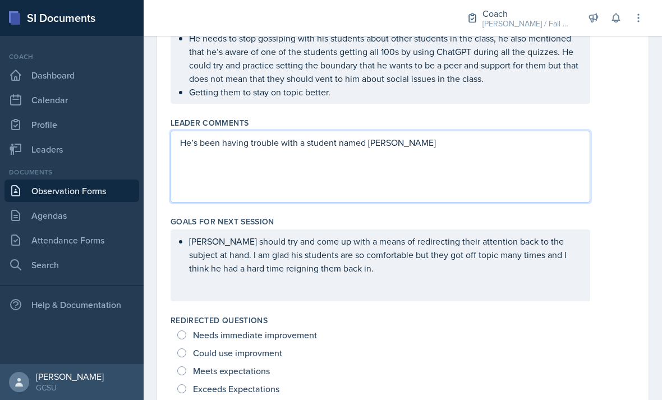
scroll to position [536, 0]
click at [532, 148] on p "He’s been having trouble with a student named Jack" at bounding box center [380, 142] width 401 height 13
click at [478, 148] on p "He’s been having trouble with a student named Jack" at bounding box center [380, 142] width 401 height 13
click at [556, 177] on div "He’s been having trouble with a student named Jack" at bounding box center [381, 167] width 420 height 72
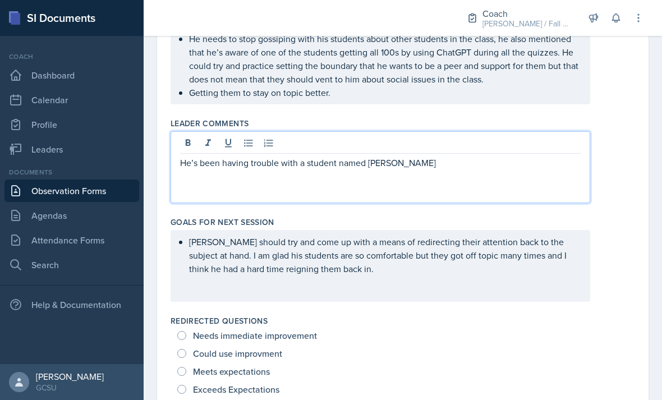
click at [548, 168] on p "He’s been having trouble with a student named Jack" at bounding box center [380, 162] width 401 height 13
click at [249, 146] on icon at bounding box center [248, 143] width 8 height 7
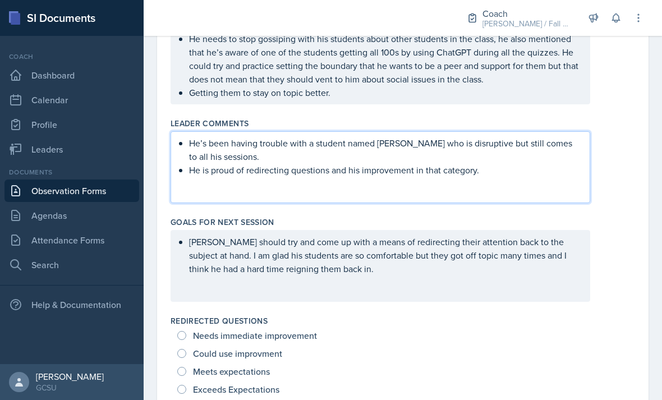
click at [589, 313] on div "Redirected Questions Needs immediate improvement Could use improvment Meets exp…" at bounding box center [403, 366] width 465 height 110
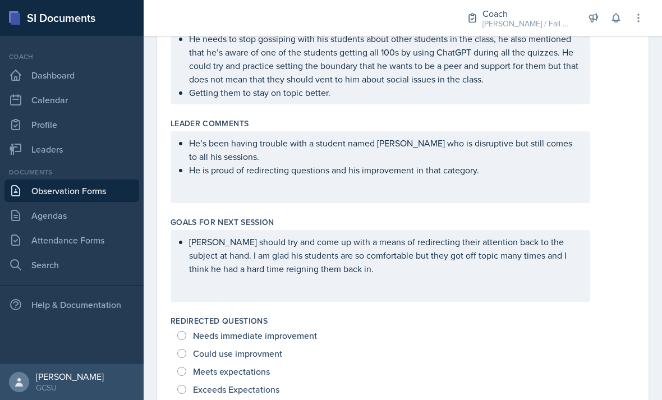
scroll to position [566, 0]
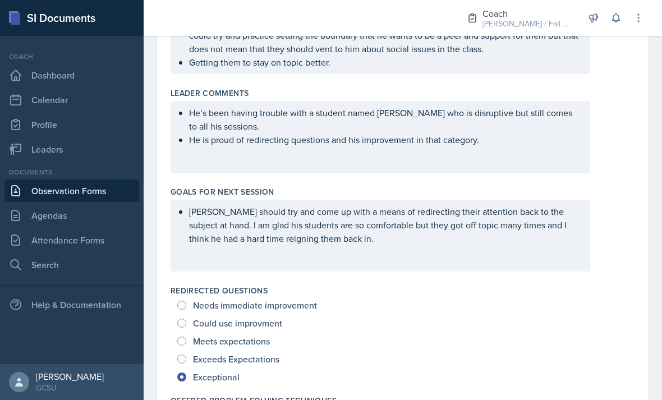
click at [513, 138] on ul "He’s been having trouble with a student named Jack who is disruptive but still …" at bounding box center [385, 126] width 392 height 40
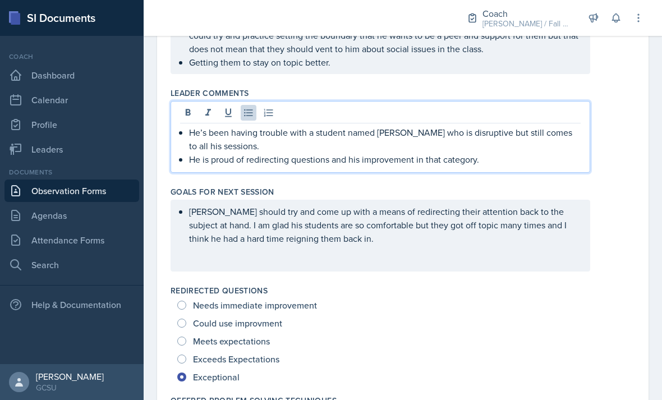
click at [515, 166] on p "He is proud of redirecting questions and his improvement in that category." at bounding box center [385, 159] width 392 height 13
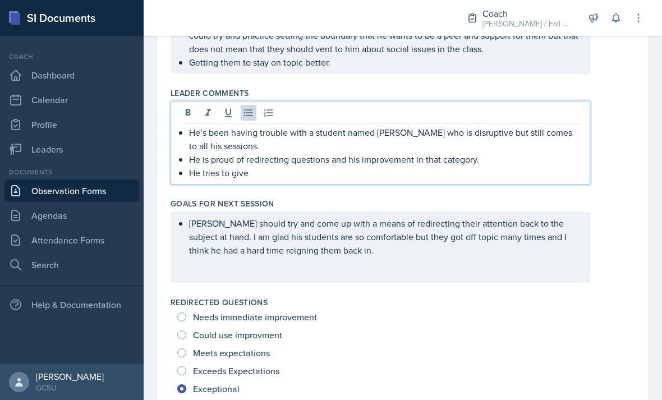
click at [521, 177] on p "He tries to give" at bounding box center [385, 172] width 392 height 13
click at [549, 179] on p "He tries to give" at bounding box center [385, 172] width 392 height 13
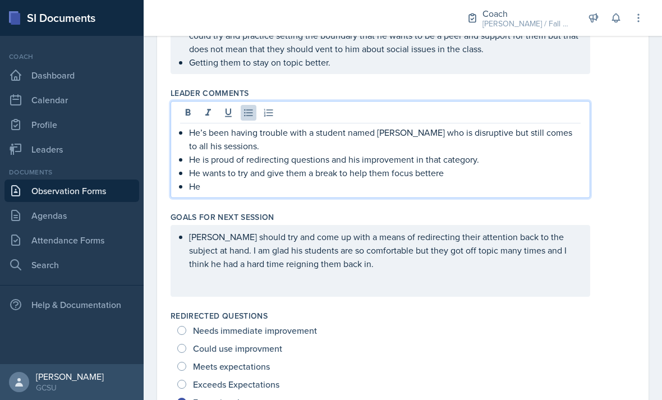
click at [519, 183] on p "He" at bounding box center [385, 186] width 392 height 13
click at [477, 177] on p "He wants to try and give them a break to help them focus bettere" at bounding box center [385, 172] width 392 height 13
click at [456, 192] on p "He" at bounding box center [385, 186] width 392 height 13
click at [504, 181] on p "He said he has a hard time finding the line with getting his students" at bounding box center [385, 186] width 392 height 13
click at [518, 187] on p "He said he has a hard time finding the line with getting his students" at bounding box center [385, 186] width 392 height 13
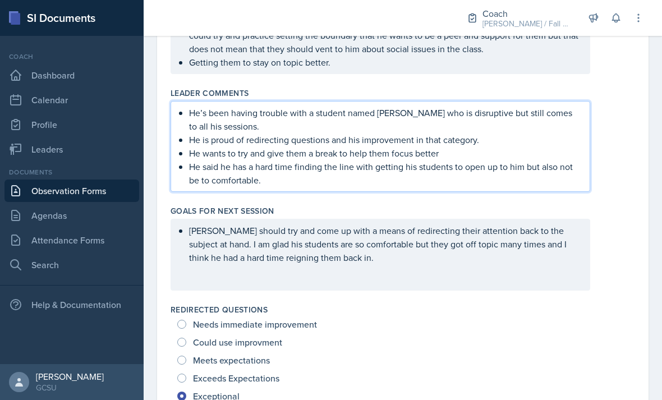
click at [620, 206] on div "Goals for Next Session" at bounding box center [403, 210] width 465 height 11
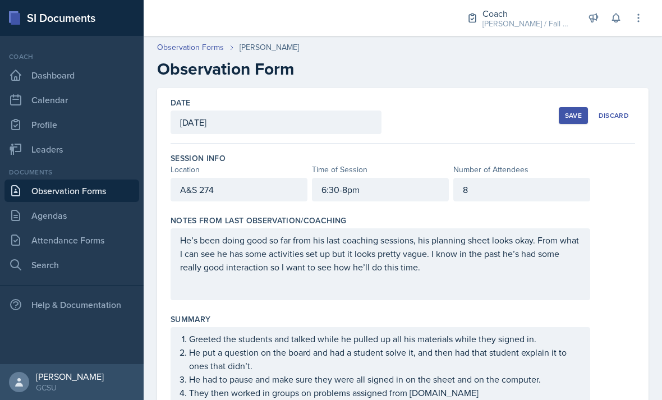
scroll to position [0, 0]
click at [575, 116] on div "Save" at bounding box center [573, 115] width 17 height 9
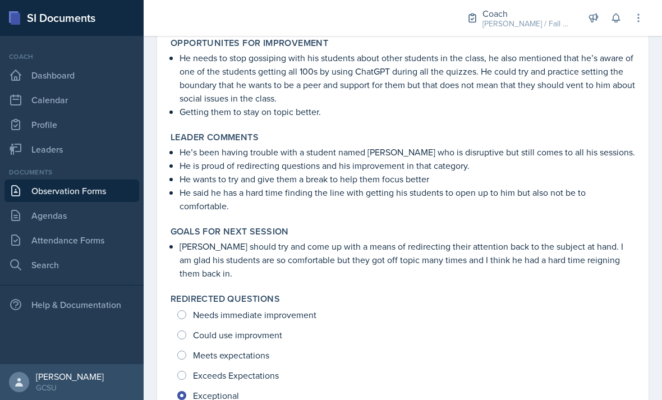
scroll to position [406, 0]
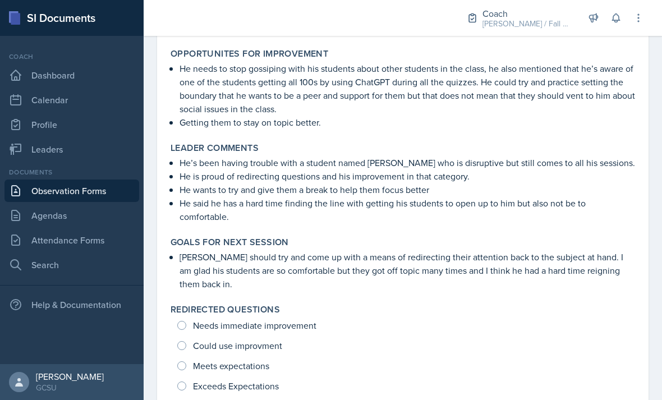
click at [526, 272] on p "Owen should try and come up with a means of redirecting their attention back to…" at bounding box center [408, 270] width 456 height 40
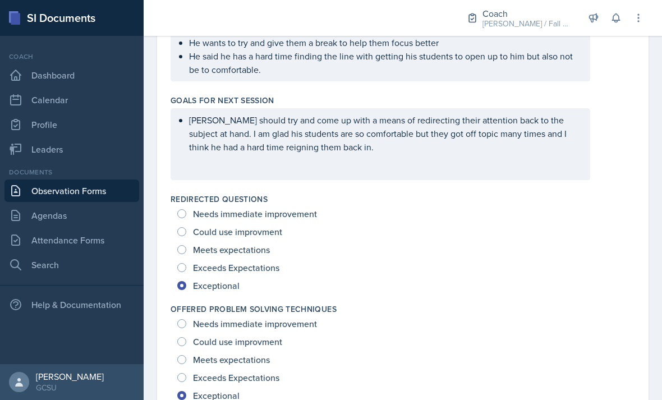
scroll to position [664, 0]
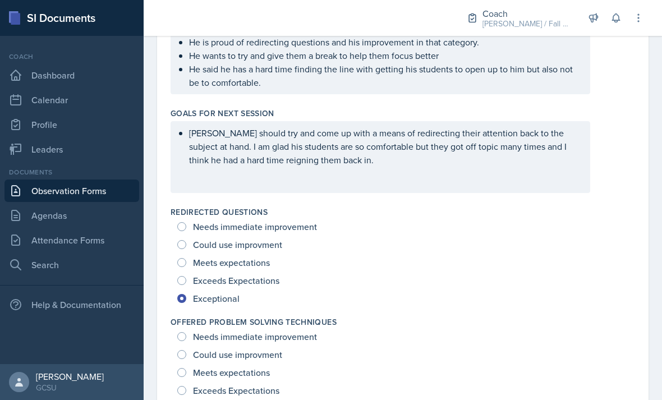
click at [552, 177] on div "Owen should try and come up with a means of redirecting their attention back to…" at bounding box center [381, 157] width 420 height 72
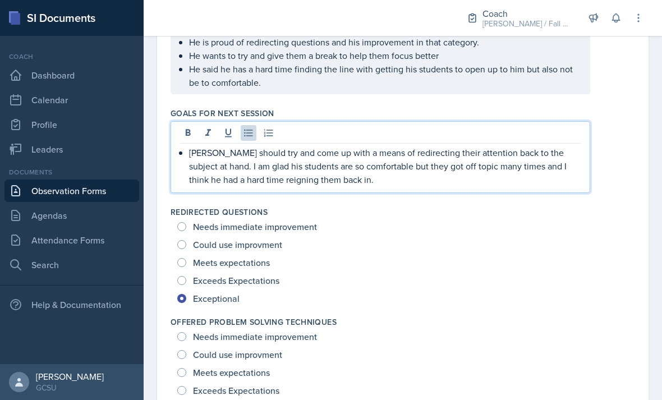
click at [556, 186] on p "Owen should try and come up with a means of redirecting their attention back to…" at bounding box center [385, 166] width 392 height 40
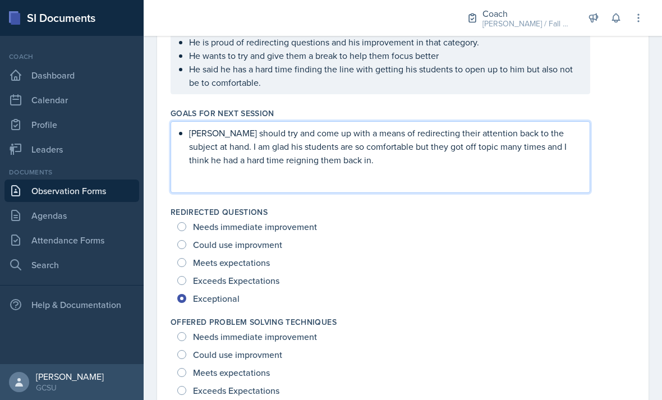
click at [623, 162] on div "Owen should try and come up with a means of redirecting their attention back to…" at bounding box center [403, 157] width 465 height 72
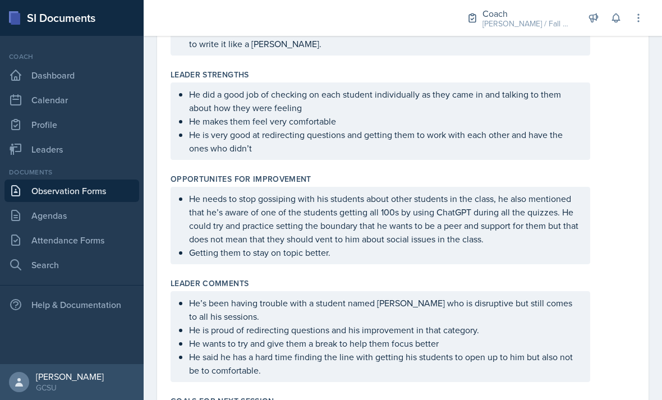
scroll to position [397, 0]
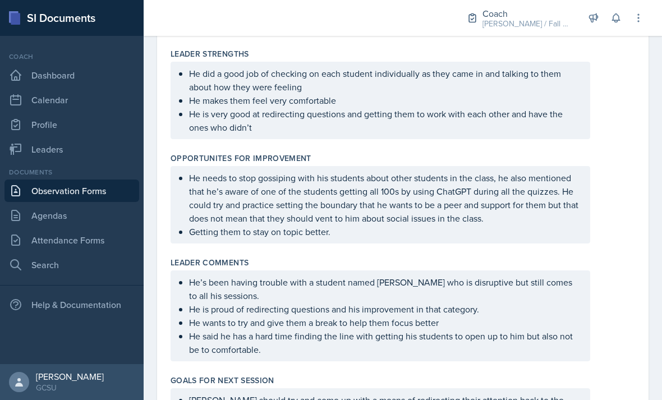
click at [534, 235] on ul "He needs to stop gossiping with his students about other students in the class,…" at bounding box center [385, 204] width 392 height 67
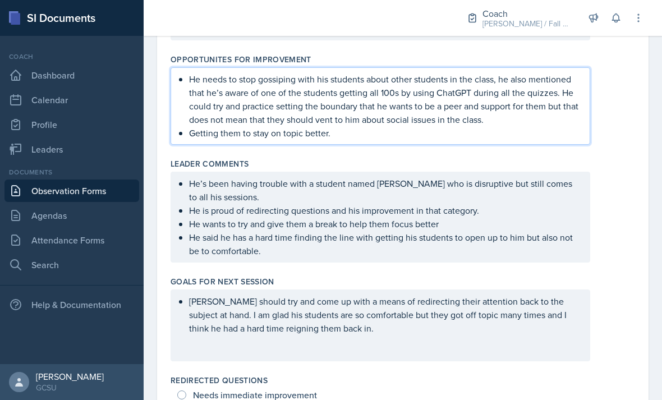
scroll to position [517, 0]
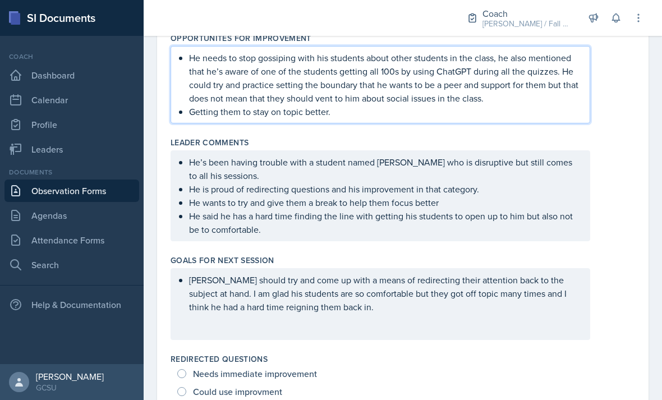
click at [531, 226] on ul "He’s been having trouble with a student named Jack who is disruptive but still …" at bounding box center [385, 195] width 392 height 81
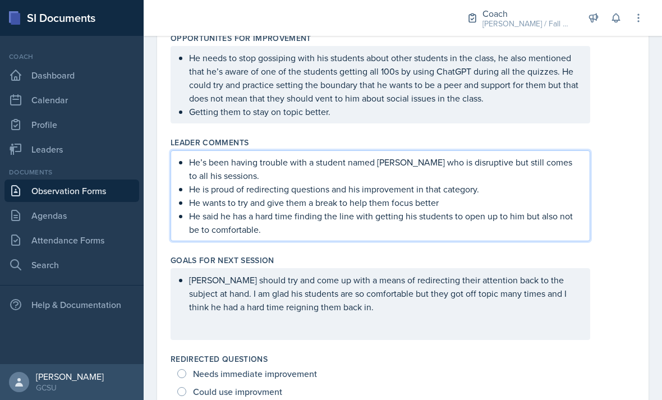
scroll to position [495, 0]
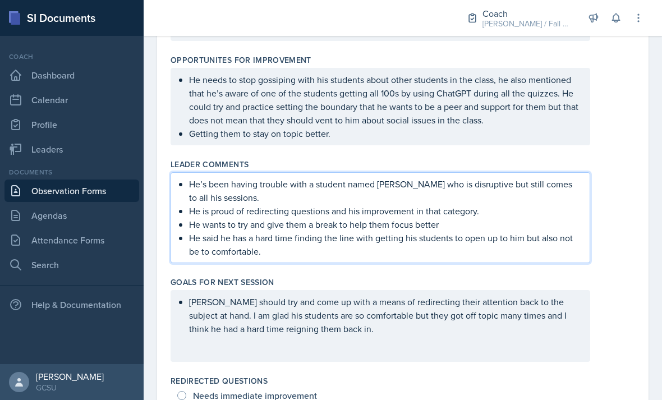
click at [287, 83] on div "He needs to stop gossiping with his students about other students in the class,…" at bounding box center [381, 106] width 420 height 77
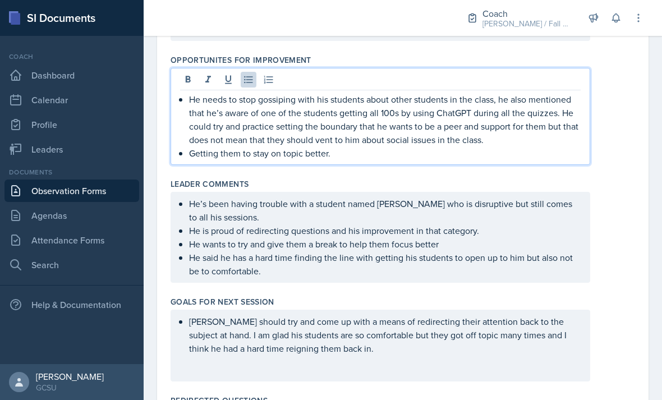
click at [278, 104] on p "He needs to stop gossiping with his students about other students in the class,…" at bounding box center [385, 120] width 392 height 54
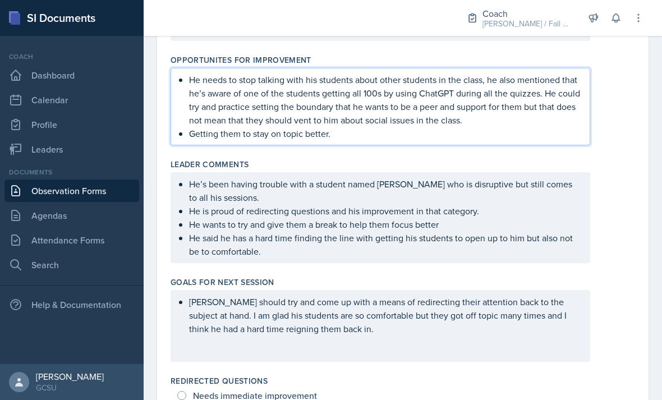
click at [616, 205] on div "He’s been having trouble with a student named Jack who is disruptive but still …" at bounding box center [403, 217] width 465 height 91
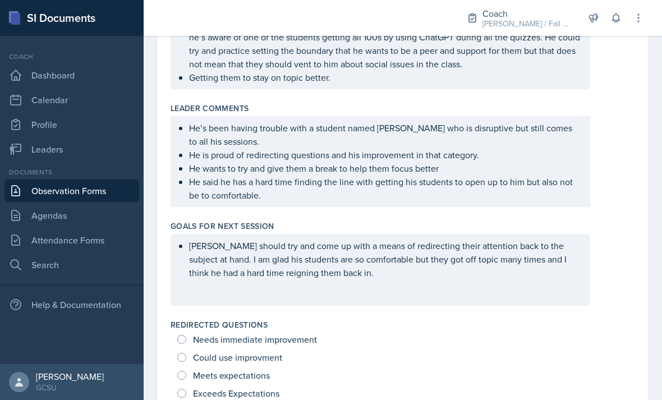
scroll to position [548, 0]
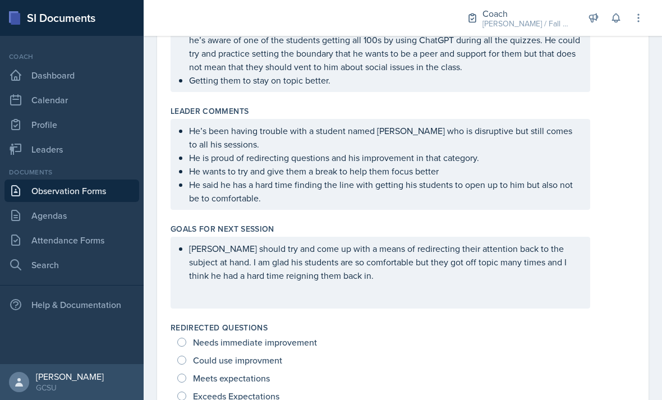
click at [525, 187] on ul "He’s been having trouble with a student named Jack who is disruptive but still …" at bounding box center [385, 164] width 392 height 81
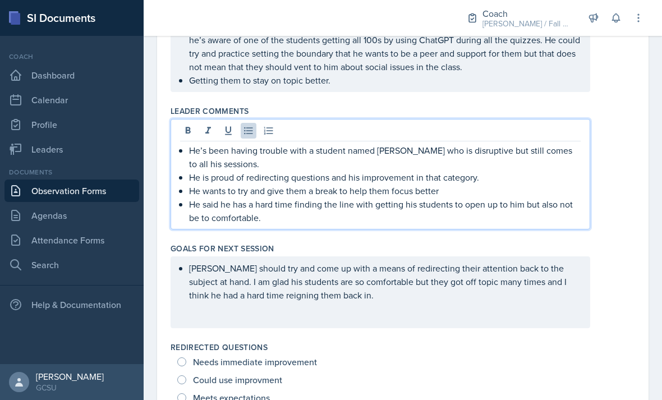
click at [509, 223] on p "He said he has a hard time finding the line with getting his students to open u…" at bounding box center [385, 211] width 392 height 27
click at [535, 192] on p "He wants to try and give them a break to help them focus better" at bounding box center [385, 190] width 392 height 13
click at [545, 223] on p "He said he has a hard time finding the line with getting his students to open u…" at bounding box center [385, 211] width 392 height 27
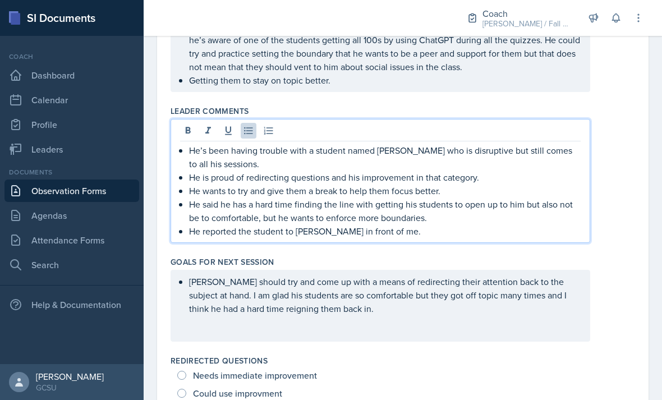
click at [234, 233] on p "He reported the student to Dr. Trombley in front of me." at bounding box center [385, 231] width 392 height 13
click at [273, 233] on p "He reported the student to Dr. Trombley in front of me." at bounding box center [385, 231] width 392 height 13
click at [377, 234] on p "He reported the student that cheats to Dr. Trombley in front of me." at bounding box center [385, 231] width 392 height 13
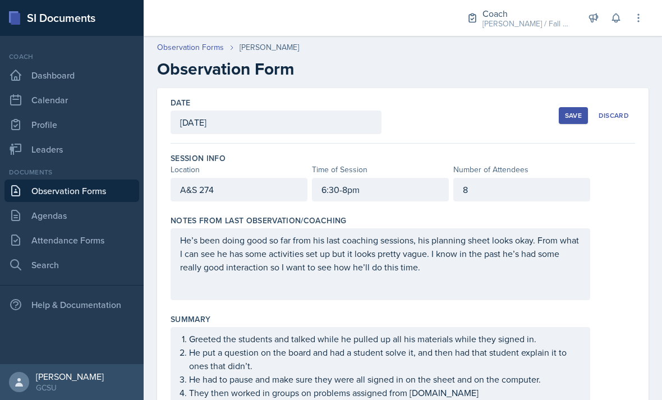
scroll to position [0, 0]
click at [566, 115] on div "Save" at bounding box center [573, 115] width 17 height 9
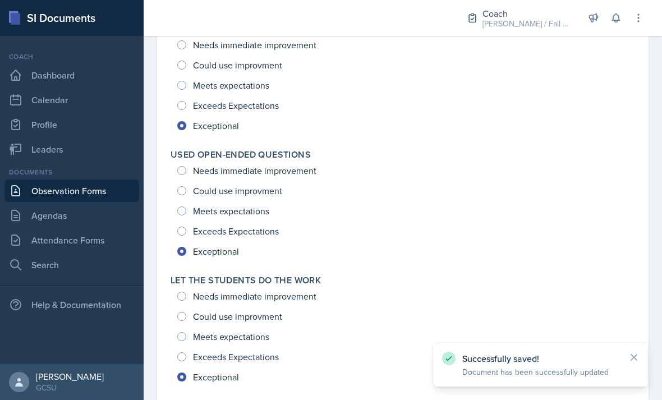
click at [637, 358] on icon at bounding box center [634, 357] width 11 height 11
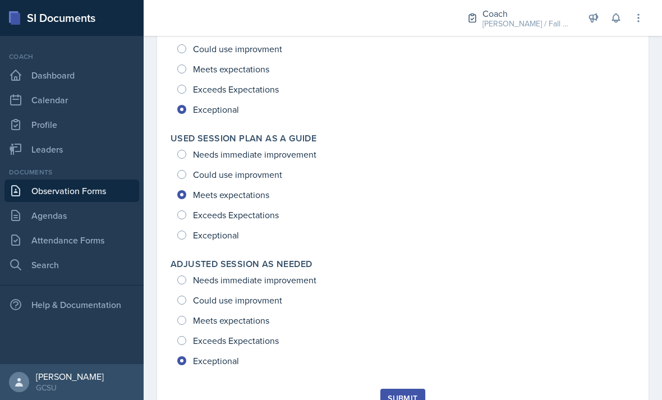
scroll to position [1722, 0]
click at [404, 395] on div "Submit" at bounding box center [403, 399] width 30 height 9
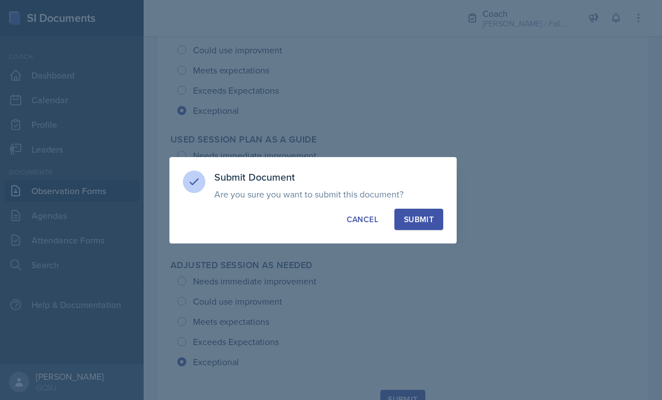
click at [410, 214] on div "Submit" at bounding box center [419, 219] width 30 height 11
radio input "true"
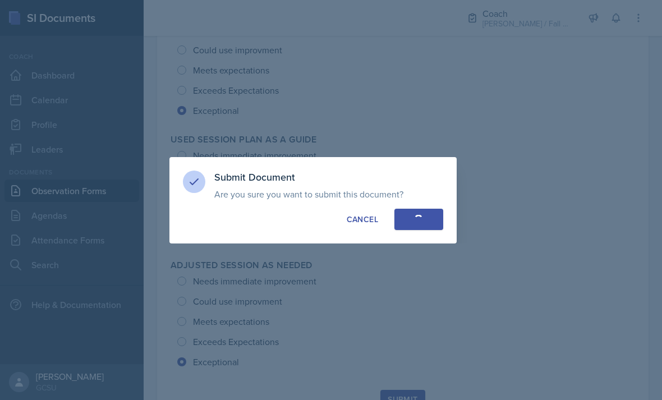
radio input "true"
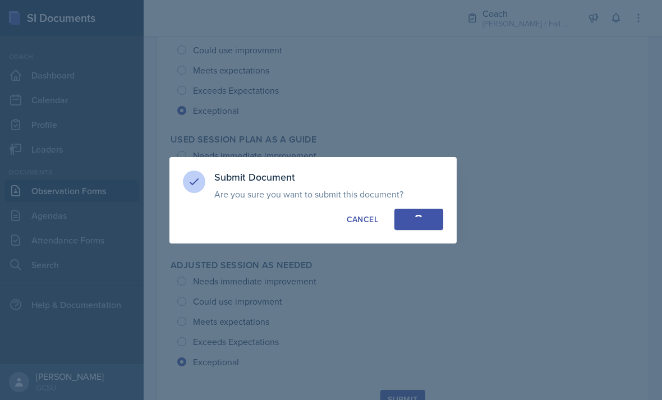
radio input "true"
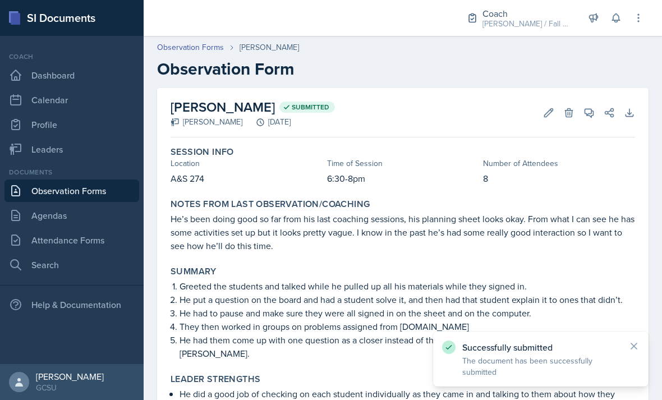
scroll to position [0, 0]
click at [639, 348] on icon at bounding box center [634, 346] width 11 height 11
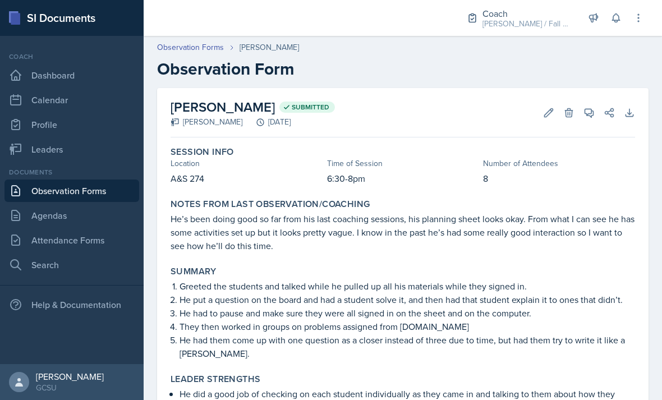
click at [196, 62] on h2 "Observation Form" at bounding box center [403, 69] width 492 height 20
click at [185, 52] on link "Observation Forms" at bounding box center [190, 48] width 67 height 12
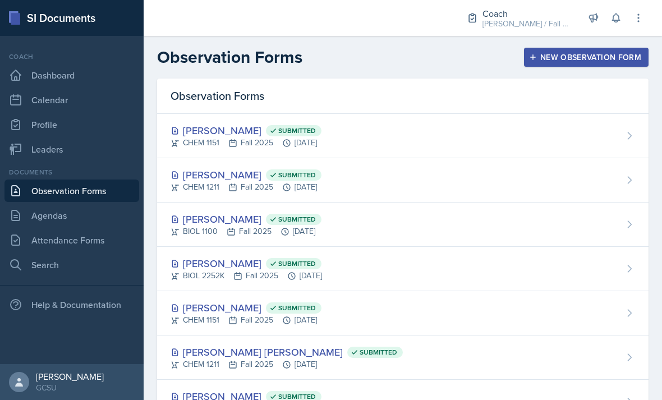
click at [429, 365] on div "Abigail Bosse Joseph Submitted CHEM 1211 Fall 2025 Sep 23rd, 2025" at bounding box center [403, 358] width 492 height 44
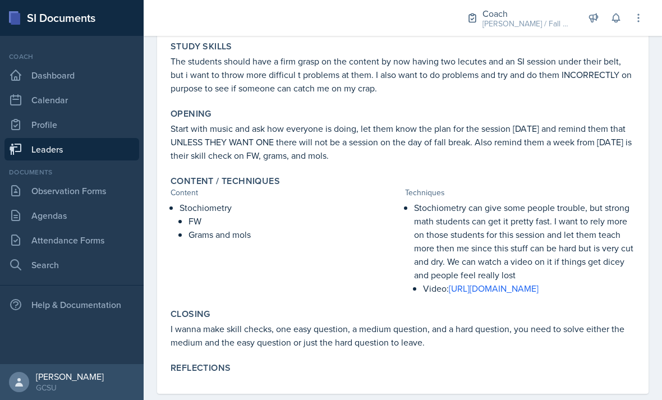
scroll to position [156, 0]
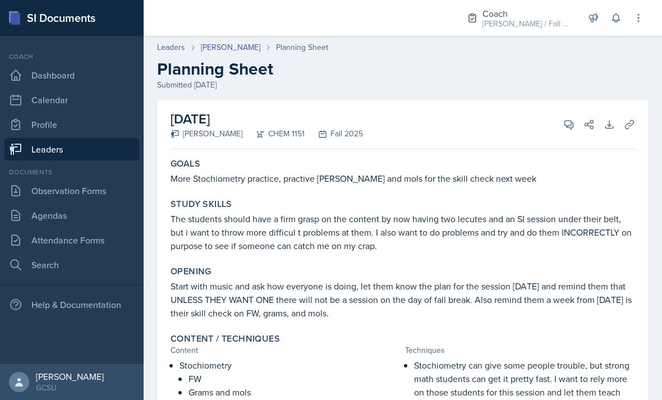
click at [255, 43] on link "[PERSON_NAME]" at bounding box center [231, 48] width 60 height 12
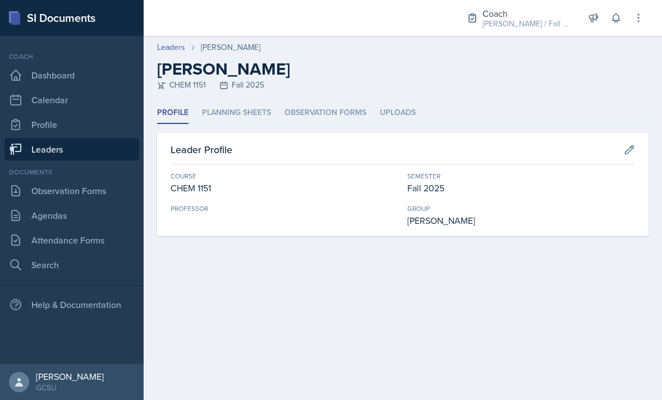
click at [252, 120] on li "Planning Sheets" at bounding box center [236, 113] width 69 height 22
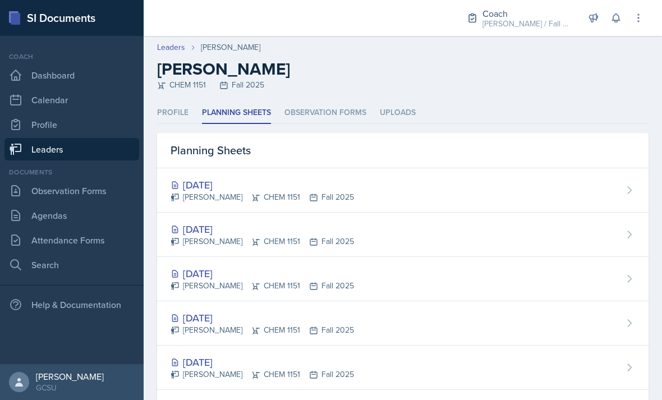
click at [231, 233] on div "[DATE]" at bounding box center [263, 229] width 184 height 15
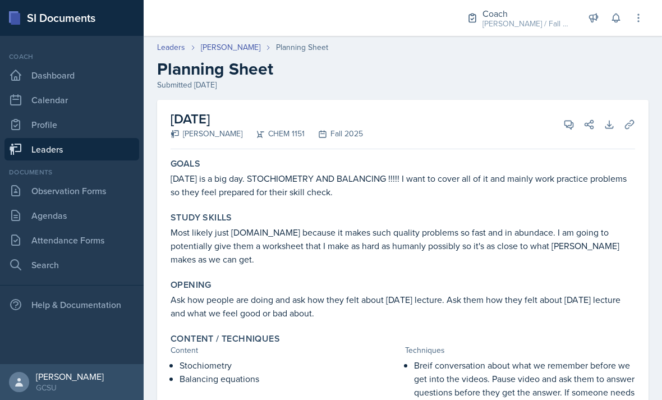
click at [248, 52] on link "[PERSON_NAME]" at bounding box center [231, 48] width 60 height 12
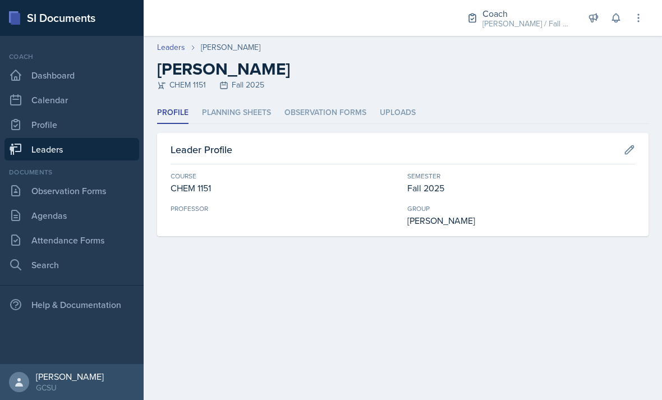
click at [260, 110] on li "Planning Sheets" at bounding box center [236, 113] width 69 height 22
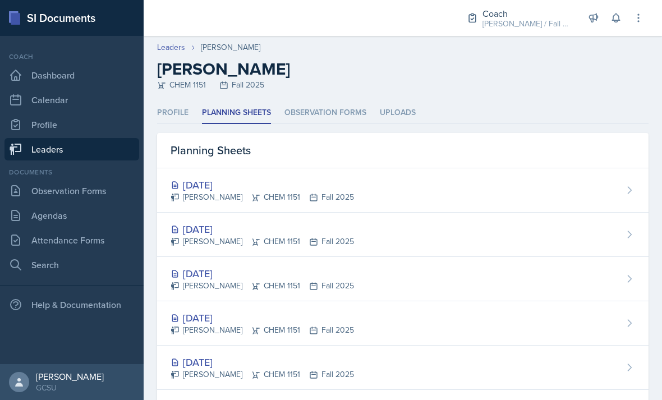
click at [232, 273] on div "[DATE]" at bounding box center [263, 273] width 184 height 15
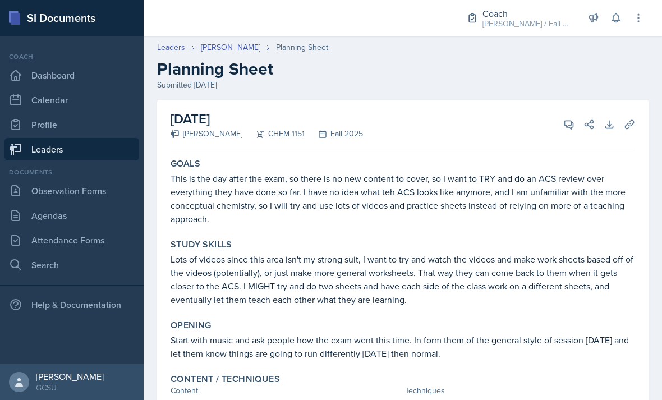
click at [246, 49] on link "[PERSON_NAME]" at bounding box center [231, 48] width 60 height 12
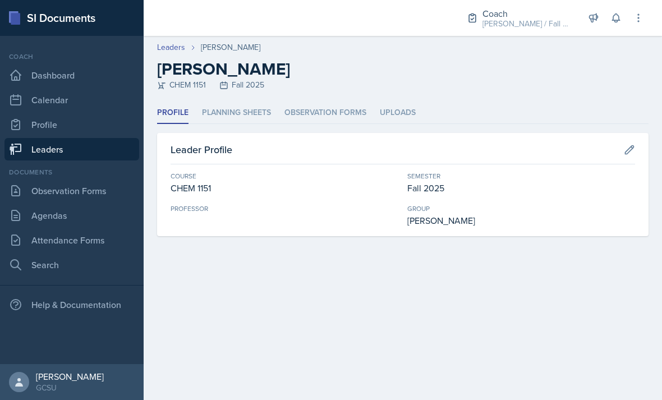
click at [259, 113] on li "Planning Sheets" at bounding box center [236, 113] width 69 height 22
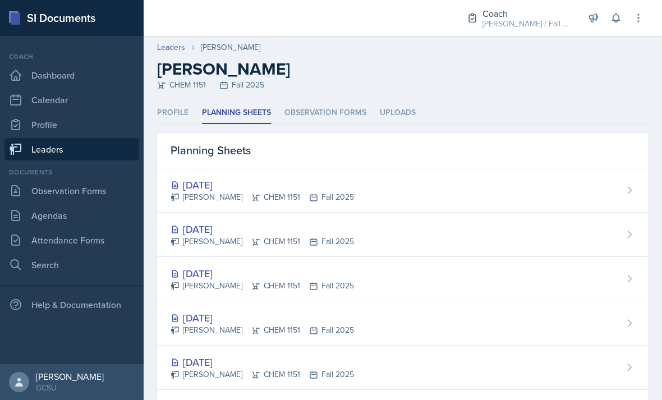
click at [225, 225] on div "[DATE]" at bounding box center [263, 229] width 184 height 15
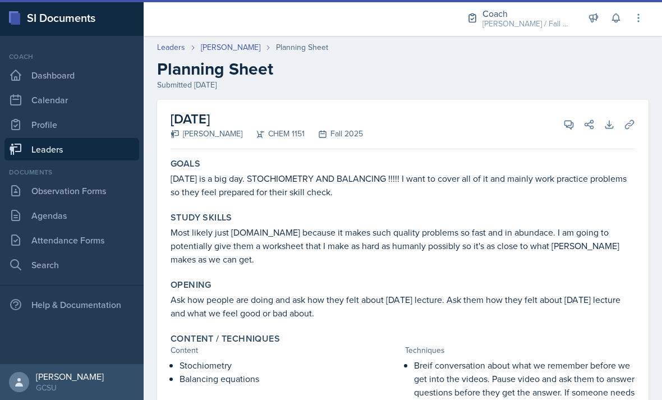
click at [240, 48] on link "[PERSON_NAME]" at bounding box center [231, 48] width 60 height 12
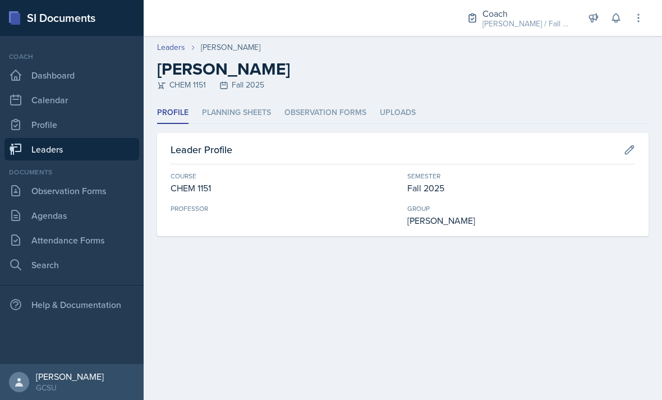
click at [239, 118] on li "Planning Sheets" at bounding box center [236, 113] width 69 height 22
